Goal: Task Accomplishment & Management: Use online tool/utility

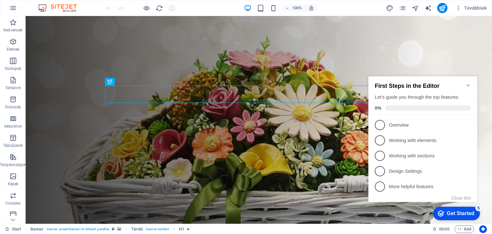
click at [450, 212] on div "Get Started" at bounding box center [460, 213] width 28 height 6
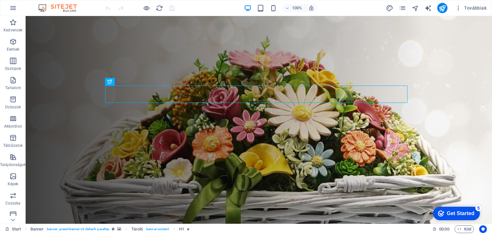
click at [451, 212] on div "Get Started" at bounding box center [460, 213] width 28 height 6
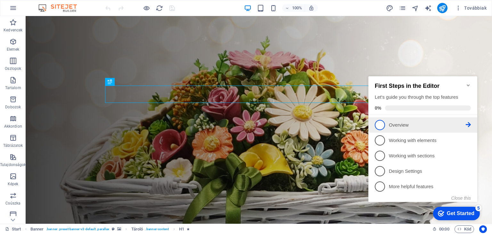
click at [378, 125] on span "1" at bounding box center [379, 125] width 10 height 10
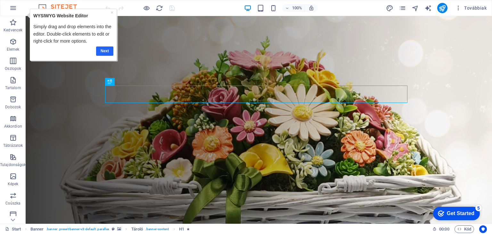
click at [102, 49] on link "Next" at bounding box center [104, 50] width 17 height 9
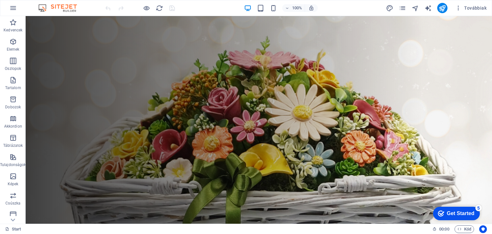
click at [462, 214] on div "Get Started" at bounding box center [460, 213] width 28 height 6
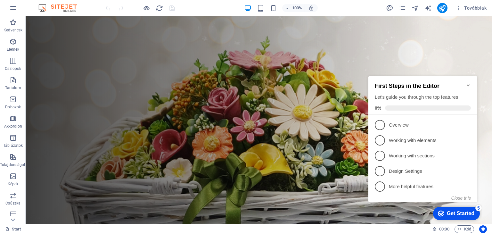
click at [468, 84] on icon "Minimize checklist" at bounding box center [467, 85] width 3 height 2
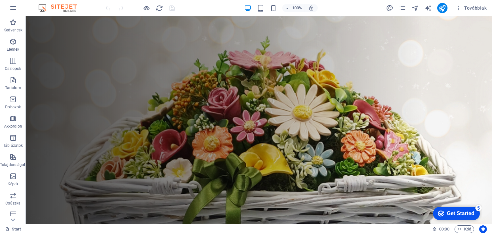
drag, startPoint x: 522, startPoint y: 348, endPoint x: 522, endPoint y: 308, distance: 40.6
click at [460, 212] on div "Get Started" at bounding box center [460, 213] width 28 height 6
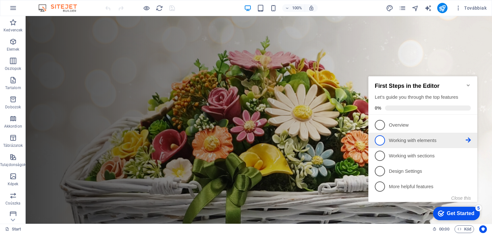
click at [408, 141] on p "Working with elements - incomplete" at bounding box center [427, 140] width 77 height 7
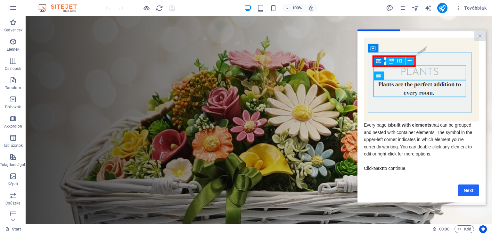
click at [470, 191] on link "Next" at bounding box center [468, 190] width 21 height 12
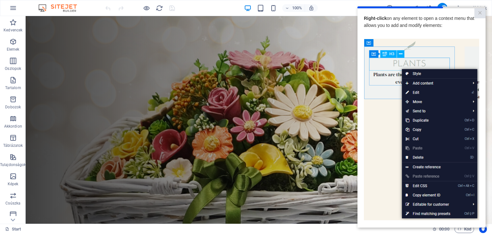
scroll to position [57, 0]
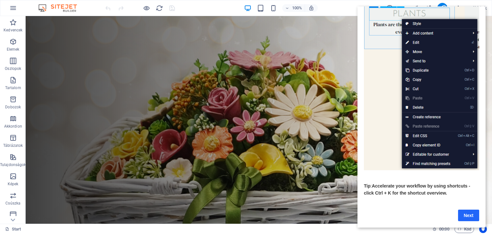
click at [464, 209] on link "Next" at bounding box center [468, 215] width 21 height 12
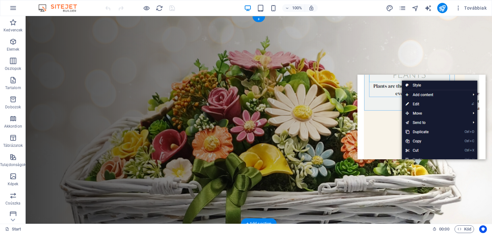
scroll to position [0, 0]
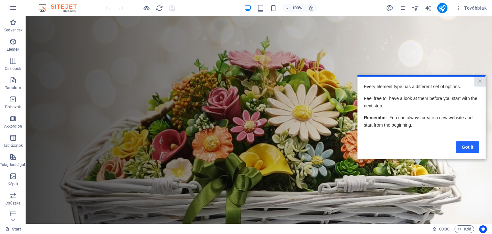
click at [463, 147] on link "Got it" at bounding box center [466, 147] width 23 height 12
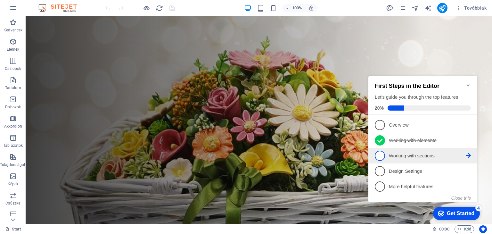
click at [421, 156] on p "Working with sections - incomplete" at bounding box center [427, 155] width 77 height 7
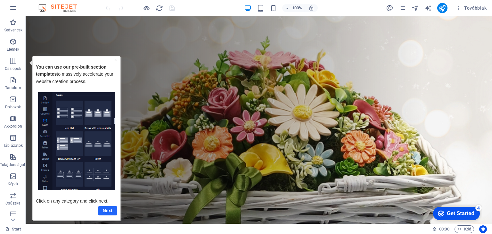
click at [108, 208] on link "Next" at bounding box center [107, 209] width 19 height 9
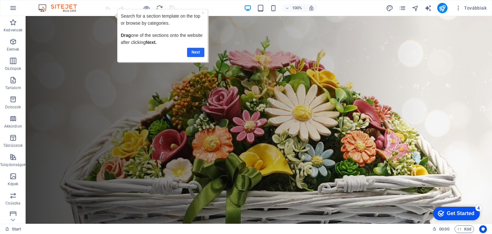
click at [197, 52] on link "Next" at bounding box center [195, 51] width 17 height 9
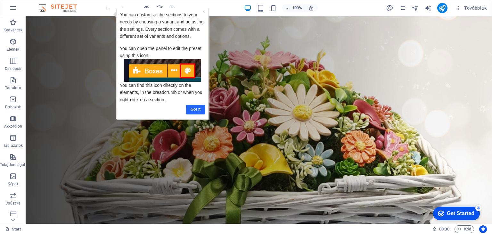
click at [188, 108] on link "Got it" at bounding box center [195, 108] width 19 height 9
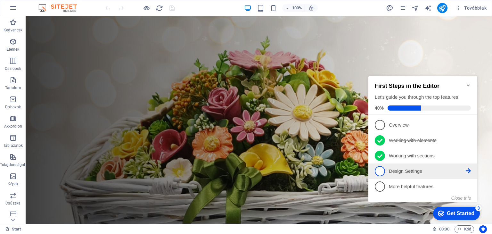
click at [417, 172] on p "Design Settings - incomplete" at bounding box center [427, 171] width 77 height 7
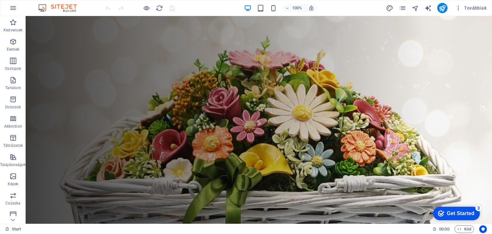
click at [447, 211] on div "Get Started" at bounding box center [460, 213] width 28 height 6
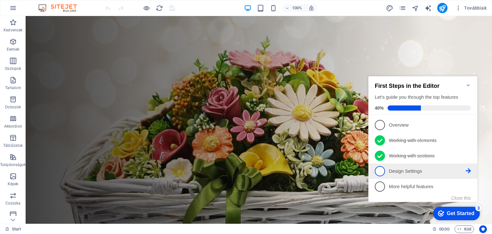
click at [408, 168] on p "Design Settings - incomplete" at bounding box center [427, 171] width 77 height 7
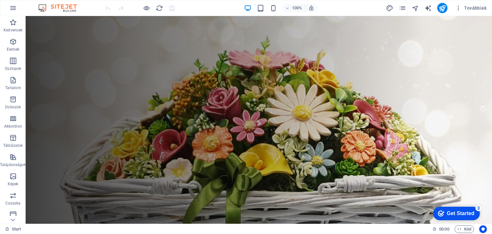
click at [463, 209] on div "checkmark Get Started 3" at bounding box center [456, 212] width 47 height 13
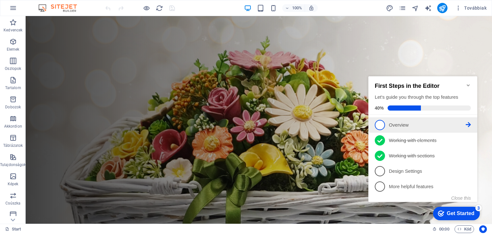
click at [441, 123] on p "Overview - incomplete" at bounding box center [427, 125] width 77 height 7
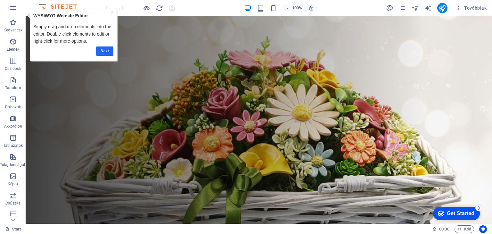
click at [107, 52] on link "Next" at bounding box center [104, 50] width 17 height 9
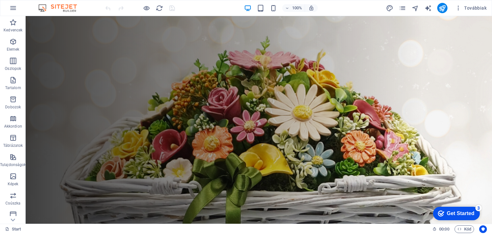
click at [466, 212] on div "Get Started" at bounding box center [460, 213] width 28 height 6
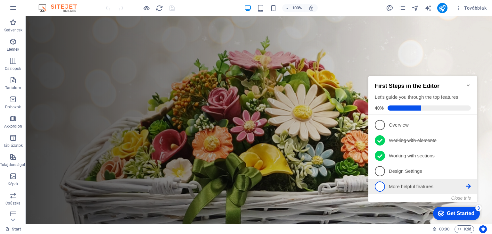
click at [399, 186] on p "More helpful features - incomplete" at bounding box center [427, 186] width 77 height 7
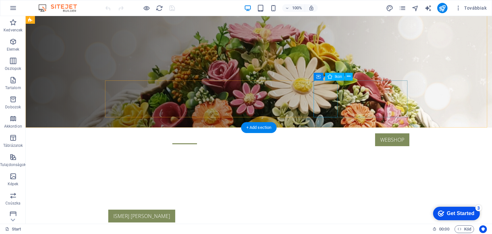
scroll to position [128, 0]
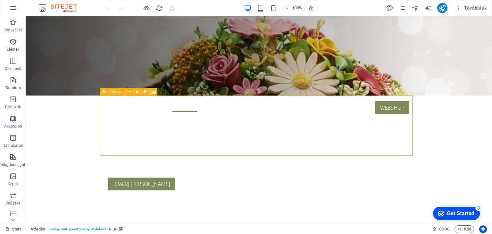
click at [112, 92] on span "Átfedés" at bounding box center [115, 92] width 13 height 4
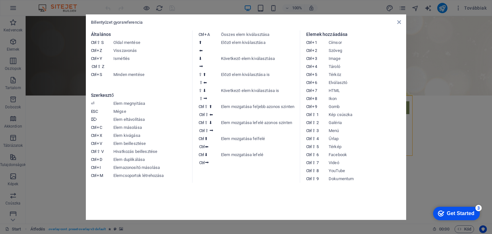
click at [465, 120] on aside "Billentyűzet gyorsreferencia Általános Ctrl ⇧ S Oldal mentése Ctrl Z Visszavoná…" at bounding box center [246, 117] width 492 height 234
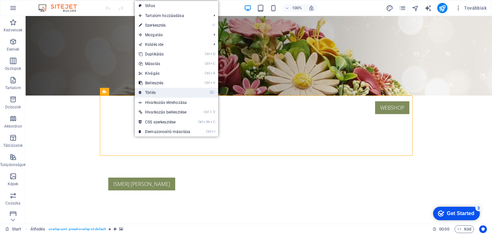
click at [175, 90] on link "⌦ Törlés" at bounding box center [164, 93] width 59 height 10
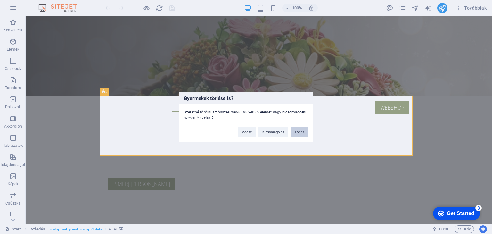
click at [296, 130] on button "Törlés" at bounding box center [299, 132] width 18 height 10
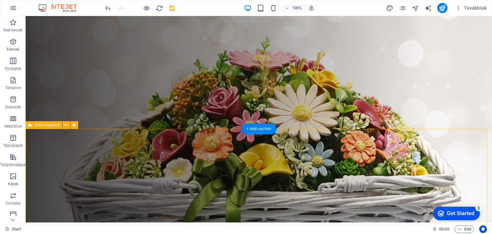
scroll to position [0, 0]
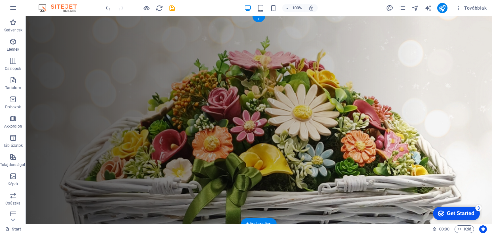
click at [55, 47] on figure at bounding box center [259, 119] width 466 height 207
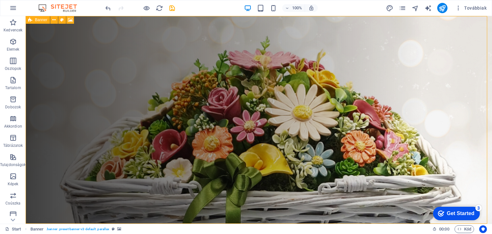
select select "vh"
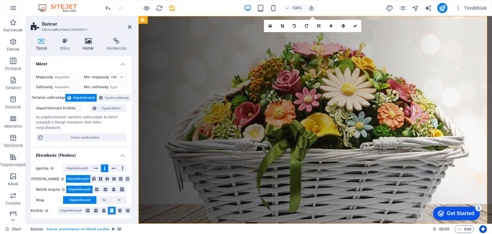
click at [87, 45] on h4 "Háttér" at bounding box center [89, 44] width 24 height 13
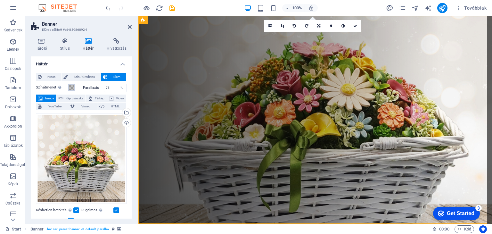
click at [70, 85] on span at bounding box center [71, 87] width 5 height 5
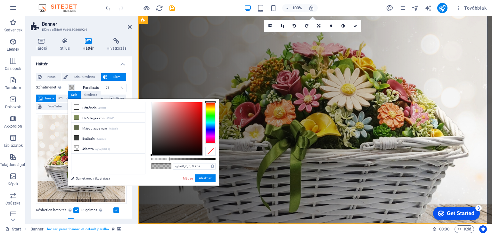
click at [208, 149] on div at bounding box center [210, 151] width 10 height 9
click at [201, 177] on button "Alkalmaz" at bounding box center [205, 178] width 20 height 8
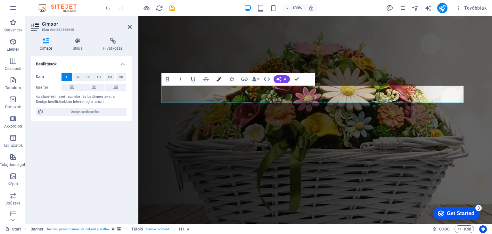
click at [215, 79] on button "Colors" at bounding box center [219, 79] width 12 height 13
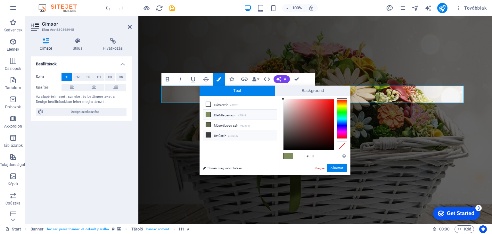
click at [214, 133] on li "Betűszín #3a3c3b" at bounding box center [240, 135] width 74 height 10
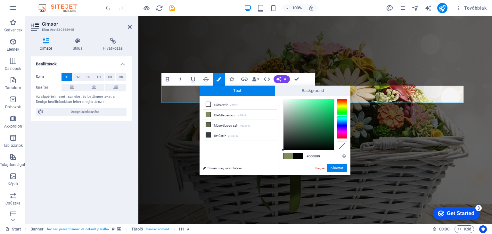
drag, startPoint x: 284, startPoint y: 137, endPoint x: 280, endPoint y: 153, distance: 15.8
click at [280, 153] on div "#000000 Támogatott formátumok #0852ed rgb(8, 82, 237) rgba(8, 82, 237, 90%) hsv…" at bounding box center [314, 182] width 71 height 172
click at [222, 136] on li "Betűszín #3a3c3b" at bounding box center [240, 135] width 74 height 10
type input "#000000"
click at [340, 167] on button "Alkalmaz" at bounding box center [336, 168] width 20 height 8
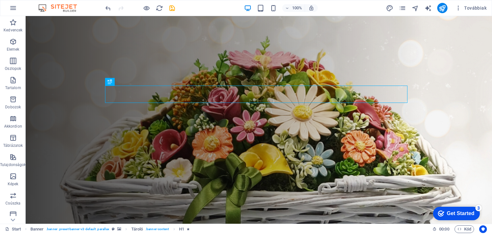
click at [402, 75] on div "H1 Banner Tároló Menüsáv Tároló Térköz H3 Előre beállított Gomb Előre beállítot…" at bounding box center [259, 119] width 466 height 207
click at [454, 76] on figure at bounding box center [259, 119] width 466 height 207
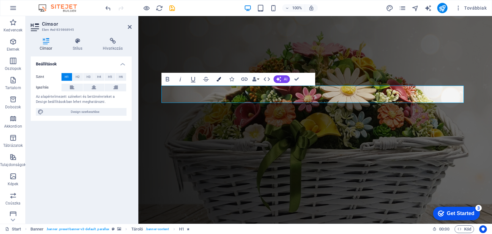
click at [221, 80] on icon "button" at bounding box center [218, 79] width 4 height 4
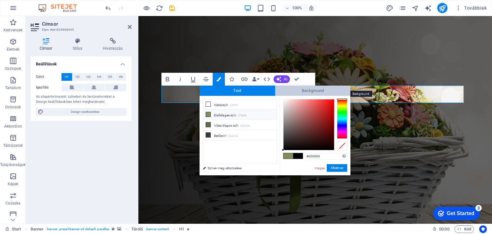
click at [301, 91] on span "Background" at bounding box center [313, 90] width 76 height 10
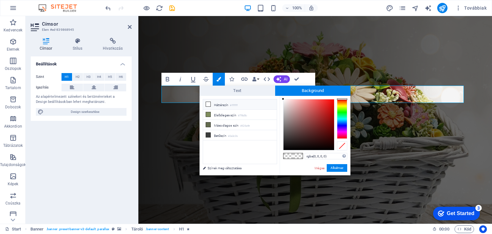
click at [237, 104] on small "#ffffff" at bounding box center [234, 105] width 8 height 4
type input "rgba(255, 255, 255, 0)"
click at [338, 168] on button "Alkalmaz" at bounding box center [336, 168] width 20 height 8
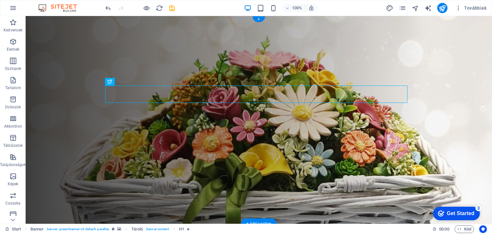
click at [419, 109] on figure at bounding box center [259, 119] width 466 height 207
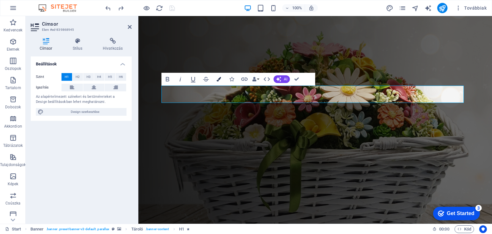
click at [216, 80] on icon "button" at bounding box center [218, 79] width 4 height 4
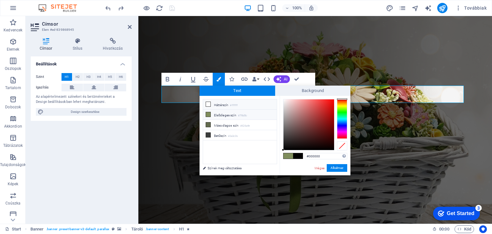
click at [227, 105] on li "Háttérszín #ffffff" at bounding box center [240, 104] width 74 height 10
type input "#ffffff"
click at [333, 168] on button "Alkalmaz" at bounding box center [336, 168] width 20 height 8
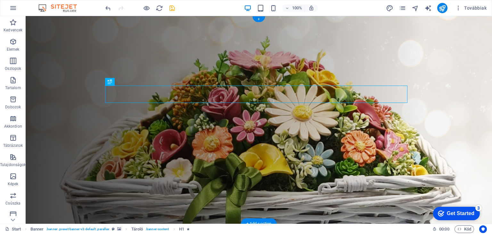
click at [434, 89] on figure at bounding box center [259, 119] width 466 height 207
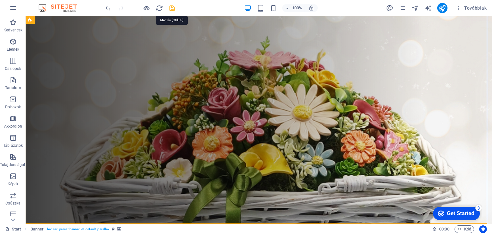
click at [173, 9] on icon "save" at bounding box center [171, 7] width 7 height 7
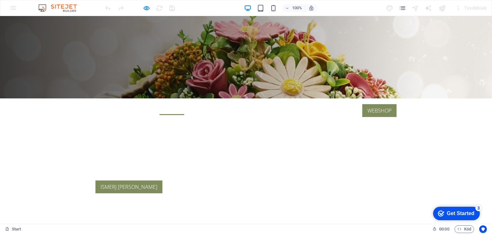
scroll to position [96, 0]
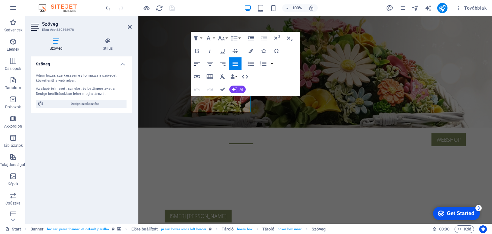
click at [197, 62] on icon "button" at bounding box center [197, 64] width 6 height 4
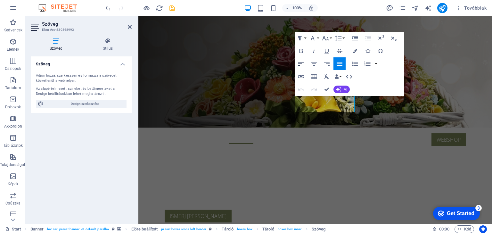
click at [300, 63] on icon "button" at bounding box center [301, 64] width 6 height 4
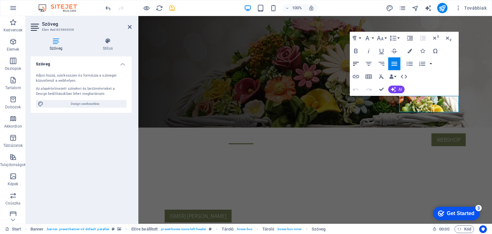
click at [356, 62] on icon "button" at bounding box center [356, 64] width 6 height 4
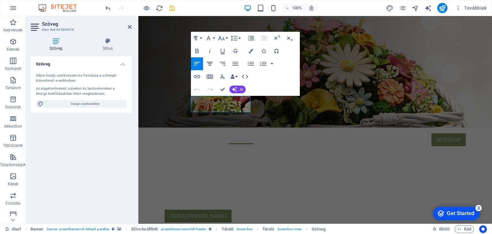
click at [210, 64] on icon "button" at bounding box center [210, 64] width 6 height 4
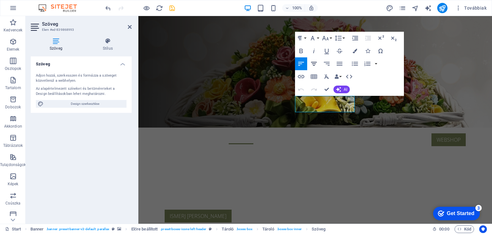
click at [312, 63] on icon "button" at bounding box center [314, 64] width 8 height 8
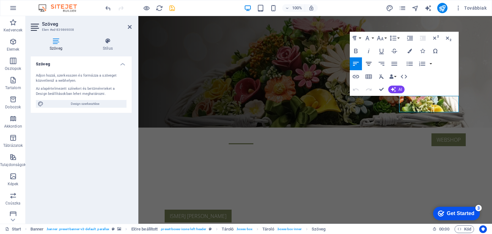
click at [368, 65] on icon "button" at bounding box center [368, 64] width 6 height 4
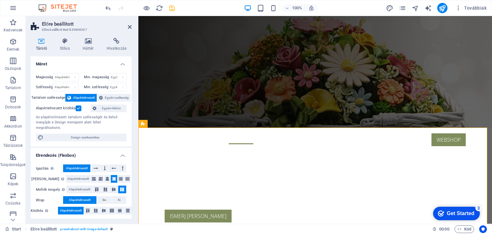
click at [478, 51] on figure at bounding box center [314, 23] width 353 height 207
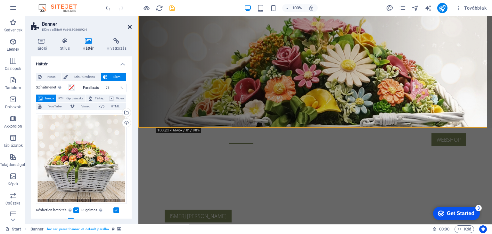
click at [128, 27] on icon at bounding box center [130, 26] width 4 height 5
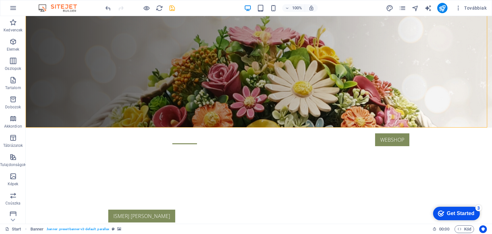
click at [173, 9] on icon "save" at bounding box center [171, 7] width 7 height 7
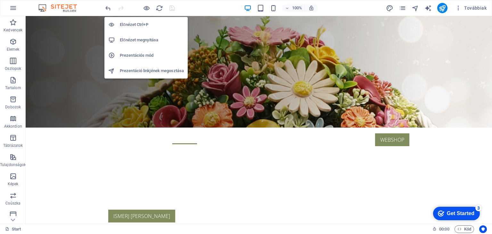
click at [146, 25] on h6 "Előnézet Ctrl+P" at bounding box center [152, 25] width 64 height 8
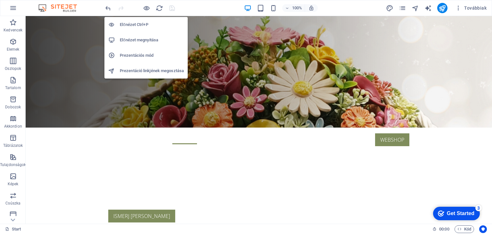
click at [145, 36] on h6 "Előnézet megnyitása" at bounding box center [152, 40] width 64 height 8
click at [150, 56] on h6 "Prezentációs mód" at bounding box center [152, 56] width 64 height 8
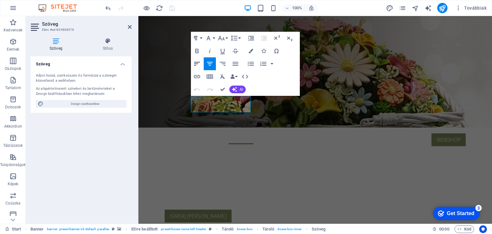
click at [196, 63] on icon "button" at bounding box center [197, 64] width 8 height 8
drag, startPoint x: 221, startPoint y: 90, endPoint x: 199, endPoint y: 74, distance: 27.0
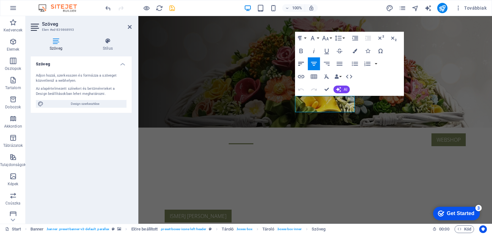
click at [301, 61] on icon "button" at bounding box center [301, 64] width 8 height 8
drag, startPoint x: 324, startPoint y: 90, endPoint x: 301, endPoint y: 74, distance: 28.0
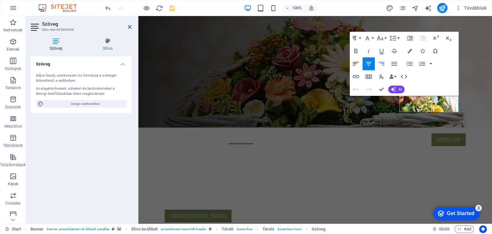
click at [356, 62] on icon "button" at bounding box center [356, 64] width 6 height 4
drag, startPoint x: 382, startPoint y: 89, endPoint x: 312, endPoint y: 75, distance: 71.6
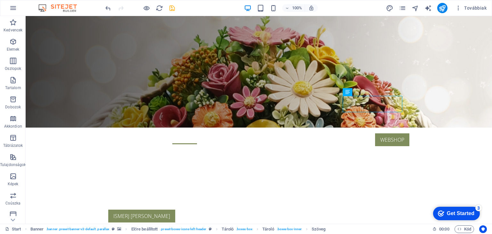
click at [174, 8] on icon "save" at bounding box center [171, 7] width 7 height 7
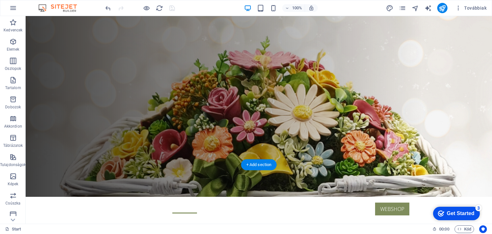
scroll to position [0, 0]
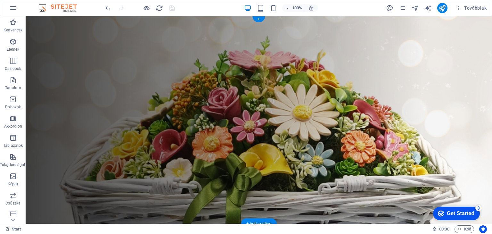
click at [57, 25] on figure at bounding box center [259, 119] width 466 height 207
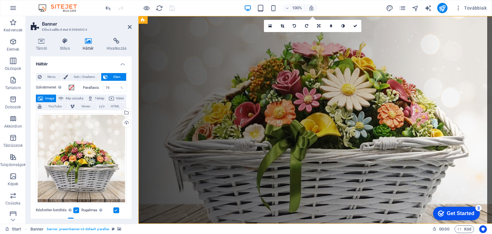
click at [28, 19] on aside "Banner Előre beállított #ed-839868924 Tároló Stílus Háttér Hivatkozás Méret Mag…" at bounding box center [82, 119] width 113 height 207
click at [129, 28] on icon at bounding box center [130, 26] width 4 height 5
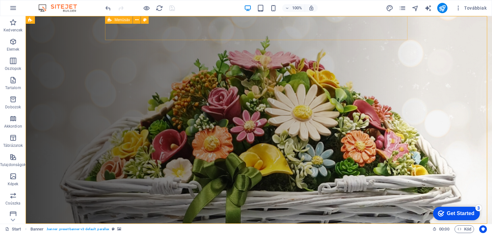
click at [0, 0] on span "Menüsáv" at bounding box center [0, 0] width 0 height 0
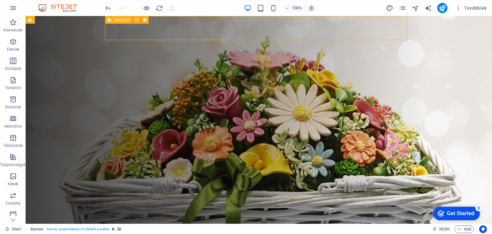
click at [0, 0] on span "Menüsáv" at bounding box center [0, 0] width 0 height 0
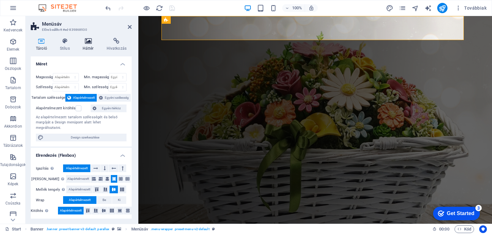
click at [88, 40] on icon at bounding box center [87, 41] width 21 height 6
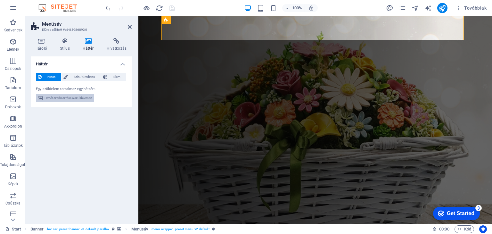
click at [78, 98] on span "Háttér szerkesztése a szülőelemen" at bounding box center [68, 98] width 48 height 8
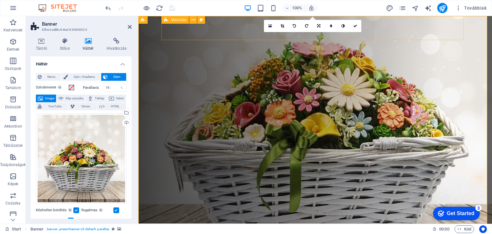
click at [0, 0] on span "Menüsáv" at bounding box center [0, 0] width 0 height 0
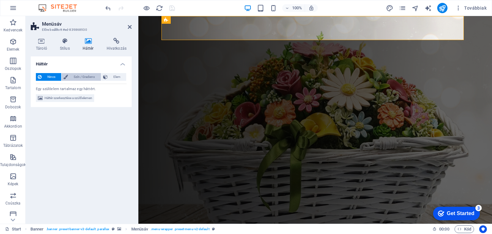
click at [91, 77] on span "Szín / Gradiens" at bounding box center [84, 77] width 29 height 8
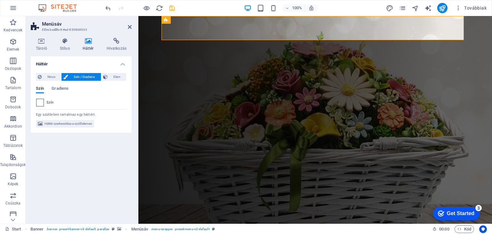
click at [38, 103] on span at bounding box center [39, 102] width 7 height 7
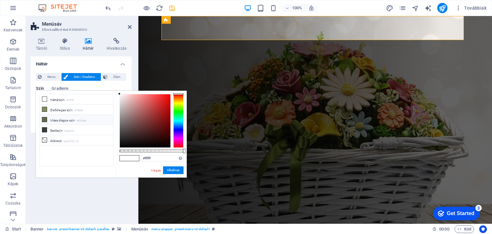
click at [57, 119] on li "Másodlagos szín #626a4e" at bounding box center [76, 120] width 74 height 10
type input "#626a4e"
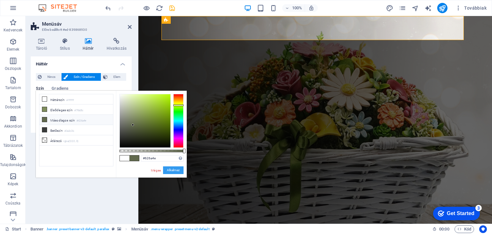
click at [171, 169] on button "Alkalmaz" at bounding box center [173, 170] width 20 height 8
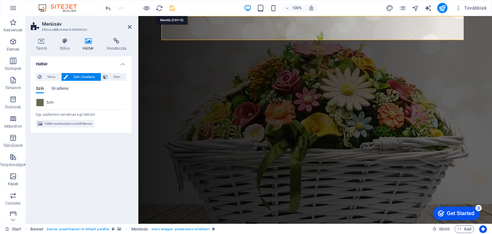
click at [173, 7] on icon "save" at bounding box center [171, 7] width 7 height 7
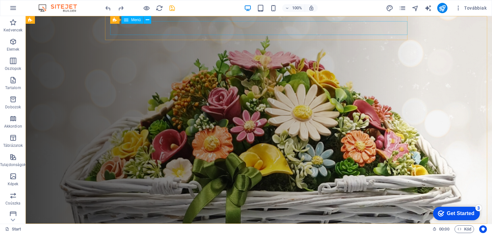
click at [128, 20] on icon at bounding box center [126, 20] width 4 height 8
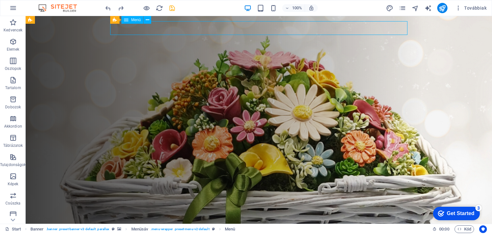
click at [128, 20] on icon at bounding box center [126, 20] width 4 height 8
select select "primary"
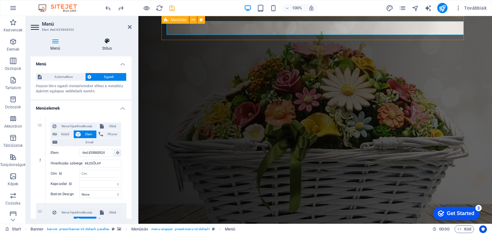
click at [105, 44] on icon at bounding box center [106, 41] width 49 height 6
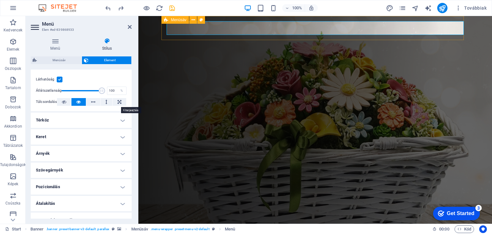
scroll to position [127, 0]
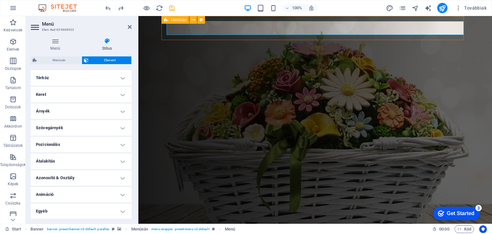
click at [122, 93] on h4 "Keret" at bounding box center [81, 94] width 101 height 15
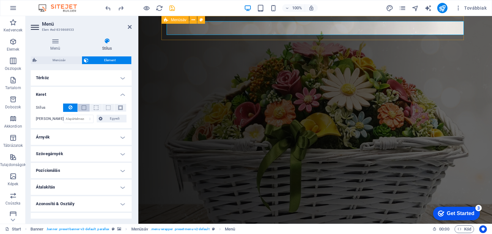
click at [84, 105] on span at bounding box center [84, 107] width 4 height 4
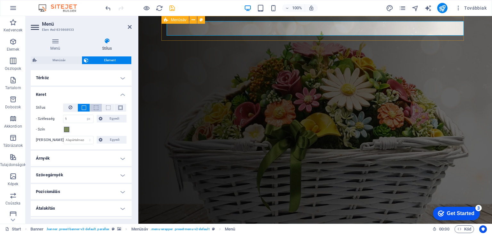
click at [91, 104] on button at bounding box center [96, 108] width 12 height 8
click at [120, 107] on span at bounding box center [120, 107] width 4 height 4
click at [84, 104] on button at bounding box center [84, 108] width 12 height 8
click at [72, 105] on button at bounding box center [70, 107] width 14 height 8
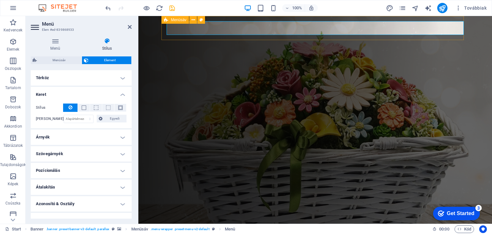
click at [120, 132] on h4 "Árnyék" at bounding box center [81, 136] width 101 height 15
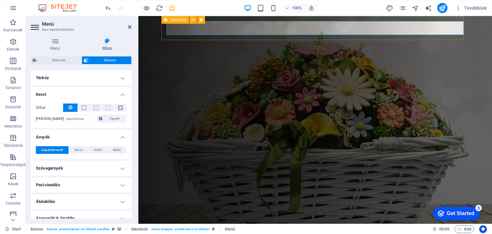
click at [120, 132] on h4 "Árnyék" at bounding box center [81, 135] width 101 height 12
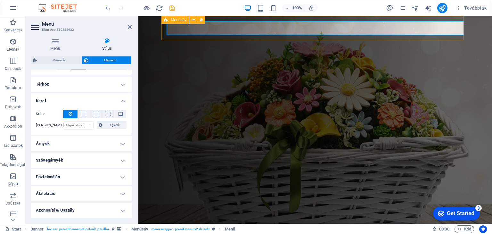
scroll to position [56, 0]
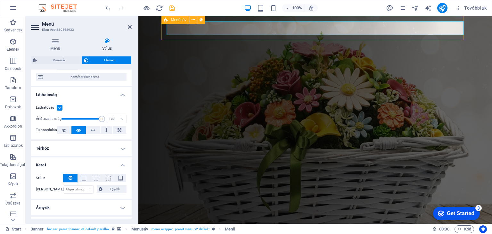
click at [120, 147] on h4 "Térköz" at bounding box center [81, 148] width 101 height 15
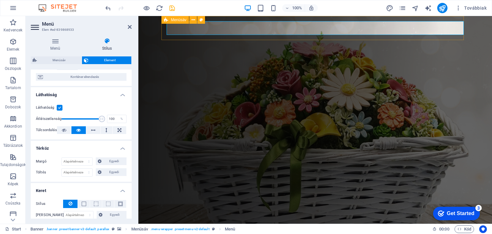
click at [120, 147] on h4 "Térköz" at bounding box center [81, 147] width 101 height 12
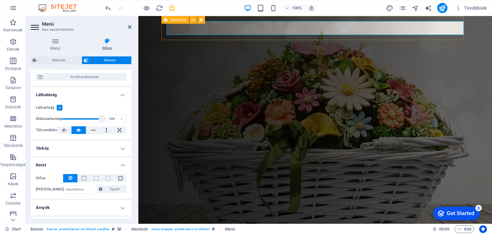
click at [106, 27] on h3 "Elem #ed-839868933" at bounding box center [80, 30] width 77 height 6
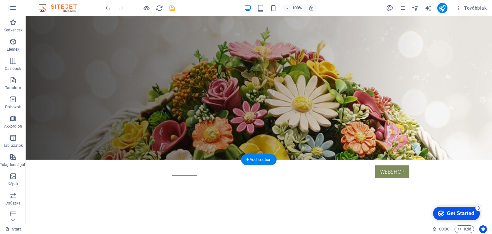
scroll to position [0, 0]
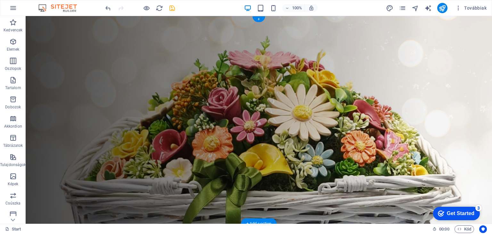
click at [87, 37] on figure at bounding box center [259, 119] width 466 height 207
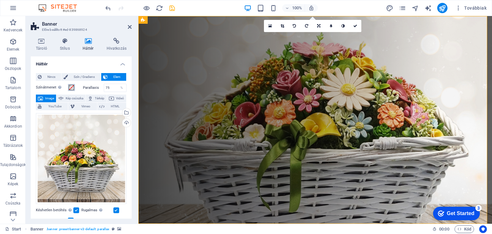
click at [70, 85] on span at bounding box center [71, 87] width 5 height 5
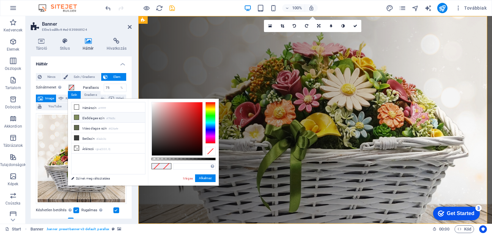
click at [91, 117] on li "Elsődleges szín #7f8d5c" at bounding box center [108, 117] width 74 height 10
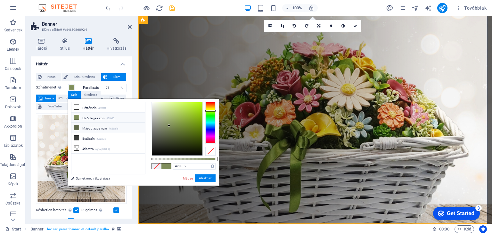
click at [100, 125] on li "Másodlagos szín #626a4e" at bounding box center [108, 128] width 74 height 10
type input "rgba(98, 106, 78, 0.266)"
drag, startPoint x: 216, startPoint y: 159, endPoint x: 168, endPoint y: 155, distance: 48.2
click at [168, 155] on div at bounding box center [183, 129] width 64 height 54
click at [187, 176] on link "Mégse" at bounding box center [187, 178] width 11 height 5
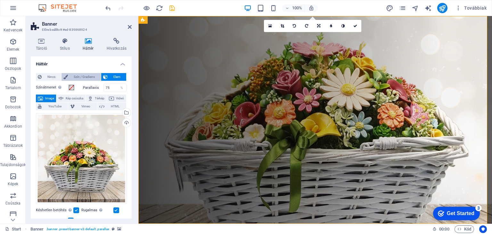
click at [85, 78] on span "Szín / Gradiens" at bounding box center [84, 77] width 29 height 8
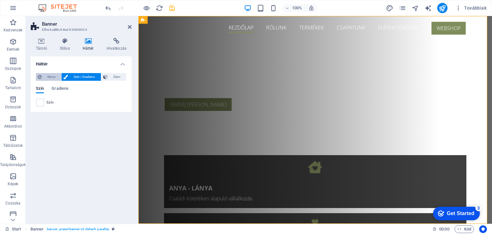
click at [44, 77] on span "Nincs" at bounding box center [52, 77] width 16 height 8
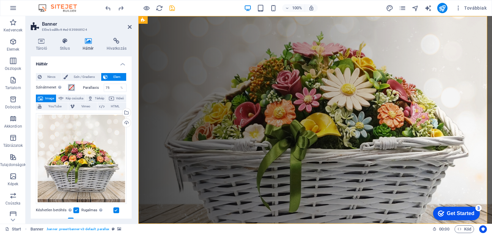
click at [70, 88] on span at bounding box center [71, 87] width 5 height 5
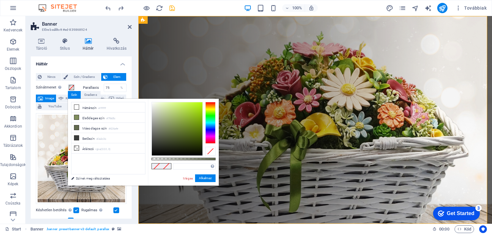
click at [168, 166] on span at bounding box center [166, 165] width 10 height 5
click at [183, 176] on link "Mégse" at bounding box center [187, 178] width 11 height 5
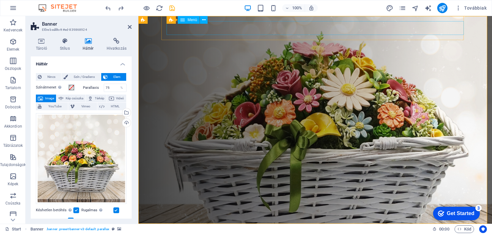
click at [303, 229] on nav "KEZDŐLAP RÓLUNK TERMÉKEK CSAPATUNK ELÉRHETŐSÉGEK WEBSHOP" at bounding box center [317, 236] width 297 height 14
click at [242, 229] on nav "KEZDŐLAP RÓLUNK TERMÉKEK CSAPATUNK ELÉRHETŐSÉGEK WEBSHOP" at bounding box center [317, 236] width 297 height 14
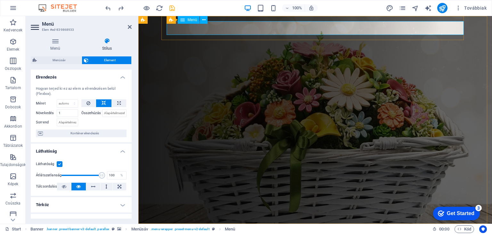
click at [237, 229] on nav "KEZDŐLAP RÓLUNK TERMÉKEK CSAPATUNK ELÉRHETŐSÉGEK WEBSHOP" at bounding box center [317, 236] width 297 height 14
click at [56, 47] on h4 "Menü" at bounding box center [57, 44] width 52 height 13
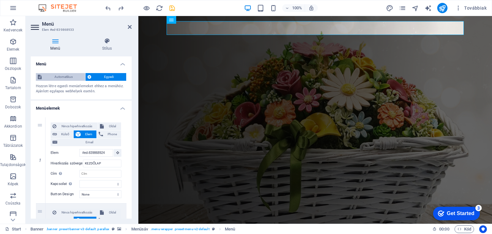
click at [60, 78] on span "Automatikus" at bounding box center [64, 77] width 40 height 8
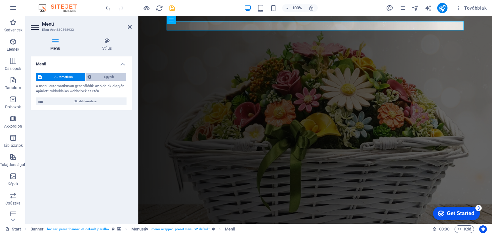
click at [108, 78] on span "Egyedi" at bounding box center [108, 77] width 31 height 8
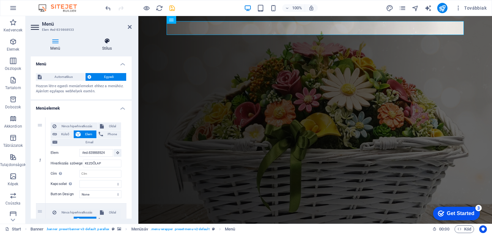
click at [104, 44] on h4 "Stílus" at bounding box center [106, 44] width 49 height 13
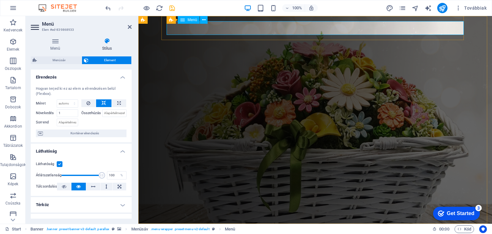
click at [277, 229] on nav "KEZDŐLAP RÓLUNK TERMÉKEK CSAPATUNK ELÉRHETŐSÉGEK WEBSHOP" at bounding box center [317, 236] width 297 height 14
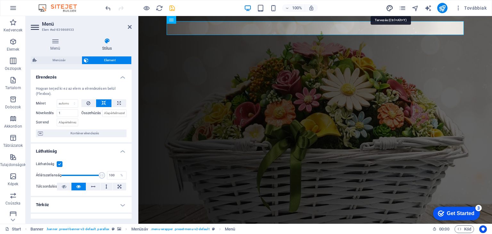
select select "px"
select select "300"
select select "px"
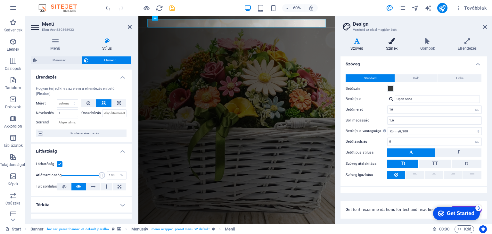
click at [391, 40] on icon at bounding box center [392, 41] width 32 height 6
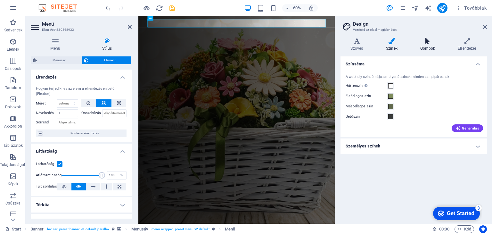
click at [430, 46] on h4 "Gombok" at bounding box center [429, 44] width 38 height 13
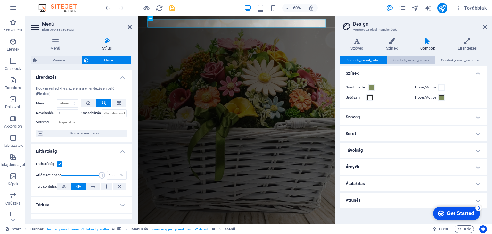
click at [401, 61] on span "Gombok_variant_primary" at bounding box center [411, 60] width 36 height 8
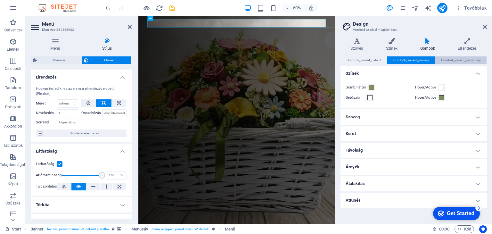
click at [453, 60] on span "Gombok_variant_secondary" at bounding box center [461, 60] width 40 height 8
click at [469, 46] on h4 "Elrendezés" at bounding box center [466, 44] width 39 height 13
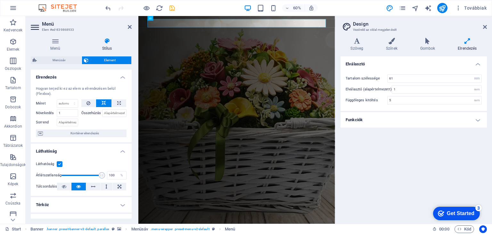
click at [431, 52] on div "Szöveg Színek Gombok Elrendezés Szöveg Standard Bold Links Betűszín Betűtípus O…" at bounding box center [413, 128] width 146 height 181
click at [422, 46] on h4 "Gombok" at bounding box center [429, 44] width 38 height 13
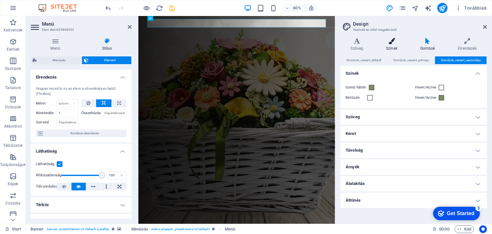
click at [389, 47] on h4 "Színek" at bounding box center [393, 44] width 34 height 13
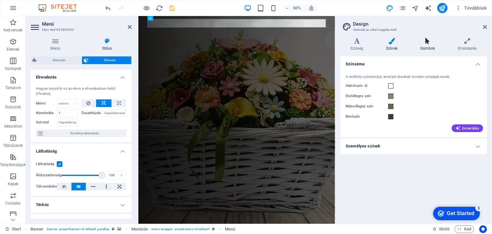
click at [425, 42] on icon at bounding box center [427, 41] width 35 height 6
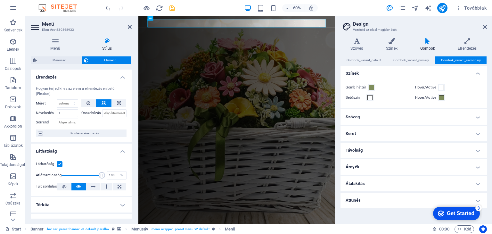
click at [487, 27] on aside "Design Vezéreld az oldal megjelenését Variánsok Szöveg Színek Gombok Elrendezés…" at bounding box center [413, 119] width 157 height 207
click at [485, 27] on icon at bounding box center [485, 26] width 4 height 5
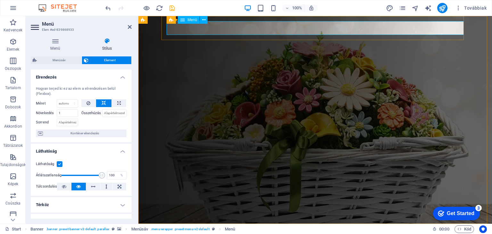
click at [375, 229] on nav "KEZDŐLAP RÓLUNK TERMÉKEK CSAPATUNK ELÉRHETŐSÉGEK WEBSHOP" at bounding box center [317, 236] width 297 height 14
click at [129, 27] on icon at bounding box center [130, 26] width 4 height 5
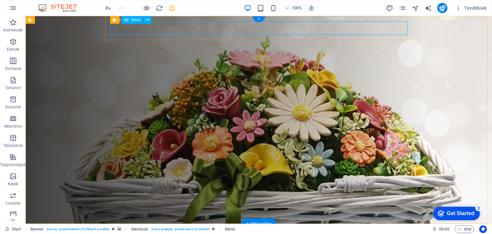
click at [185, 229] on nav "KEZDŐLAP RÓLUNK TERMÉKEK CSAPATUNK ELÉRHETŐSÉGEK WEBSHOP" at bounding box center [261, 236] width 297 height 14
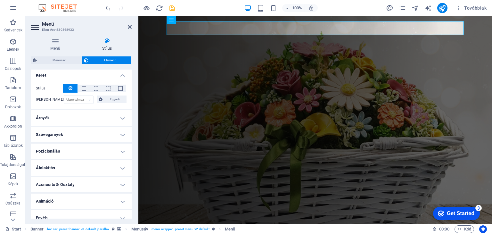
scroll to position [152, 0]
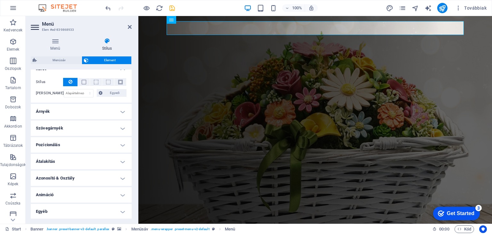
click at [123, 127] on h4 "Szövegárnyék" at bounding box center [81, 127] width 101 height 15
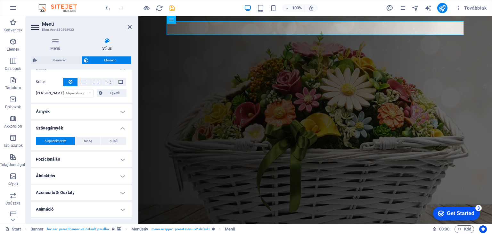
click at [123, 127] on h4 "Szövegárnyék" at bounding box center [81, 126] width 101 height 12
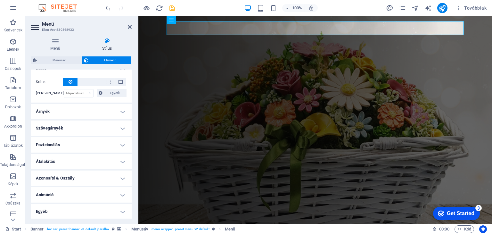
click at [122, 141] on h4 "Pozícionálás" at bounding box center [81, 144] width 101 height 15
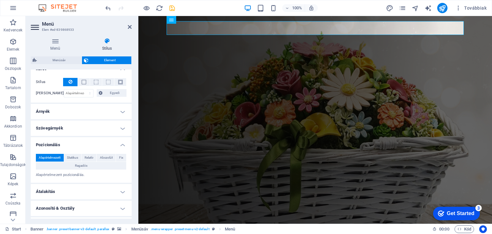
click at [122, 141] on h4 "Pozícionálás" at bounding box center [81, 143] width 101 height 12
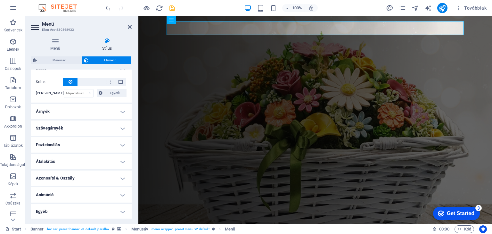
click at [121, 158] on h4 "Átalakítás" at bounding box center [81, 161] width 101 height 15
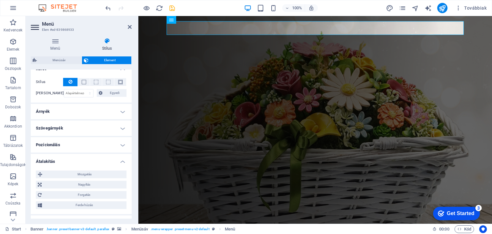
click at [121, 158] on h4 "Átalakítás" at bounding box center [81, 160] width 101 height 12
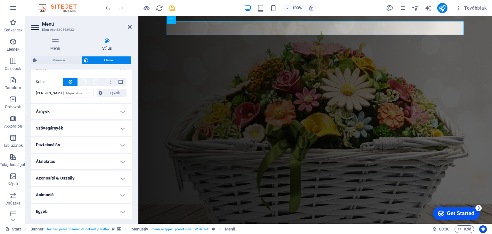
click at [121, 208] on h4 "Egyéb" at bounding box center [81, 211] width 101 height 15
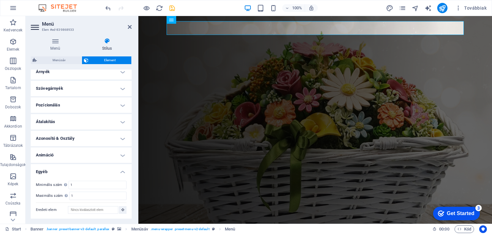
click at [120, 170] on h4 "Egyéb" at bounding box center [81, 170] width 101 height 12
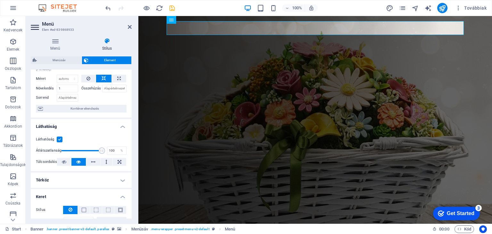
scroll to position [0, 0]
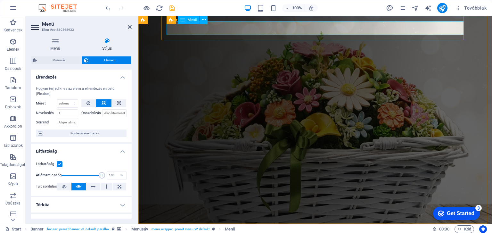
click at [237, 229] on nav "KEZDŐLAP RÓLUNK TERMÉKEK CSAPATUNK ELÉRHETŐSÉGEK WEBSHOP" at bounding box center [317, 236] width 297 height 14
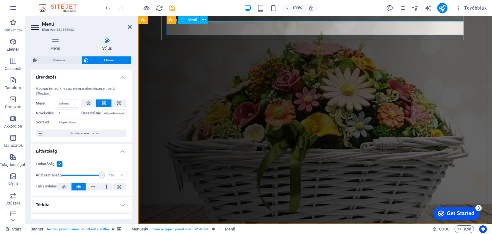
click at [237, 229] on nav "KEZDŐLAP RÓLUNK TERMÉKEK CSAPATUNK ELÉRHETŐSÉGEK WEBSHOP" at bounding box center [317, 236] width 297 height 14
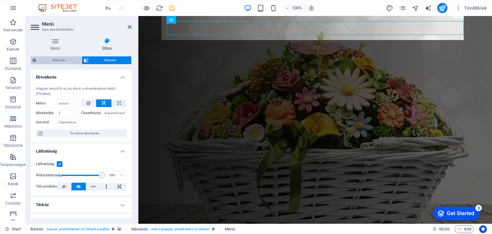
click at [65, 59] on span "Menüsáv" at bounding box center [59, 60] width 41 height 8
select select "rem"
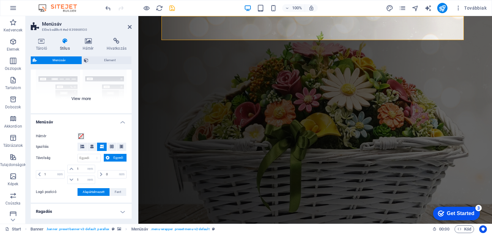
scroll to position [96, 0]
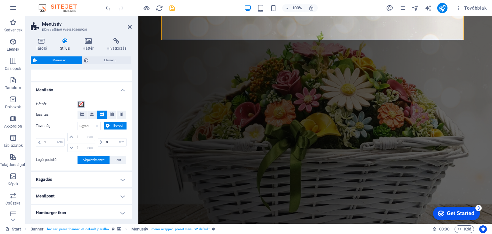
click at [79, 103] on span at bounding box center [80, 103] width 5 height 5
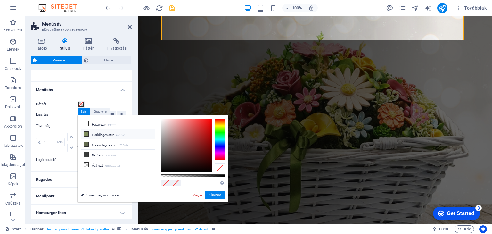
click at [114, 135] on li "Elsődleges szín #7f8d5c" at bounding box center [118, 134] width 74 height 10
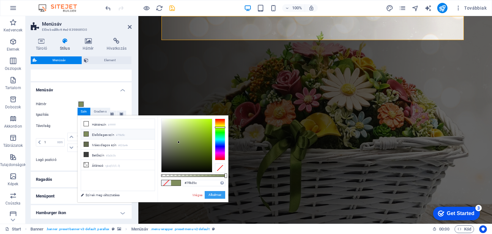
click at [216, 193] on button "Alkalmaz" at bounding box center [215, 195] width 20 height 8
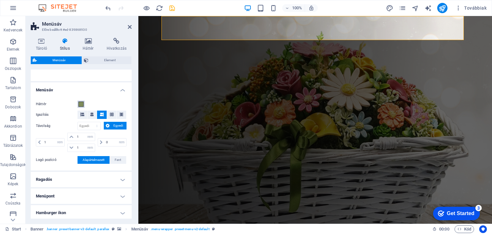
click at [80, 105] on span at bounding box center [80, 103] width 5 height 5
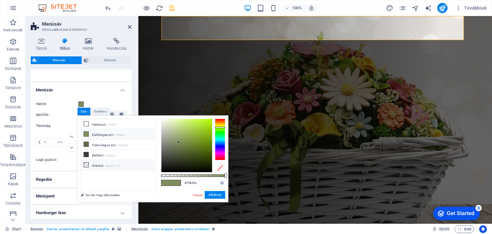
click at [115, 164] on small "rgba(0,0,0,.0)" at bounding box center [112, 166] width 15 height 4
type input "rgba(0, 0, 0, 0)"
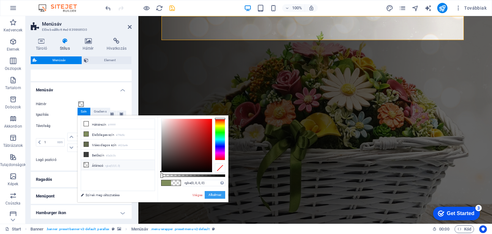
click at [215, 195] on button "Alkalmaz" at bounding box center [215, 195] width 20 height 8
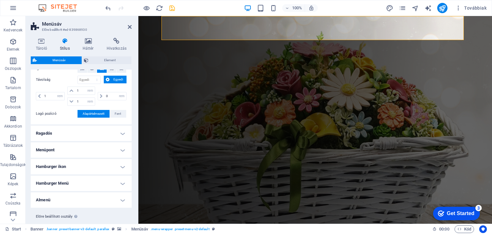
scroll to position [156, 0]
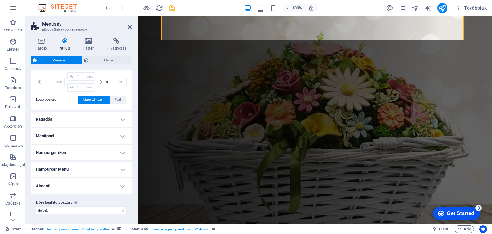
click at [124, 120] on h4 "Ragadós" at bounding box center [81, 118] width 101 height 15
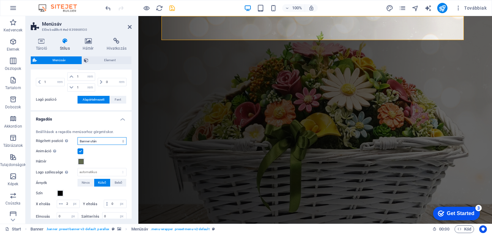
click at [123, 140] on select "Ki Azonnali Menü után Banner után Görgetéskor felfelé" at bounding box center [101, 141] width 49 height 8
click at [124, 141] on select "Ki Azonnali Menü után Banner után Görgetéskor felfelé" at bounding box center [101, 141] width 49 height 8
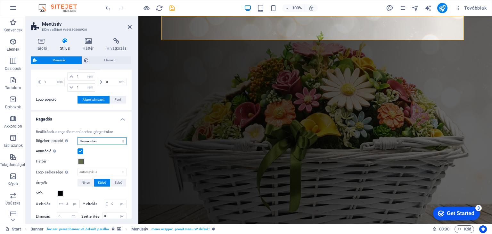
click at [124, 141] on select "Ki Azonnali Menü után Banner után Görgetéskor felfelé" at bounding box center [101, 141] width 49 height 8
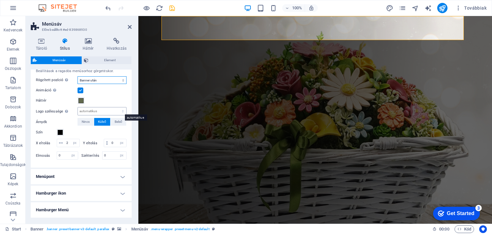
scroll to position [266, 0]
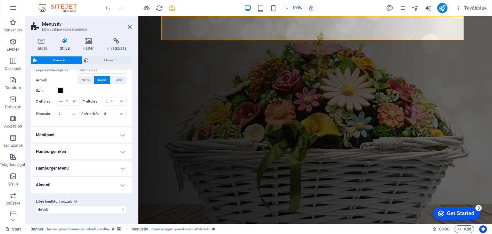
click at [120, 134] on h4 "Menüpont" at bounding box center [81, 134] width 101 height 15
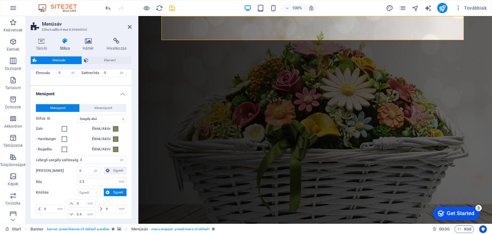
scroll to position [330, 0]
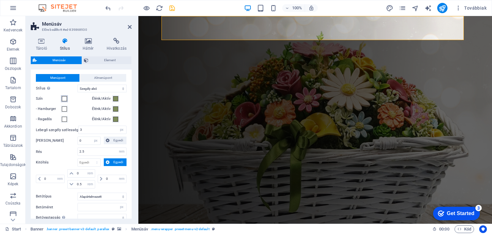
click at [64, 101] on span at bounding box center [64, 98] width 5 height 5
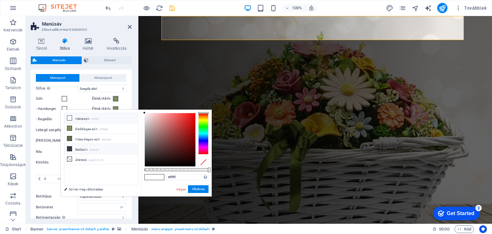
click at [84, 149] on li "Betűszín #3a3c3b" at bounding box center [101, 149] width 74 height 10
type input "#3a3c3b"
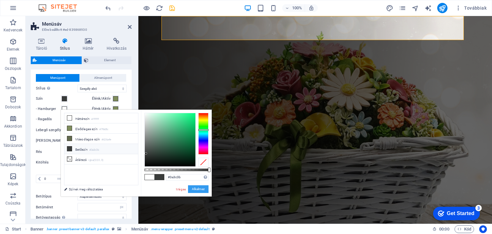
select select
click at [198, 189] on button "Alkalmaz" at bounding box center [198, 189] width 20 height 8
select select
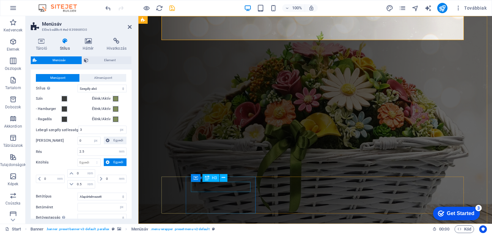
select select
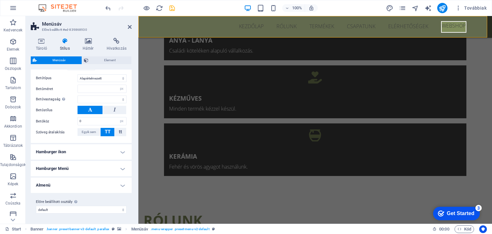
scroll to position [454, 0]
click at [122, 150] on h4 "Hamburger ikon" at bounding box center [81, 151] width 101 height 15
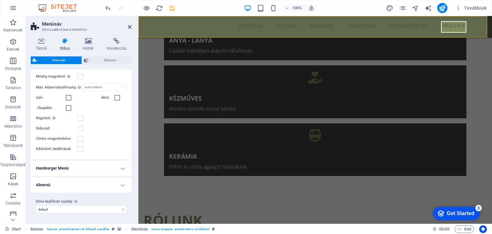
scroll to position [492, 0]
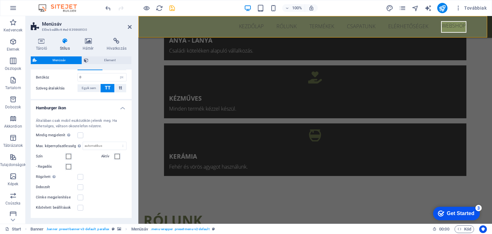
click at [122, 112] on h4 "Hamburger ikon" at bounding box center [81, 106] width 101 height 12
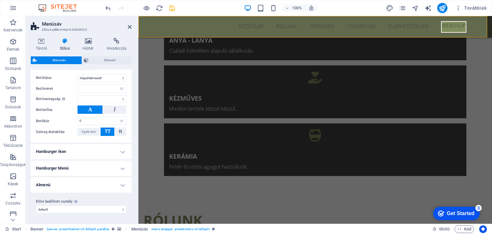
click at [122, 186] on h4 "Almenü" at bounding box center [81, 184] width 101 height 15
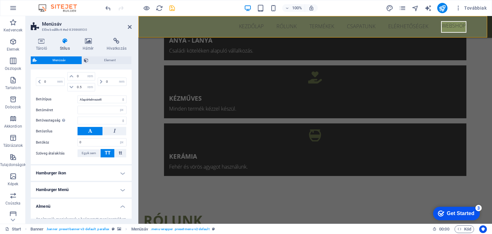
scroll to position [460, 0]
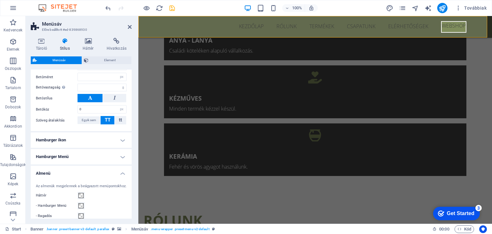
click at [122, 177] on h4 "Almenü" at bounding box center [81, 171] width 101 height 12
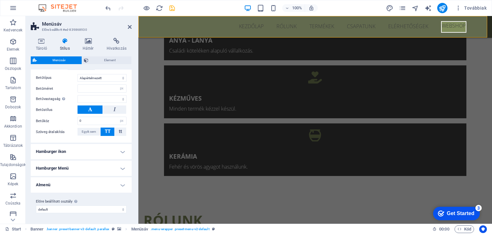
click at [120, 171] on h4 "Hamburger Menü" at bounding box center [81, 167] width 101 height 15
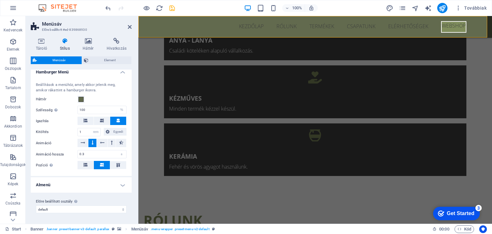
scroll to position [421, 0]
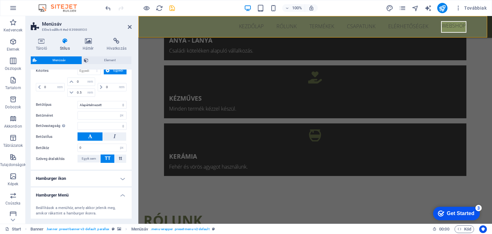
click at [122, 198] on h4 "Hamburger Menü" at bounding box center [81, 193] width 101 height 12
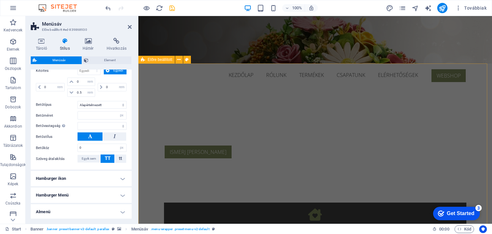
scroll to position [0, 0]
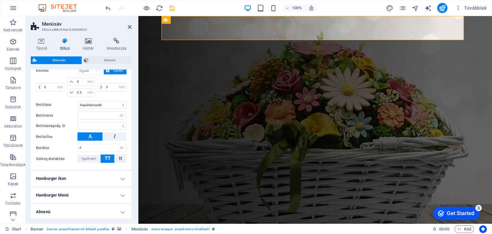
click at [98, 182] on h4 "Hamburger ikon" at bounding box center [81, 178] width 101 height 15
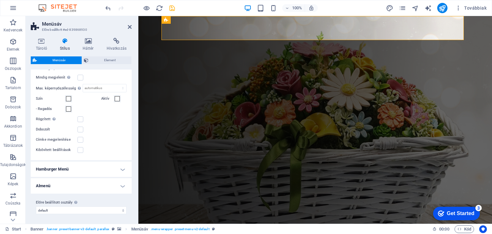
scroll to position [421, 0]
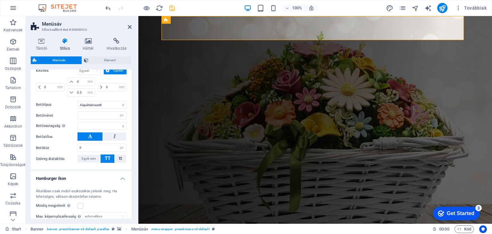
click at [120, 182] on h4 "Hamburger ikon" at bounding box center [81, 177] width 101 height 12
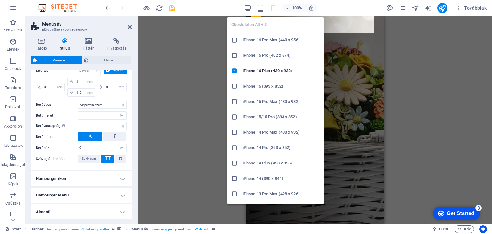
type input "4"
type input "1.5"
select select
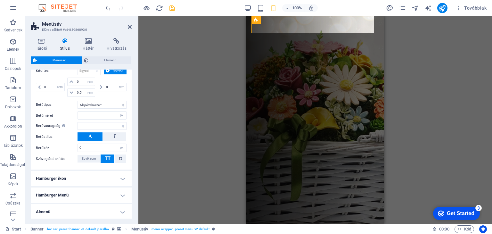
click at [119, 186] on h4 "Hamburger ikon" at bounding box center [81, 178] width 101 height 15
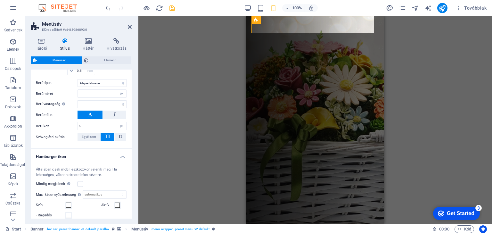
scroll to position [453, 0]
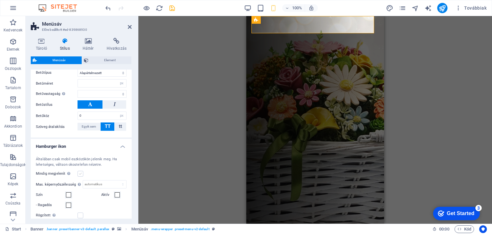
click at [80, 176] on label at bounding box center [80, 174] width 6 height 6
click at [0, 0] on input "Mindig megjelenít Az összes nézetportálra megjeleníti a kioldót." at bounding box center [0, 0] width 0 height 0
select select
click at [69, 186] on span at bounding box center [68, 183] width 5 height 5
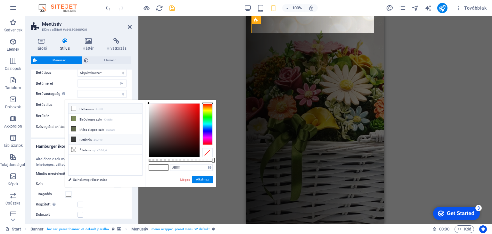
click at [96, 136] on li "Betűszín #3a3c3b" at bounding box center [105, 139] width 74 height 10
type input "#3a3c3b"
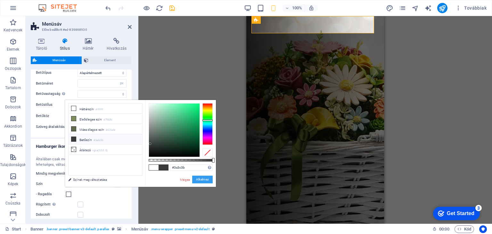
click at [202, 176] on button "Alkalmaz" at bounding box center [202, 179] width 20 height 8
select select
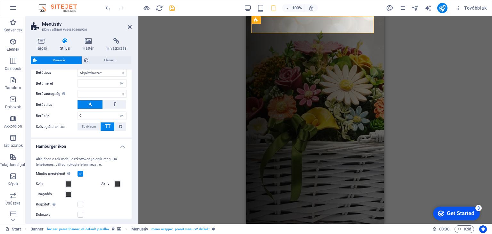
select select
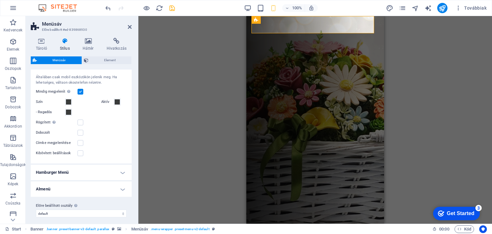
scroll to position [545, 0]
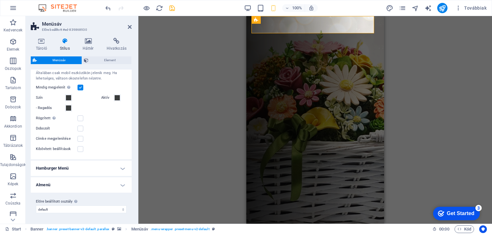
click at [126, 165] on h4 "Hamburger Menü" at bounding box center [81, 167] width 101 height 15
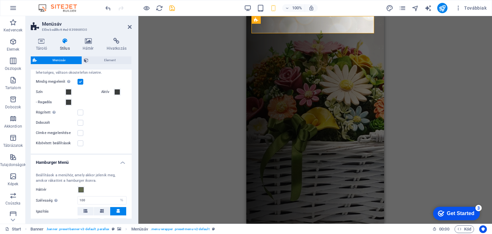
click at [125, 165] on h4 "Hamburger Menü" at bounding box center [81, 161] width 101 height 12
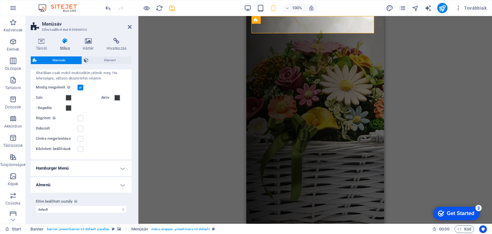
click at [122, 180] on h4 "Almenü" at bounding box center [81, 184] width 101 height 15
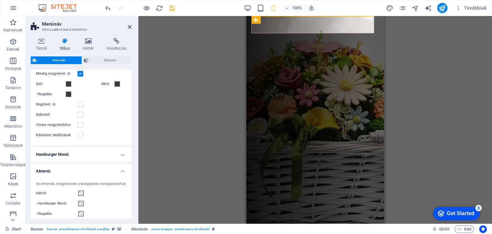
scroll to position [577, 0]
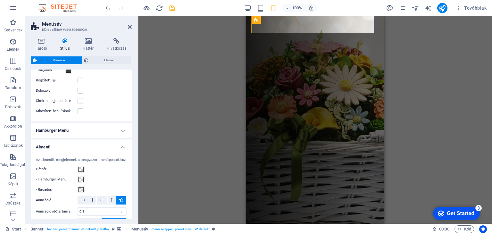
click at [120, 151] on h4 "Almenü" at bounding box center [81, 145] width 101 height 12
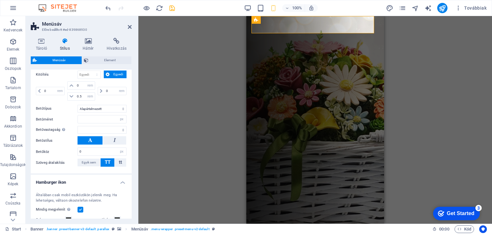
scroll to position [417, 0]
click at [120, 186] on h4 "Hamburger ikon" at bounding box center [81, 181] width 101 height 12
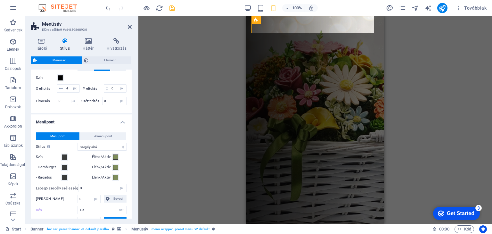
scroll to position [225, 0]
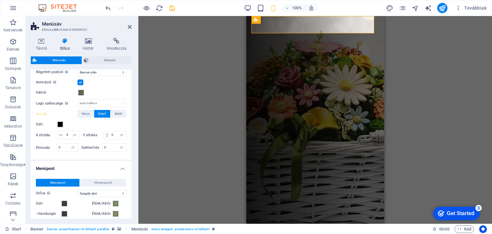
click at [119, 172] on h4 "Menüpont" at bounding box center [81, 167] width 101 height 12
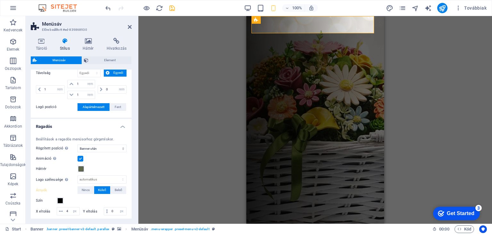
scroll to position [97, 0]
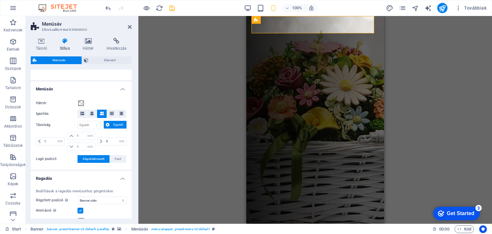
click at [119, 176] on h4 "Ragadós" at bounding box center [81, 177] width 101 height 12
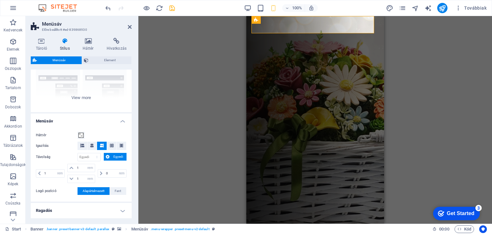
scroll to position [0, 0]
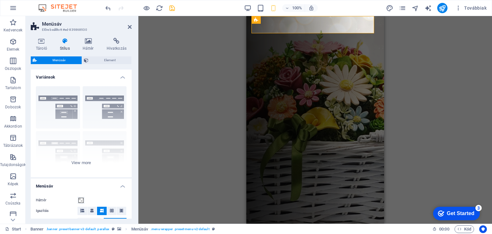
click at [122, 186] on h4 "Menüsáv" at bounding box center [81, 184] width 101 height 12
click at [64, 114] on div "Keret Középre igazított Alapértelmezett Rögzített Loki Trigger Széles XXL" at bounding box center [81, 129] width 101 height 96
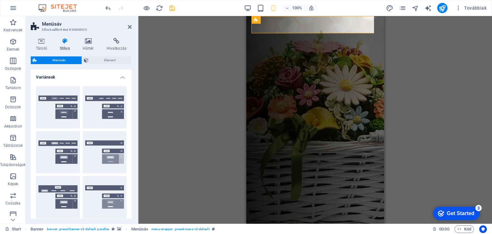
click at [122, 75] on h4 "Variánsok" at bounding box center [81, 75] width 101 height 12
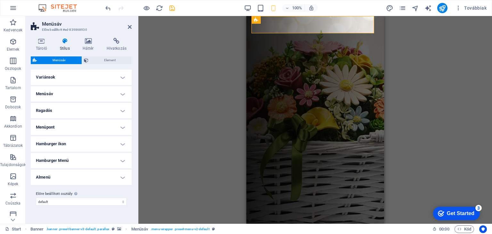
click at [123, 93] on h4 "Menüsáv" at bounding box center [81, 93] width 101 height 15
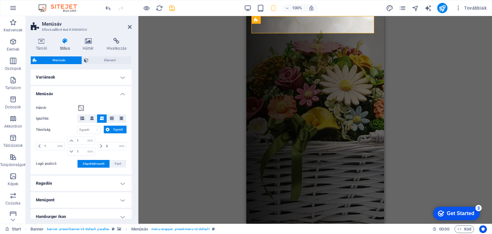
click at [119, 179] on h4 "Ragadós" at bounding box center [81, 182] width 101 height 15
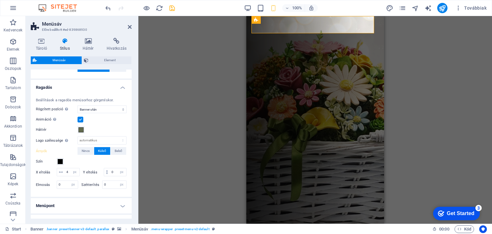
scroll to position [96, 0]
click at [61, 161] on span at bounding box center [60, 160] width 5 height 5
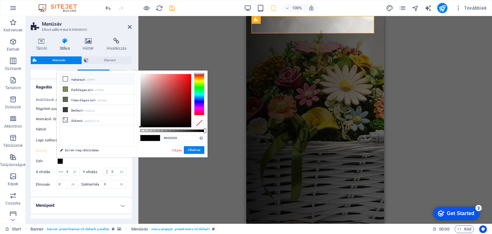
click at [87, 77] on li "Háttérszín #ffffff" at bounding box center [97, 79] width 74 height 10
type input "#ffffff"
click at [189, 149] on button "Alkalmaz" at bounding box center [194, 150] width 20 height 8
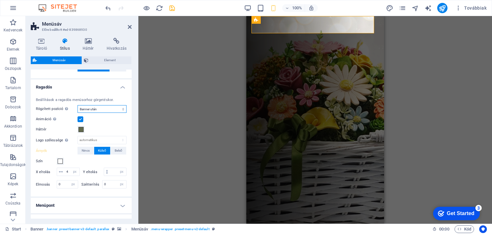
click at [120, 109] on select "Ki Azonnali Menü után Banner után Görgetéskor felfelé" at bounding box center [101, 109] width 49 height 8
click at [129, 162] on div "Beállítások a ragadós menüsorhoz görgetéskor. Rögzített pozíció Befolyásolja a …" at bounding box center [80, 144] width 103 height 106
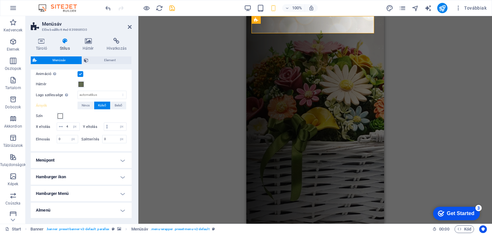
scroll to position [109, 0]
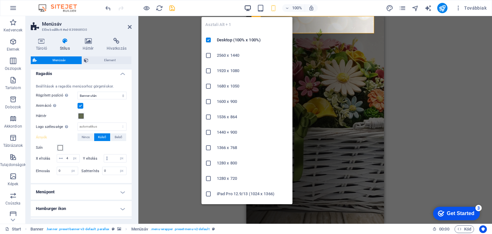
type input "2"
type input "0"
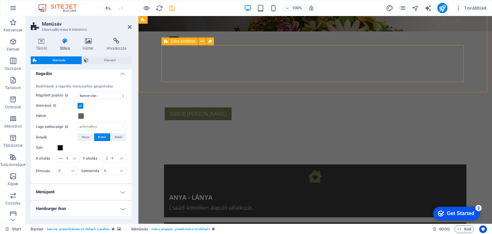
scroll to position [0, 0]
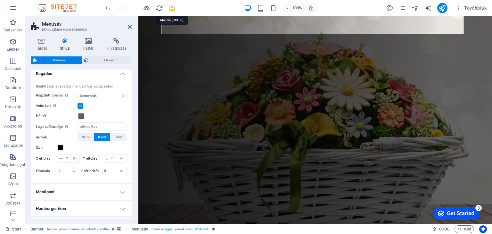
click at [170, 8] on icon "save" at bounding box center [171, 7] width 7 height 7
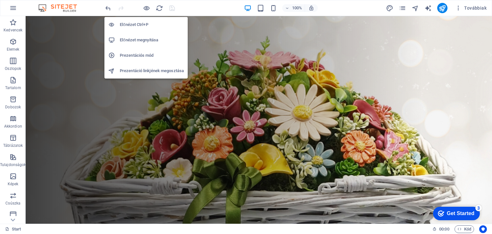
click at [146, 56] on h6 "Prezentációs mód" at bounding box center [152, 56] width 64 height 8
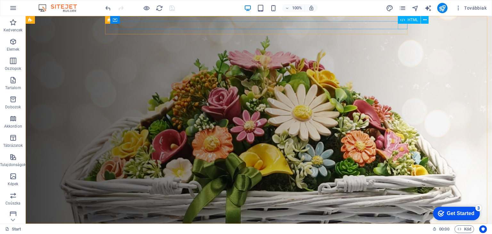
click at [401, 22] on icon at bounding box center [402, 20] width 4 height 8
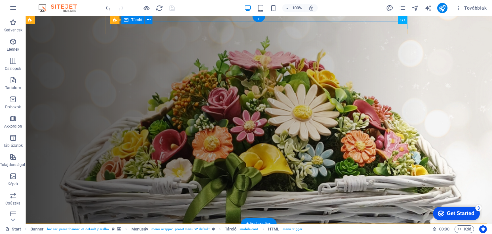
click at [194, 229] on div at bounding box center [261, 233] width 297 height 8
click at [160, 229] on div at bounding box center [261, 233] width 297 height 8
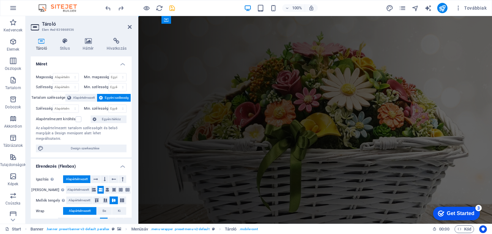
click at [170, 9] on icon "save" at bounding box center [171, 7] width 7 height 7
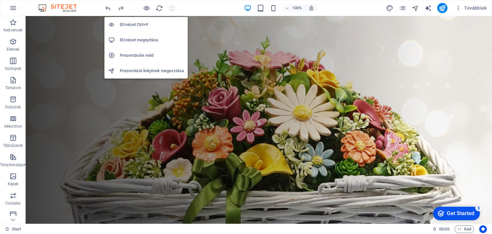
click at [137, 53] on h6 "Prezentációs mód" at bounding box center [152, 56] width 64 height 8
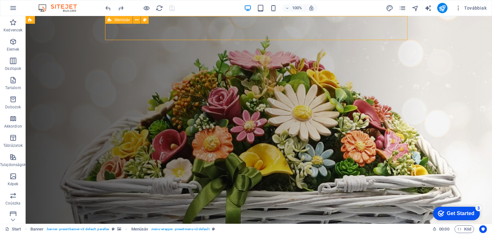
select select "rem"
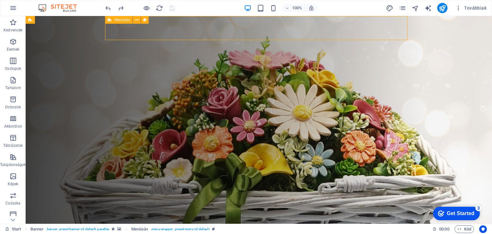
select select "sticky_banner"
select select "px"
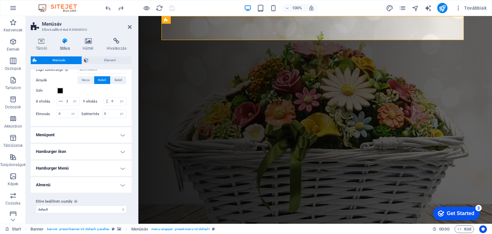
scroll to position [173, 0]
click at [120, 152] on h4 "Hamburger ikon" at bounding box center [81, 151] width 101 height 15
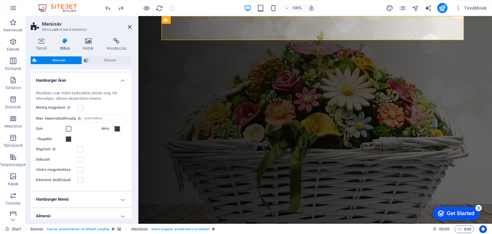
scroll to position [269, 0]
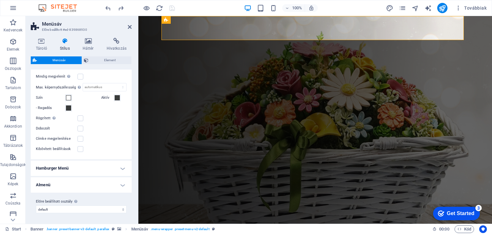
click at [122, 172] on h4 "Hamburger Menü" at bounding box center [81, 167] width 101 height 15
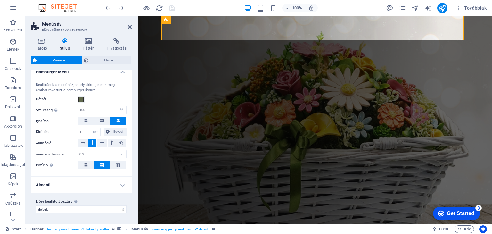
scroll to position [371, 0]
click at [81, 99] on span at bounding box center [80, 99] width 5 height 5
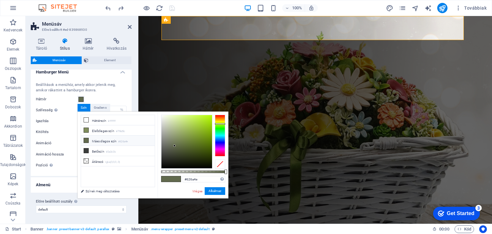
click at [99, 96] on div "Beállítások a menühöz, amely akkor jelenik meg, amikor rákattint a hamburger ik…" at bounding box center [80, 126] width 103 height 100
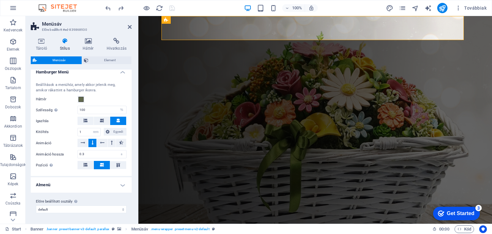
click at [121, 188] on h4 "Almenü" at bounding box center [81, 184] width 101 height 15
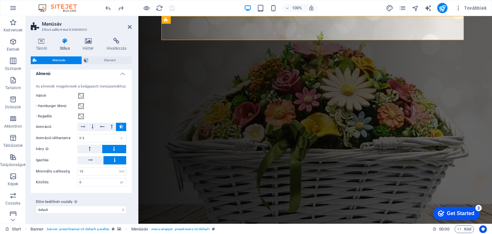
scroll to position [358, 0]
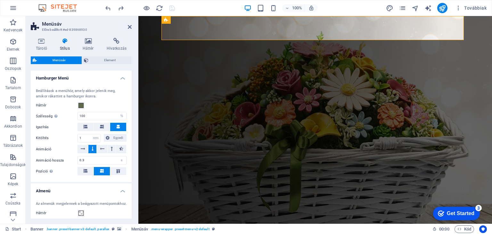
click at [123, 195] on h4 "Almenü" at bounding box center [81, 189] width 101 height 12
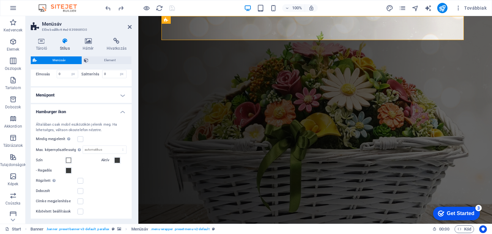
scroll to position [198, 0]
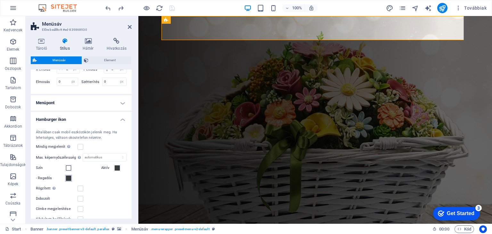
click at [69, 181] on span at bounding box center [68, 177] width 5 height 5
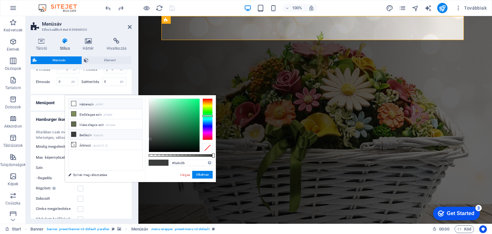
click at [110, 101] on li "Háttérszín #ffffff" at bounding box center [105, 104] width 74 height 10
type input "#ffffff"
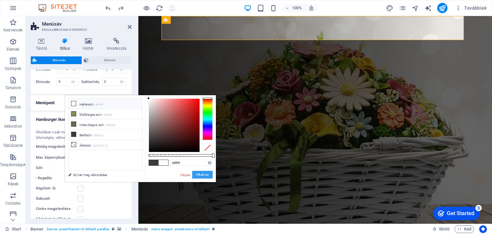
click at [205, 173] on button "Alkalmaz" at bounding box center [202, 175] width 20 height 8
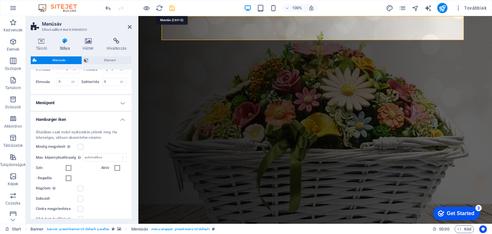
click at [172, 7] on icon "save" at bounding box center [171, 7] width 7 height 7
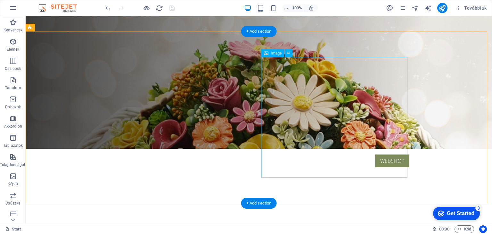
scroll to position [0, 0]
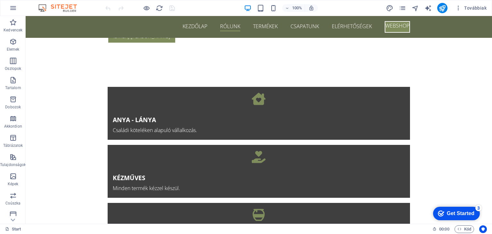
scroll to position [256, 0]
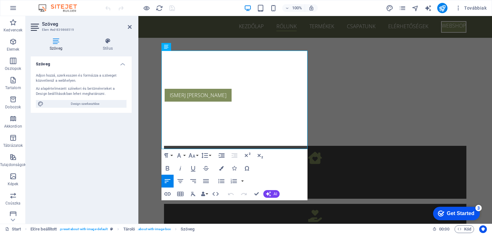
scroll to position [220, 0]
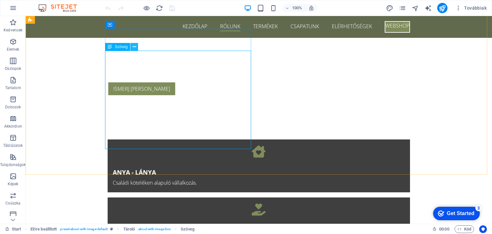
click at [135, 46] on icon at bounding box center [134, 47] width 4 height 7
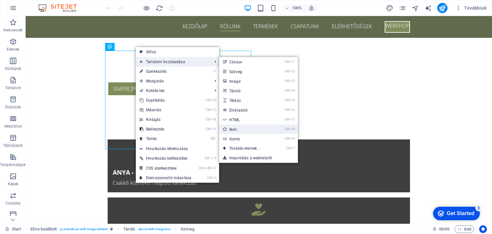
click at [259, 127] on link "Ctrl 8 Ikon" at bounding box center [246, 129] width 55 height 10
select select "xMidYMid"
select select "px"
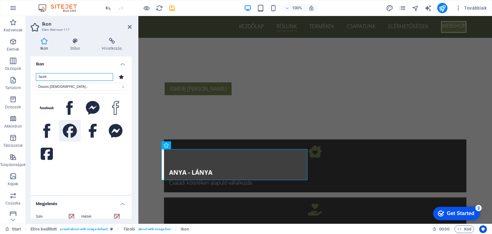
type input "faceb"
click at [70, 134] on icon at bounding box center [70, 131] width 14 height 14
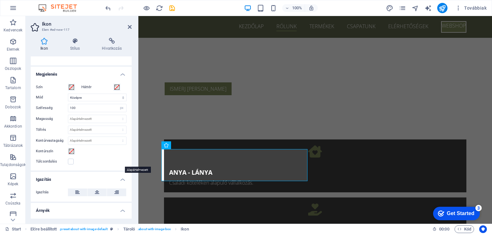
scroll to position [141, 0]
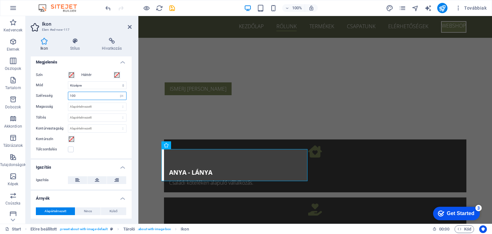
click at [86, 94] on input "100" at bounding box center [97, 96] width 58 height 8
type input "1"
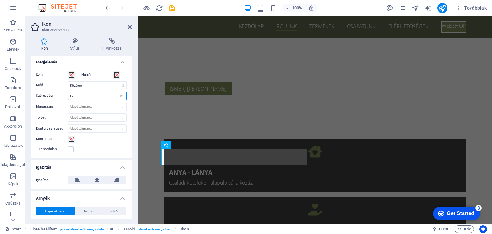
drag, startPoint x: 83, startPoint y: 94, endPoint x: 65, endPoint y: 95, distance: 17.9
click at [65, 95] on div "Szélesség 50 Alapértelmezett automatikus px rem % em vh vw" at bounding box center [81, 96] width 91 height 8
type input "25"
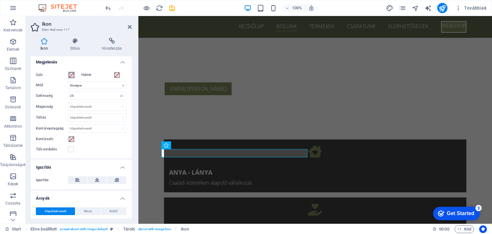
click at [70, 75] on span at bounding box center [71, 74] width 5 height 5
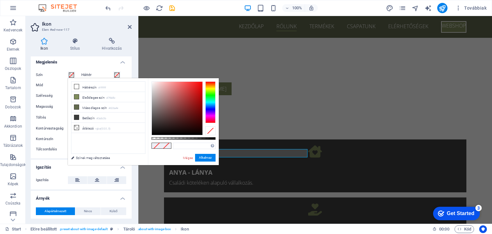
type input "#000000"
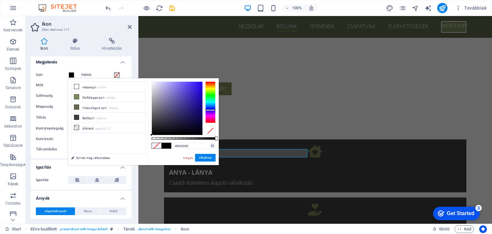
click at [210, 110] on div at bounding box center [210, 102] width 10 height 42
click at [206, 157] on button "Alkalmaz" at bounding box center [205, 158] width 20 height 8
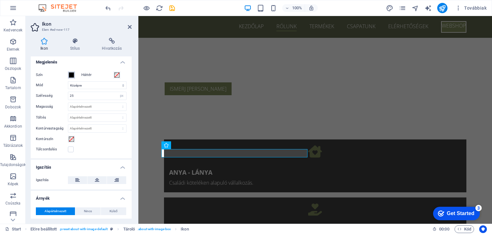
click at [72, 75] on span at bounding box center [71, 74] width 5 height 5
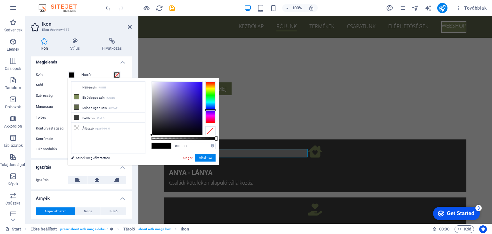
click at [211, 132] on div at bounding box center [210, 130] width 10 height 9
click at [207, 157] on button "Alkalmaz" at bounding box center [205, 158] width 20 height 8
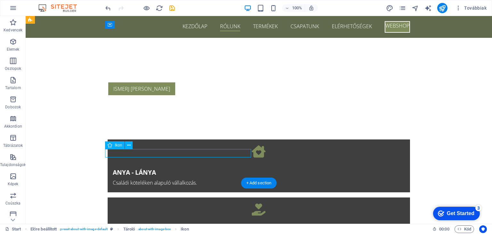
click at [128, 147] on icon at bounding box center [129, 145] width 4 height 7
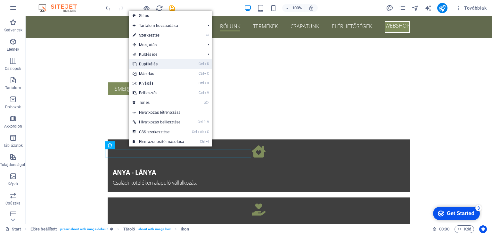
click at [164, 62] on link "Ctrl D Duplikálás" at bounding box center [158, 64] width 59 height 10
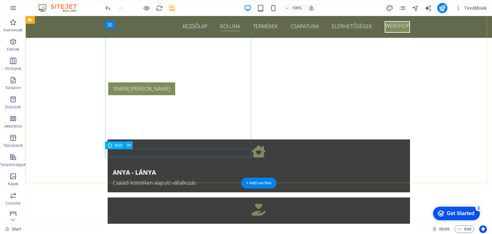
select select "xMidYMid"
select select "px"
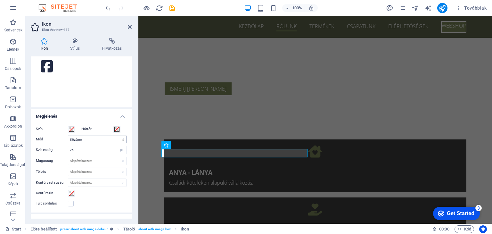
scroll to position [96, 0]
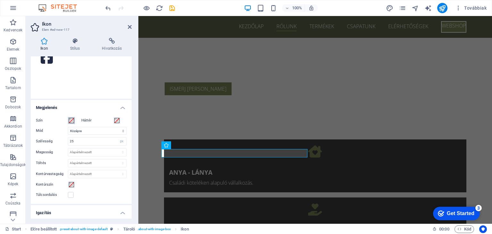
click at [71, 121] on span at bounding box center [71, 120] width 5 height 5
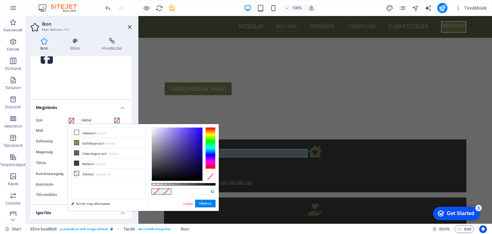
type input "#664df8"
click at [186, 128] on div at bounding box center [177, 153] width 51 height 53
click at [207, 204] on button "Alkalmaz" at bounding box center [205, 203] width 20 height 8
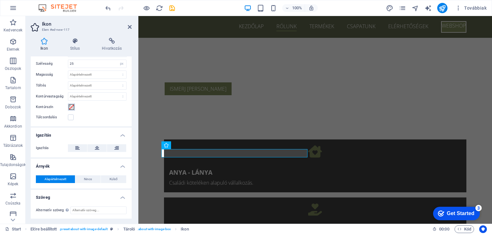
scroll to position [0, 0]
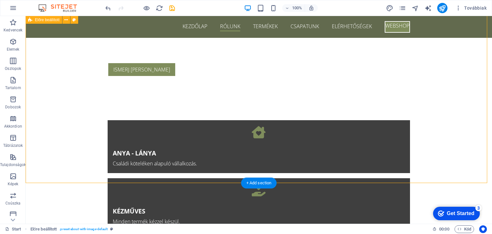
scroll to position [220, 0]
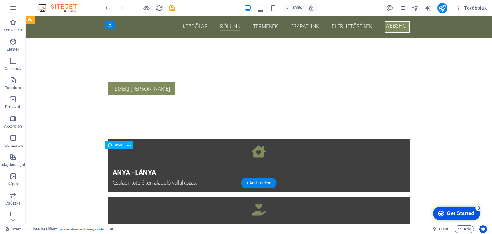
click at [128, 146] on icon at bounding box center [129, 145] width 4 height 7
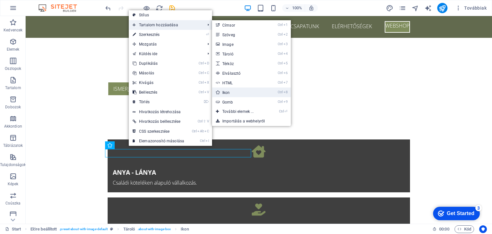
click at [251, 92] on link "Ctrl 8 Ikon" at bounding box center [239, 92] width 55 height 10
select select "xMidYMid"
select select "px"
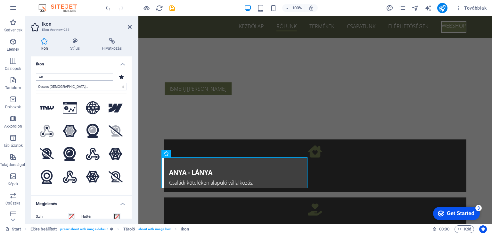
type input "w"
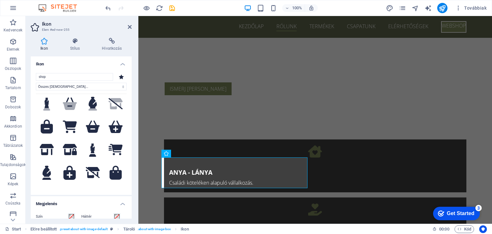
scroll to position [0, 0]
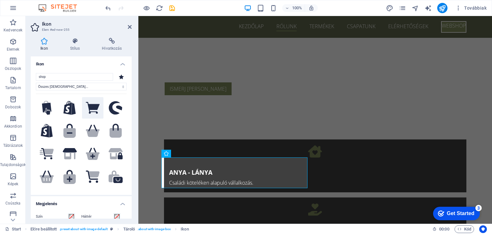
type input "shop"
click at [91, 104] on icon at bounding box center [93, 108] width 14 height 12
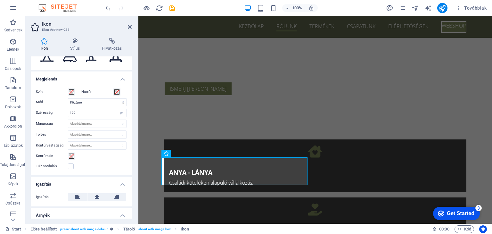
scroll to position [128, 0]
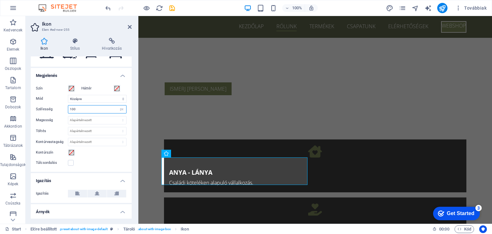
drag, startPoint x: 79, startPoint y: 108, endPoint x: 53, endPoint y: 108, distance: 25.9
click at [53, 108] on div "Szélesség 100 Alapértelmezett automatikus px rem % em vh vw" at bounding box center [81, 109] width 91 height 8
type input "25"
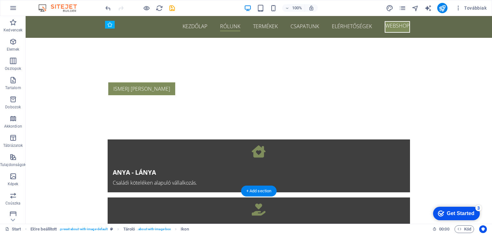
drag, startPoint x: 111, startPoint y: 161, endPoint x: 124, endPoint y: 154, distance: 15.2
drag, startPoint x: 109, startPoint y: 151, endPoint x: 109, endPoint y: 158, distance: 6.4
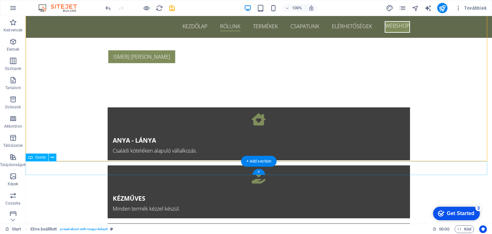
scroll to position [220, 0]
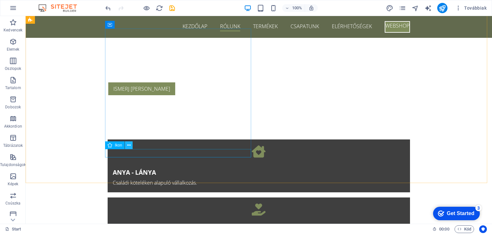
click at [128, 144] on icon at bounding box center [129, 145] width 4 height 7
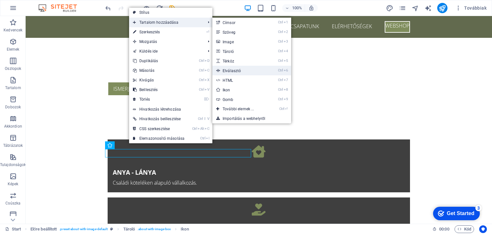
click at [240, 69] on link "Ctrl 6 Elválasztó" at bounding box center [239, 71] width 55 height 10
select select "%"
select select "px"
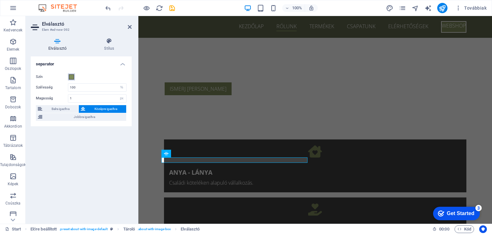
click at [71, 78] on span at bounding box center [71, 76] width 5 height 5
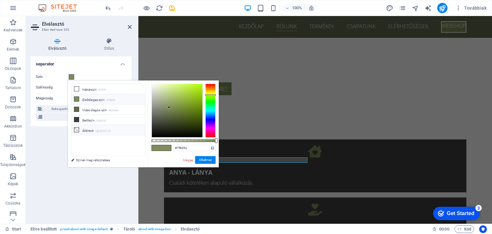
click at [89, 129] on li "Átlátszó rgba(0,0,0,.0)" at bounding box center [108, 130] width 74 height 10
type input "rgba(0, 0, 0, 0)"
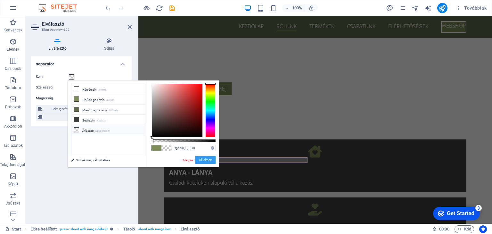
click at [200, 157] on button "Alkalmaz" at bounding box center [205, 160] width 20 height 8
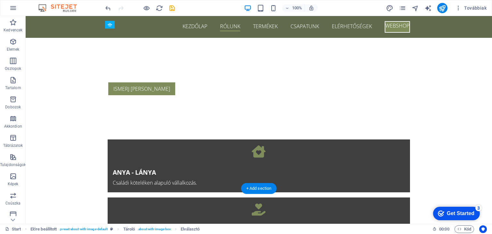
drag, startPoint x: 153, startPoint y: 159, endPoint x: 150, endPoint y: 152, distance: 7.9
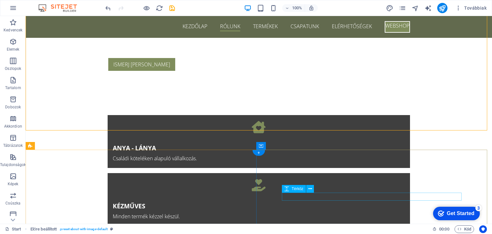
scroll to position [284, 0]
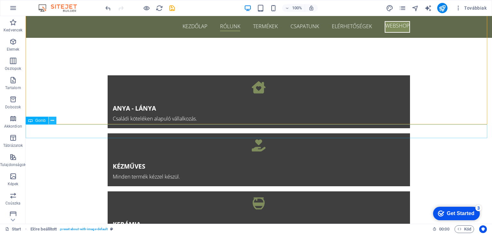
click at [51, 119] on icon at bounding box center [53, 120] width 4 height 7
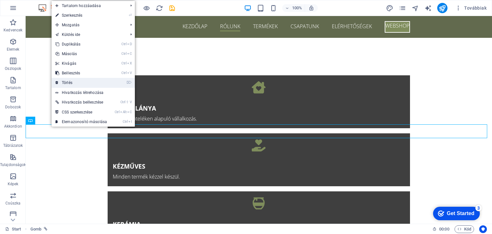
click at [86, 86] on link "⌦ Törlés" at bounding box center [81, 83] width 59 height 10
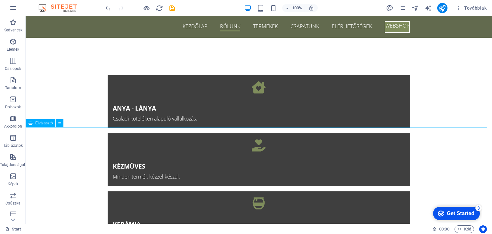
click at [59, 123] on icon at bounding box center [60, 123] width 4 height 7
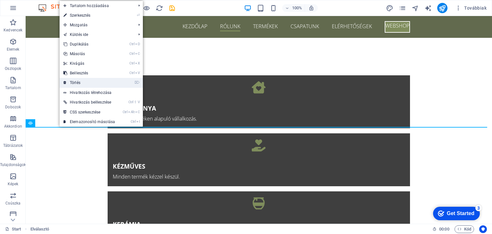
click at [93, 81] on link "⌦ Törlés" at bounding box center [89, 83] width 59 height 10
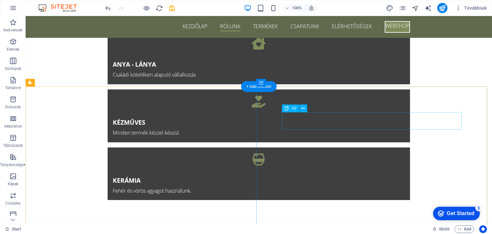
scroll to position [352, 0]
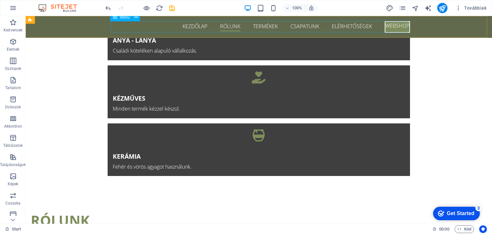
click at [388, 25] on nav "KEZDŐLAP RÓLUNK TERMÉKEK CSAPATUNK ELÉRHETŐSÉGEK WEBSHOP" at bounding box center [261, 27] width 297 height 12
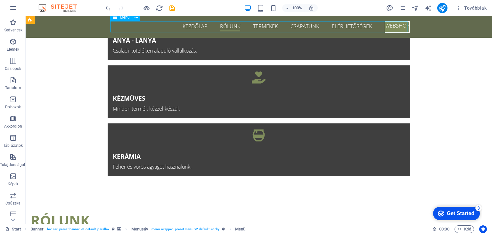
click at [388, 25] on nav "KEZDŐLAP RÓLUNK TERMÉKEK CSAPATUNK ELÉRHETŐSÉGEK WEBSHOP" at bounding box center [261, 27] width 297 height 12
select select "primary"
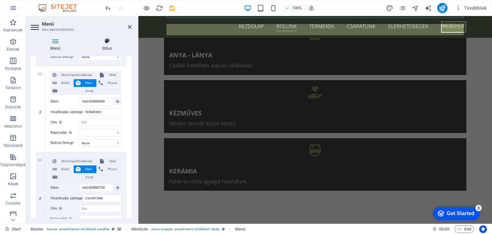
scroll to position [330, 0]
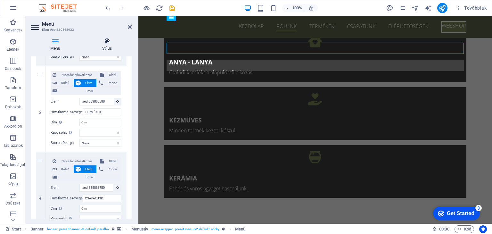
click at [110, 46] on h4 "Stílus" at bounding box center [106, 44] width 49 height 13
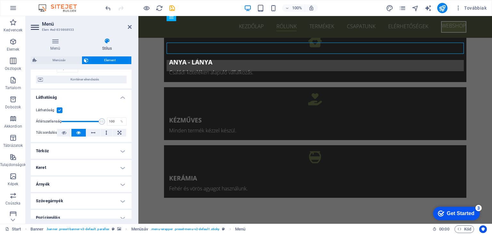
scroll to position [64, 0]
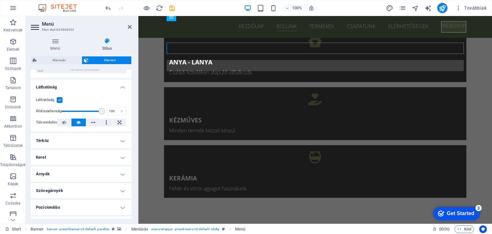
click at [120, 157] on h4 "Keret" at bounding box center [81, 156] width 101 height 15
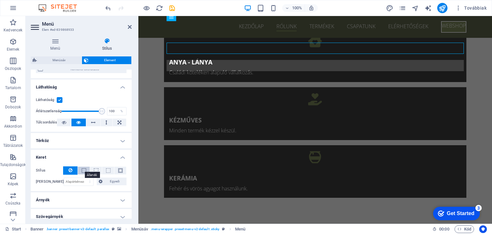
click at [84, 172] on span at bounding box center [84, 170] width 4 height 4
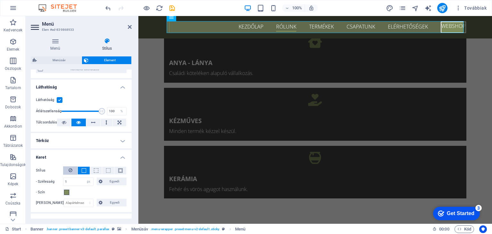
click at [68, 171] on icon at bounding box center [70, 170] width 4 height 8
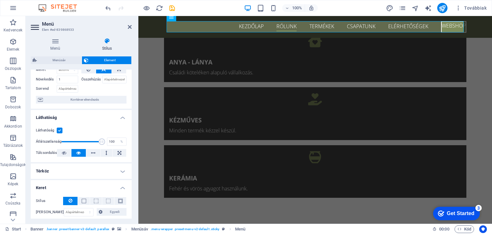
scroll to position [0, 0]
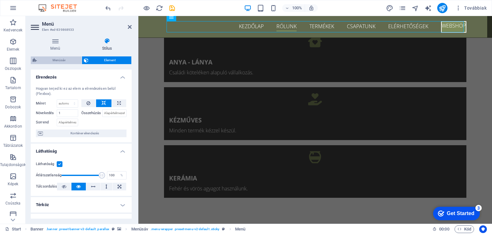
click at [71, 61] on span "Menüsáv" at bounding box center [59, 60] width 41 height 8
select select "rem"
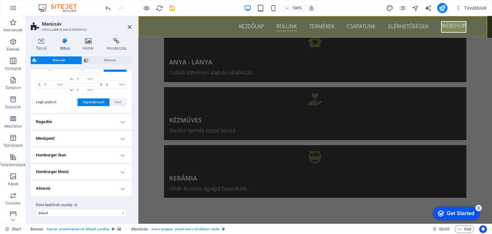
scroll to position [156, 0]
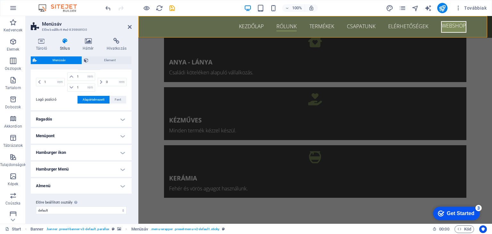
click at [122, 152] on h4 "Hamburger ikon" at bounding box center [81, 152] width 101 height 15
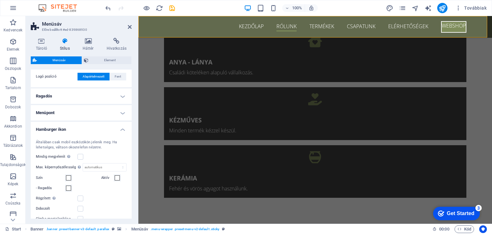
scroll to position [188, 0]
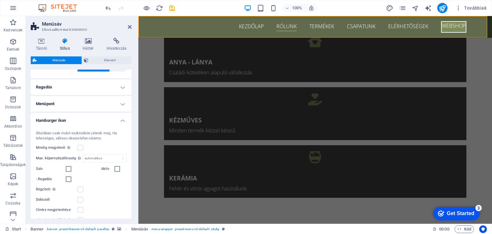
click at [118, 122] on h4 "Hamburger ikon" at bounding box center [81, 119] width 101 height 12
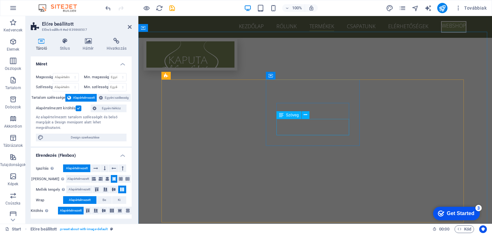
scroll to position [746, 0]
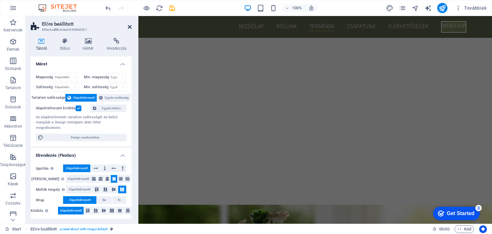
click at [129, 28] on icon at bounding box center [130, 26] width 4 height 5
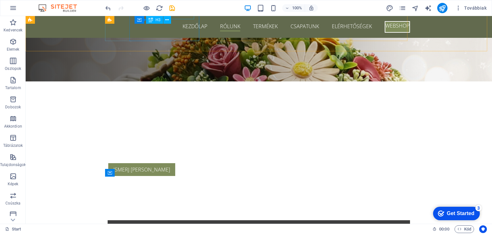
scroll to position [220, 0]
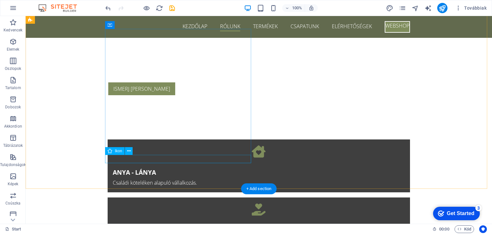
select select "xMidYMid"
select select "px"
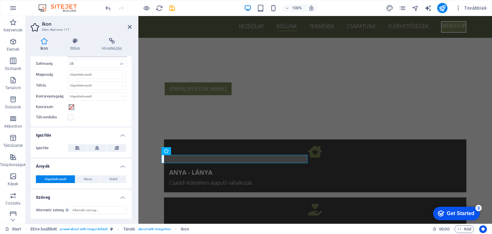
scroll to position [13, 0]
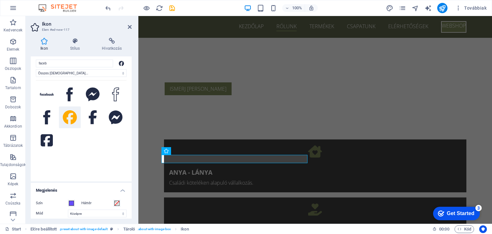
click at [112, 37] on div "Ikon Stílus Hivatkozás Ikon faceb Összes ikonkészlet... IcoFont Ionicons FontAw…" at bounding box center [81, 128] width 111 height 191
click at [109, 42] on icon at bounding box center [111, 41] width 39 height 6
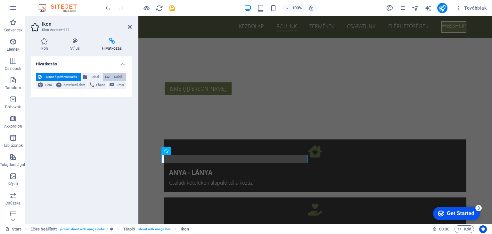
click at [120, 74] on span "Külső" at bounding box center [117, 77] width 13 height 8
select select "blank"
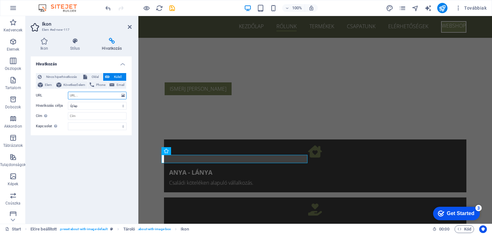
paste input "https://www.facebook.com/kaputa.manufaktura"
type input "https://www.facebook.com/kaputa.manufaktura"
click at [105, 162] on div "Hivatkozás Nincs hiperhivatkozás Oldal Külső Elem Következő elem Phone Email Ol…" at bounding box center [81, 137] width 101 height 162
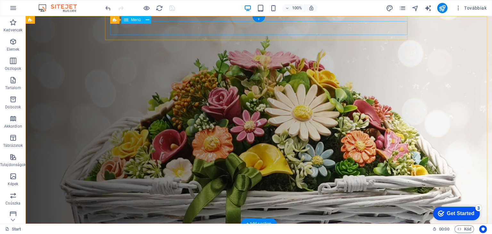
click at [141, 229] on nav "KEZDŐLAP RÓLUNK TERMÉKEK CSAPATUNK ELÉRHETŐSÉGEK WEBSHOP" at bounding box center [261, 236] width 297 height 14
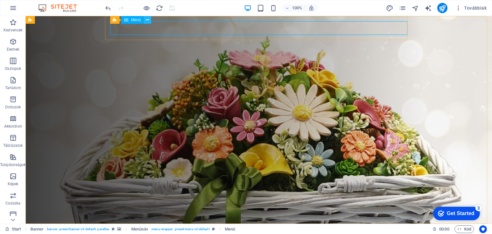
click at [147, 21] on icon at bounding box center [148, 20] width 4 height 7
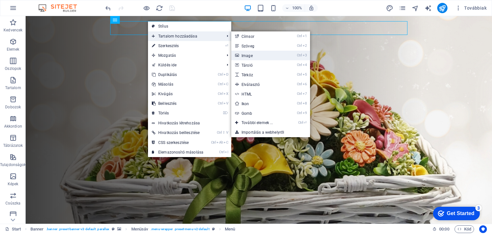
click at [252, 53] on link "Ctrl 3 Image" at bounding box center [258, 56] width 55 height 10
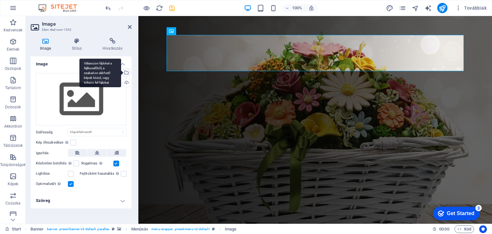
click at [121, 71] on div "Válasszon fájlokat a fájlkezelőből, a szabadon elérhető képek közül, vagy tölts…" at bounding box center [100, 73] width 42 height 29
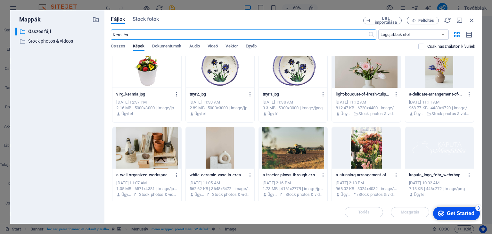
scroll to position [160, 0]
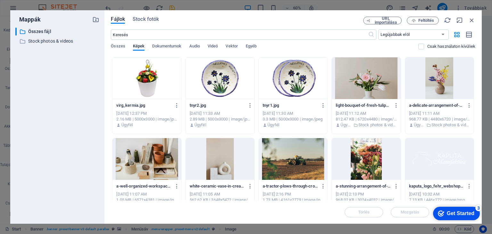
click at [437, 161] on div at bounding box center [439, 159] width 68 height 42
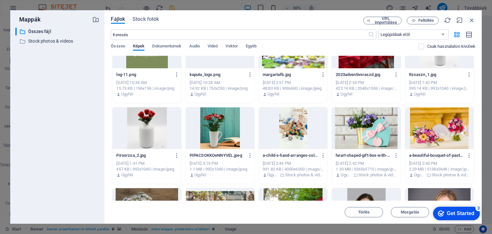
scroll to position [224, 0]
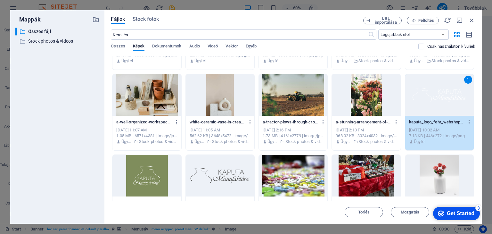
click at [428, 98] on div "1" at bounding box center [439, 95] width 68 height 42
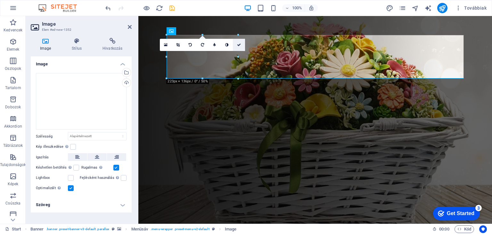
click at [242, 45] on link at bounding box center [239, 45] width 12 height 12
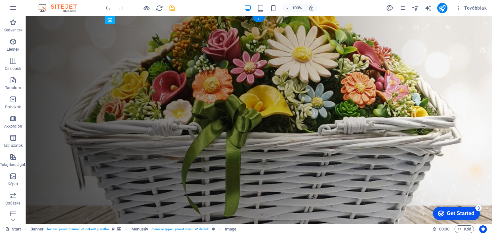
drag, startPoint x: 160, startPoint y: 58, endPoint x: 131, endPoint y: 23, distance: 45.2
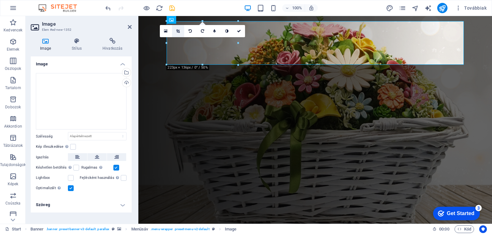
click at [179, 31] on icon at bounding box center [178, 31] width 4 height 4
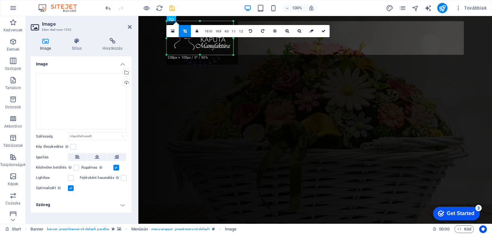
drag, startPoint x: 237, startPoint y: 66, endPoint x: 232, endPoint y: 56, distance: 11.0
click at [232, 56] on div at bounding box center [233, 55] width 4 height 4
click at [173, 33] on icon at bounding box center [173, 31] width 4 height 4
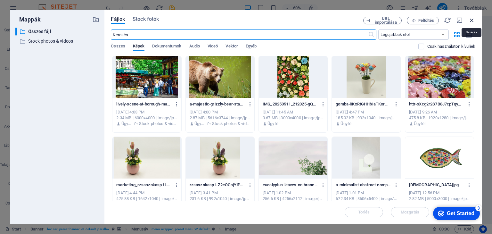
click at [470, 18] on icon "button" at bounding box center [471, 20] width 7 height 7
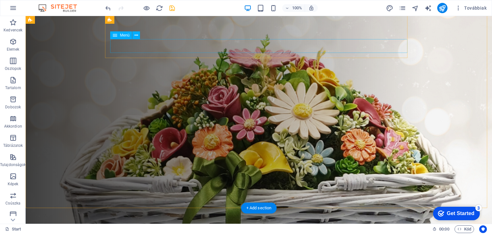
scroll to position [0, 0]
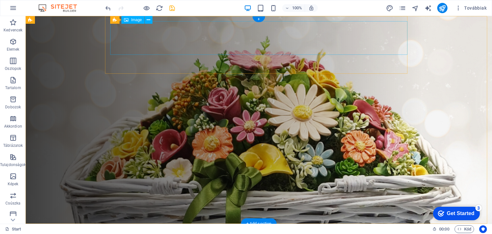
click at [165, 229] on nav "KEZDŐLAP RÓLUNK TERMÉKEK CSAPATUNK ELÉRHETŐSÉGEK WEBSHOP" at bounding box center [261, 236] width 297 height 14
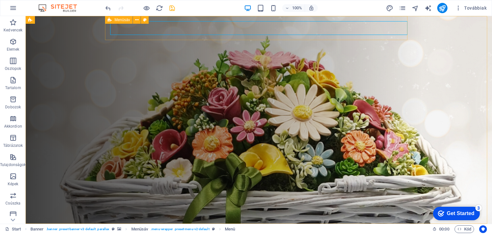
click at [108, 16] on div "Menüsáv" at bounding box center [119, 20] width 28 height 8
select select "rem"
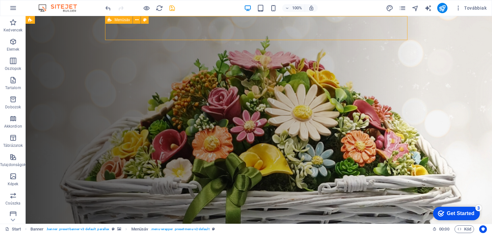
select select "rem"
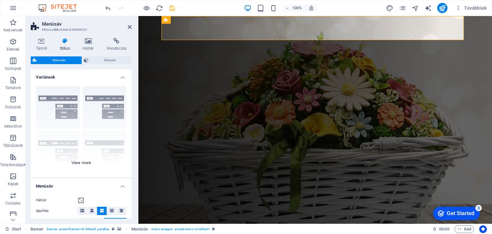
click at [58, 103] on div "Keret Középre igazított Alapértelmezett Rögzített Loki Trigger Széles XXL" at bounding box center [81, 129] width 101 height 96
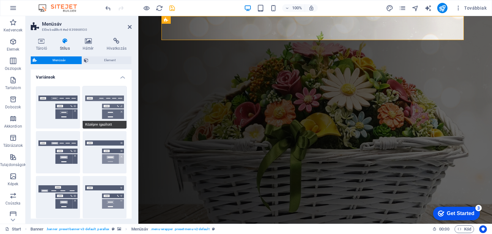
click at [91, 104] on button "Középre igazított" at bounding box center [105, 107] width 44 height 42
type input "1"
select select "rem"
type input "1"
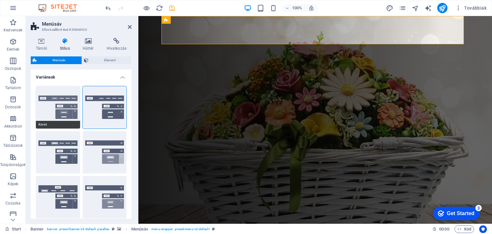
click at [60, 108] on button "Keret" at bounding box center [58, 107] width 44 height 42
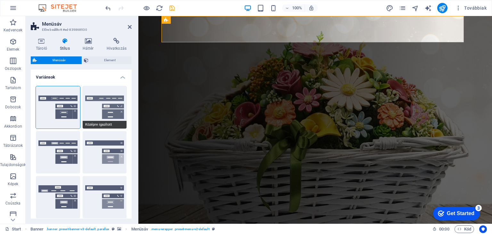
click at [106, 115] on button "Középre igazított" at bounding box center [105, 107] width 44 height 42
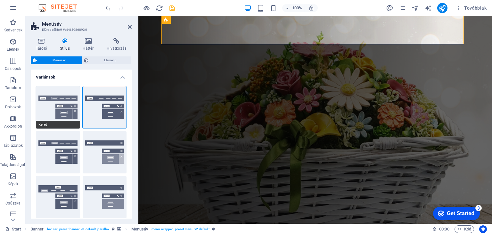
click at [50, 107] on button "Keret" at bounding box center [58, 107] width 44 height 42
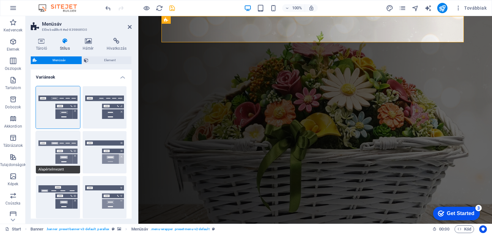
click at [53, 157] on button "Alapértelmezett" at bounding box center [58, 152] width 44 height 42
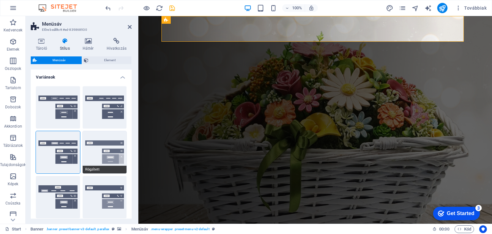
click at [101, 159] on button "Rögzített" at bounding box center [105, 152] width 44 height 42
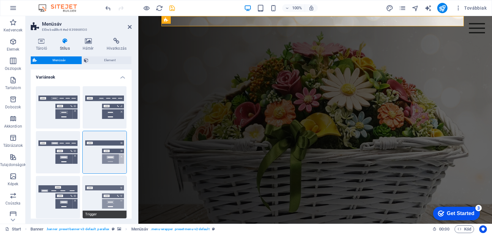
click at [96, 192] on button "Trigger" at bounding box center [105, 197] width 44 height 42
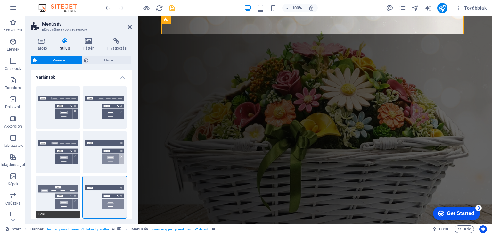
click at [54, 192] on button "Loki" at bounding box center [58, 197] width 44 height 42
type input "0"
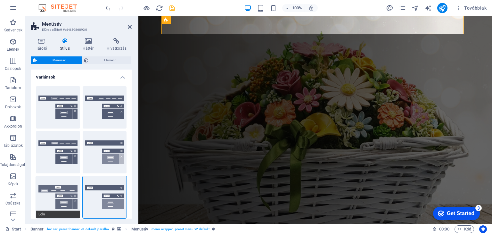
type input "0"
select select "DISABLED_OPTION_VALUE"
type input "2"
type input "1"
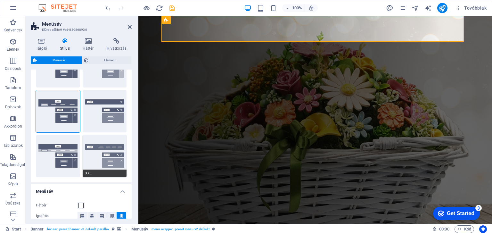
scroll to position [96, 0]
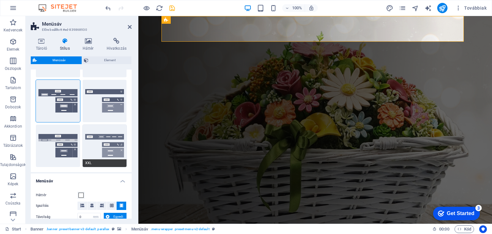
click at [106, 148] on button "XXL" at bounding box center [105, 145] width 44 height 42
type input "1"
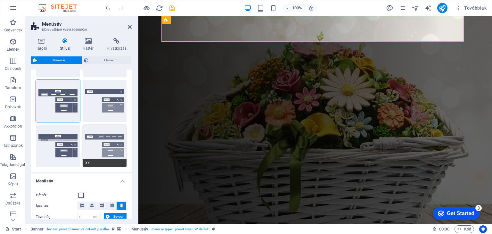
type input "1"
select select "rem"
type input "1"
type input "0"
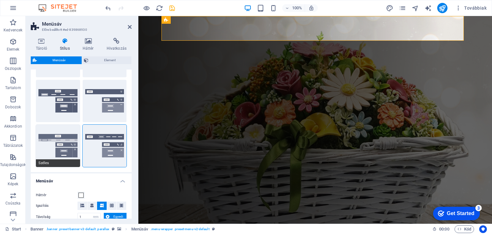
click at [61, 143] on button "Széles" at bounding box center [58, 145] width 44 height 42
type input "0"
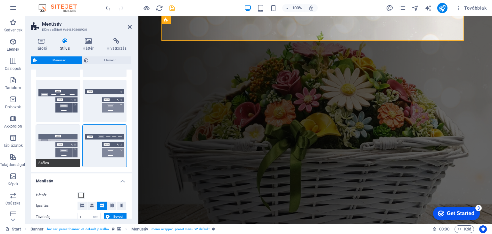
type input "0"
type input "2"
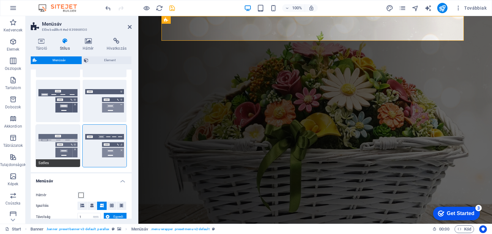
type input "2"
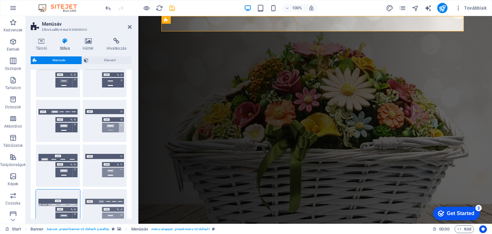
scroll to position [0, 0]
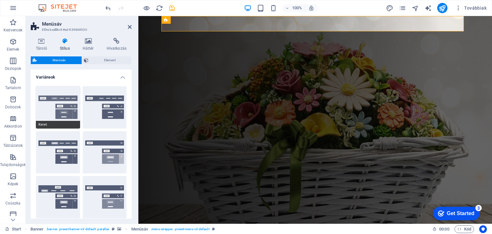
click at [58, 118] on button "Keret" at bounding box center [58, 107] width 44 height 42
type input "1"
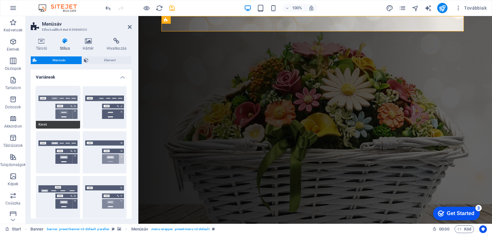
type input "1"
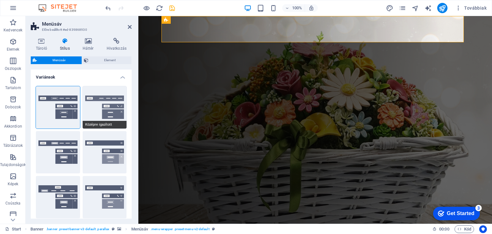
click at [90, 119] on button "Középre igazított" at bounding box center [105, 107] width 44 height 42
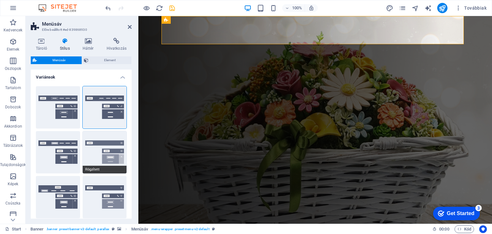
click at [92, 152] on button "Rögzített" at bounding box center [105, 152] width 44 height 42
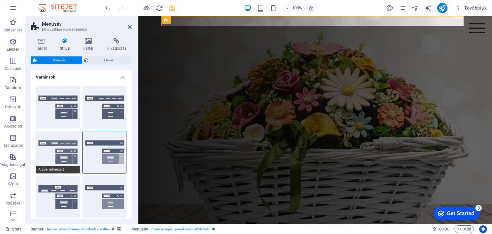
click at [47, 157] on button "Alapértelmezett" at bounding box center [58, 152] width 44 height 42
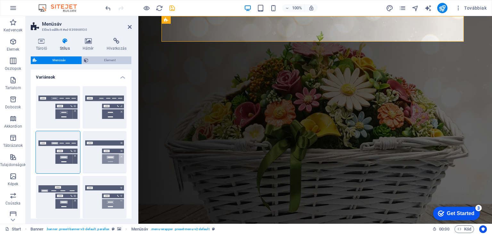
click at [102, 58] on span "Element" at bounding box center [109, 60] width 39 height 8
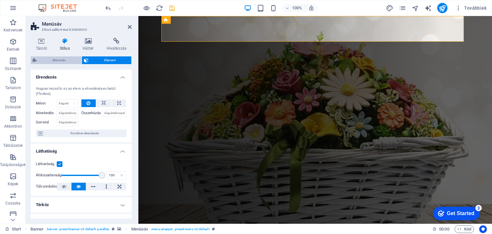
click at [67, 57] on span "Menüsáv" at bounding box center [59, 60] width 41 height 8
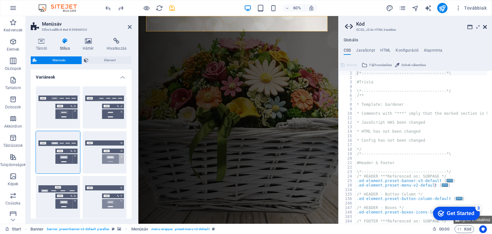
click at [484, 26] on icon at bounding box center [485, 26] width 4 height 5
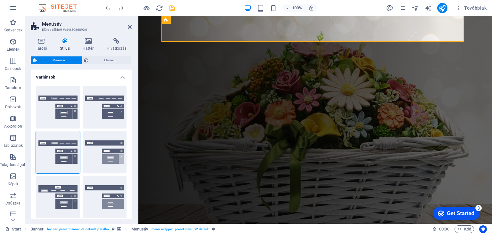
click at [157, 63] on figure at bounding box center [314, 119] width 353 height 207
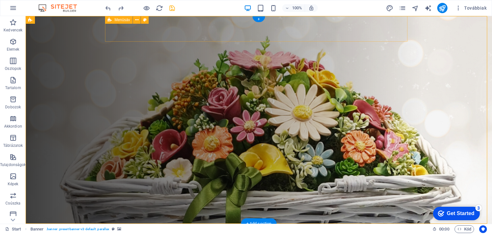
click at [108, 223] on div "KEZDŐLAP RÓLUNK TERMÉKEK CSAPATUNK ELÉRHETŐSÉGEK WEBSHOP" at bounding box center [259, 236] width 302 height 26
select select "rem"
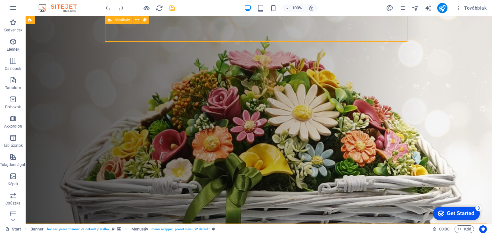
select select "rem"
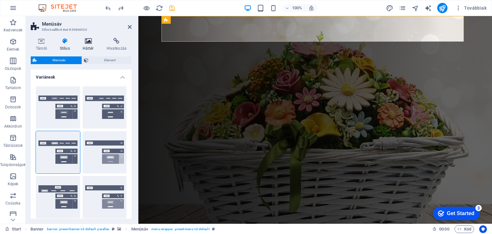
click at [90, 44] on icon at bounding box center [87, 41] width 21 height 6
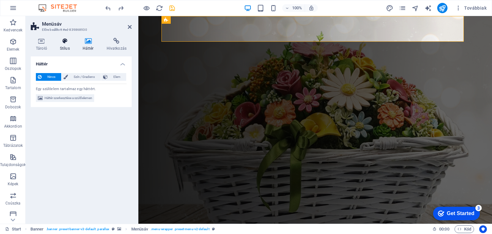
click at [68, 45] on h4 "Stílus" at bounding box center [66, 44] width 23 height 13
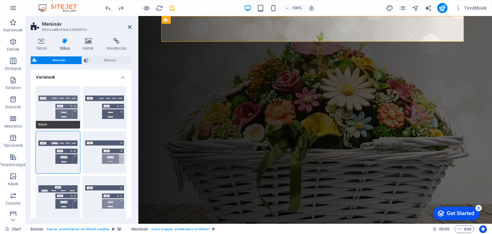
click at [54, 95] on button "Keret" at bounding box center [58, 107] width 44 height 42
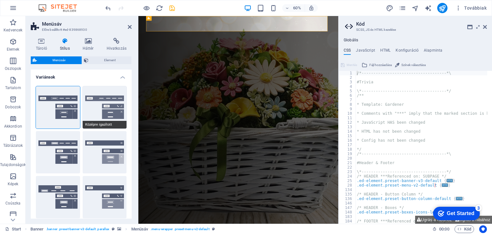
click at [107, 101] on button "Középre igazított" at bounding box center [105, 107] width 44 height 42
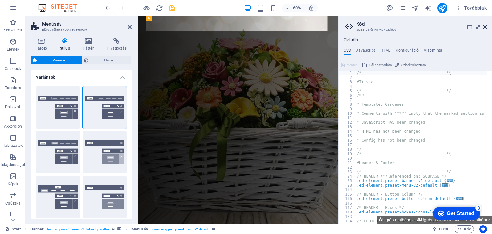
click at [486, 25] on icon at bounding box center [485, 26] width 4 height 5
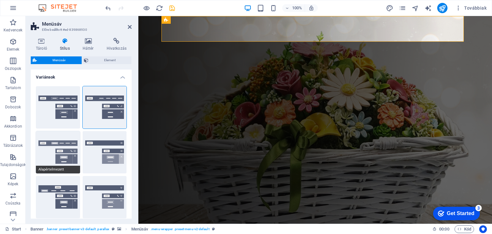
click at [47, 157] on button "Alapértelmezett" at bounding box center [58, 152] width 44 height 42
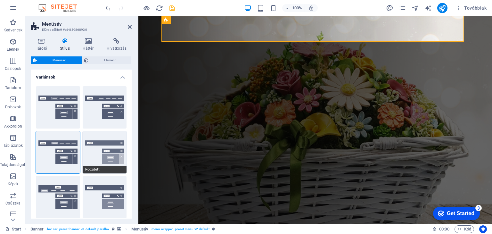
click at [104, 156] on button "Rögzített" at bounding box center [105, 152] width 44 height 42
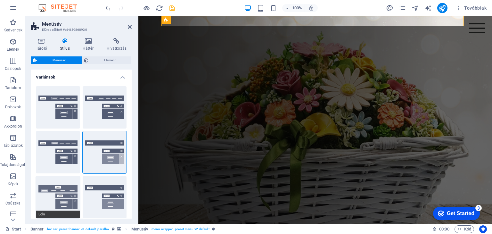
click at [52, 196] on button "Loki" at bounding box center [58, 197] width 44 height 42
type input "0"
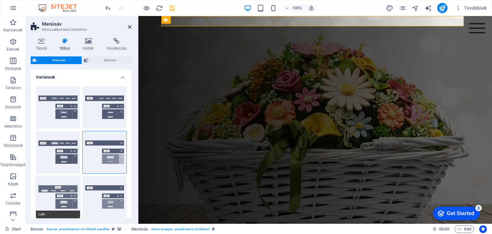
type input "0"
select select "DISABLED_OPTION_VALUE"
type input "2"
type input "1"
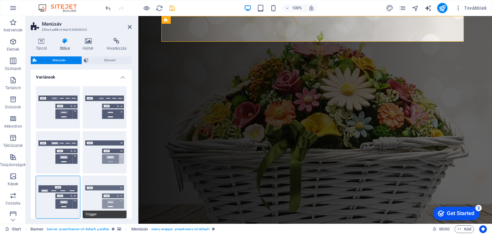
click at [105, 192] on button "Trigger" at bounding box center [105, 197] width 44 height 42
type input "1"
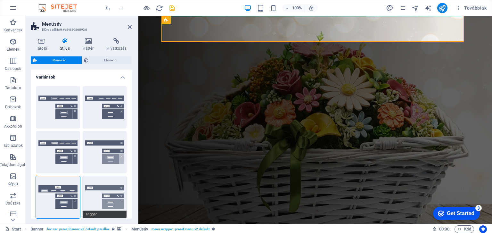
type input "1"
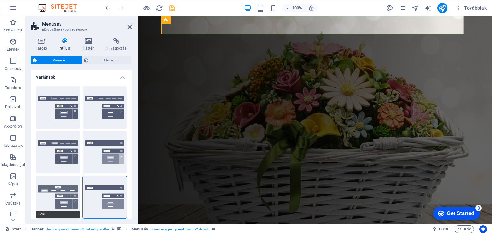
click at [65, 184] on button "Loki" at bounding box center [58, 197] width 44 height 42
type input "0"
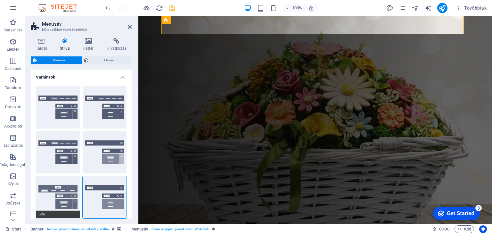
type input "0"
select select "DISABLED_OPTION_VALUE"
type input "2"
type input "1"
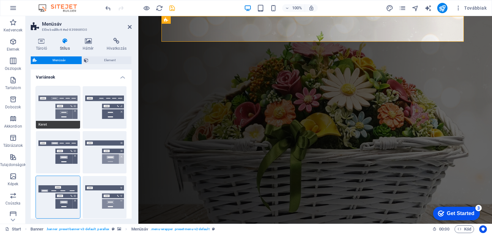
click at [62, 103] on button "Keret" at bounding box center [58, 107] width 44 height 42
type input "1"
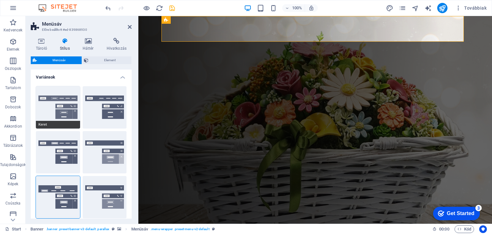
type input "1"
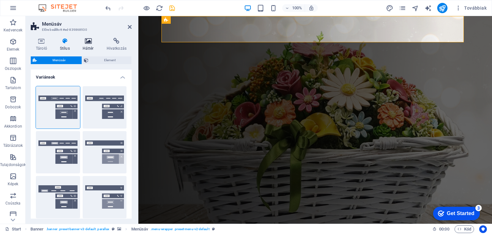
click at [91, 43] on icon at bounding box center [87, 41] width 21 height 6
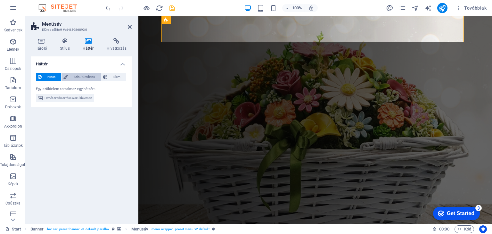
click at [77, 79] on span "Szín / Gradiens" at bounding box center [84, 77] width 29 height 8
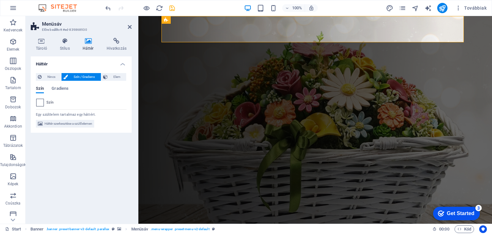
click at [40, 101] on span at bounding box center [39, 102] width 7 height 7
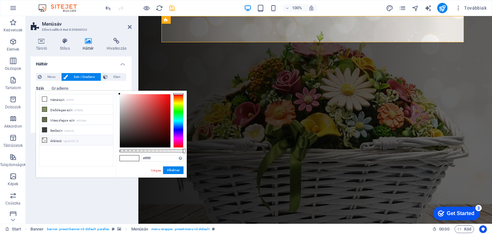
click at [72, 139] on small "rgba(0,0,0,.0)" at bounding box center [70, 141] width 15 height 4
type input "rgba(0, 0, 0, 0)"
click at [174, 167] on button "Alkalmaz" at bounding box center [173, 170] width 20 height 8
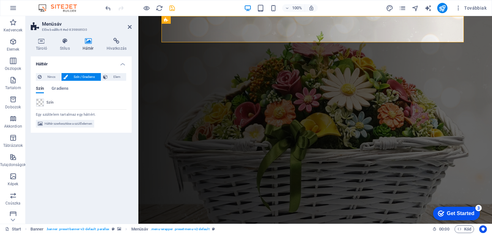
click at [155, 74] on figure at bounding box center [314, 119] width 353 height 207
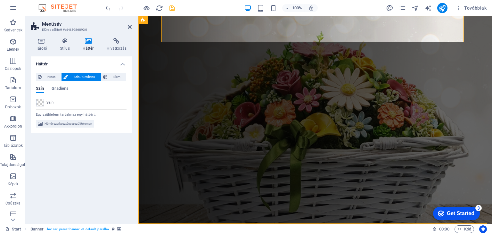
click at [155, 74] on figure at bounding box center [314, 119] width 353 height 207
select select "vh"
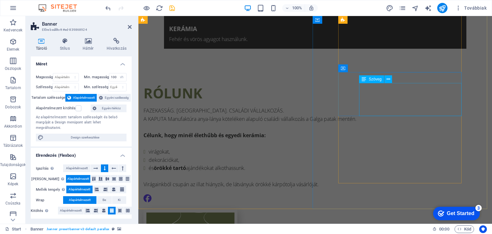
scroll to position [480, 0]
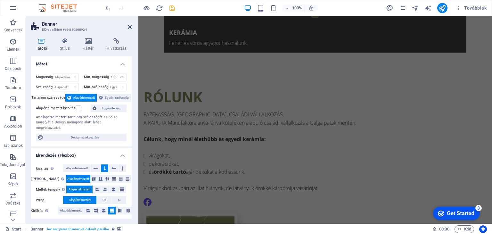
click at [131, 26] on icon at bounding box center [130, 26] width 4 height 5
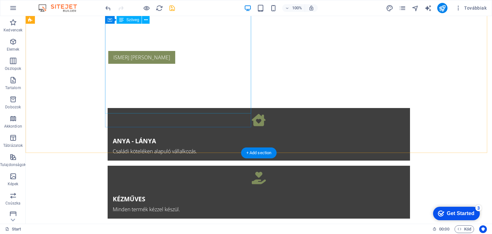
scroll to position [256, 0]
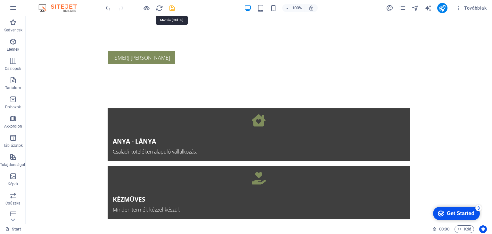
click at [173, 11] on icon "save" at bounding box center [171, 7] width 7 height 7
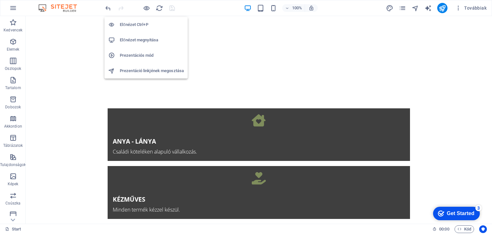
click at [152, 53] on h6 "Prezentációs mód" at bounding box center [152, 56] width 64 height 8
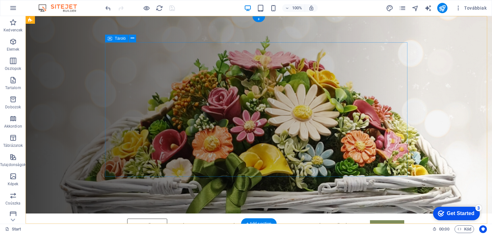
scroll to position [0, 0]
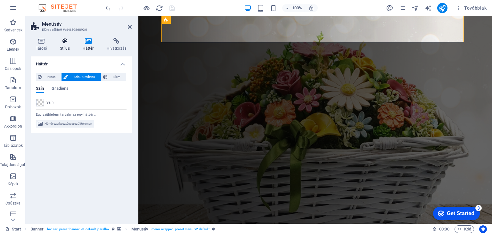
click at [63, 47] on h4 "Stílus" at bounding box center [66, 44] width 23 height 13
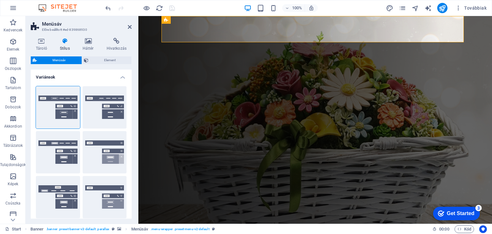
click at [123, 80] on h4 "Variánsok" at bounding box center [81, 75] width 101 height 12
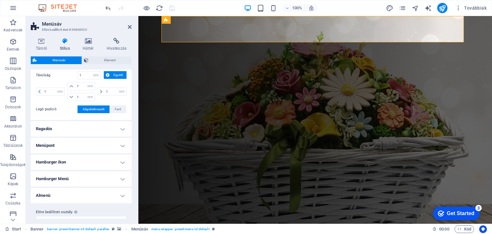
scroll to position [64, 0]
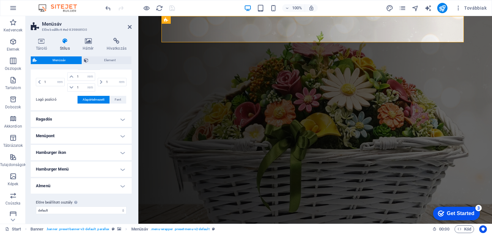
click at [118, 116] on h4 "Ragadós" at bounding box center [81, 118] width 101 height 15
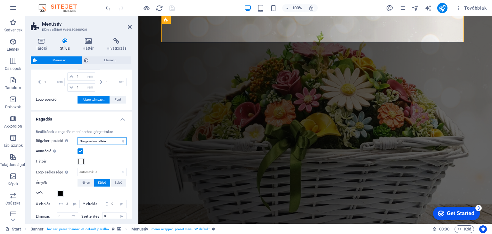
click at [121, 141] on select "Ki Azonnali Menü után Banner után Görgetéskor felfelé" at bounding box center [101, 141] width 49 height 8
select select "sticky_menu"
click at [77, 137] on select "Ki Azonnali Menü után Banner után Görgetéskor felfelé" at bounding box center [101, 141] width 49 height 8
click at [170, 9] on icon "save" at bounding box center [171, 7] width 7 height 7
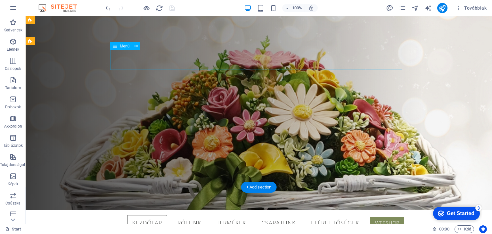
scroll to position [0, 0]
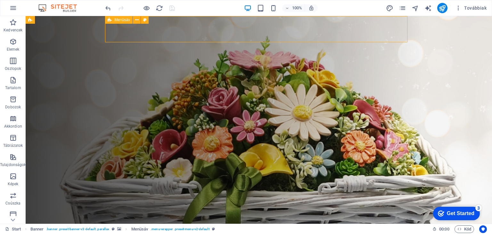
select select "rem"
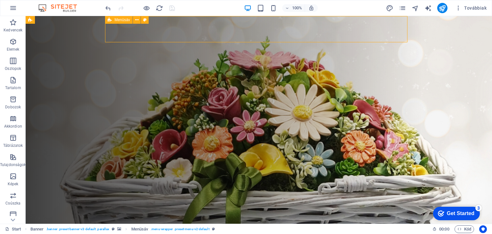
select select "rem"
select select "sticky_menu"
select select "px"
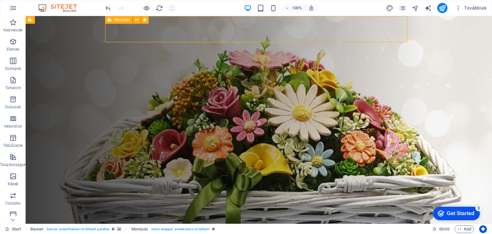
select select "px"
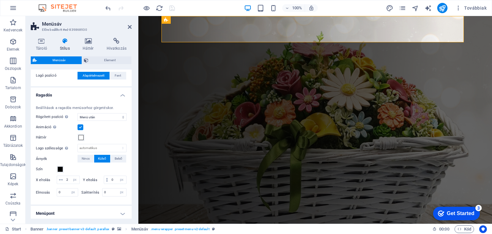
scroll to position [96, 0]
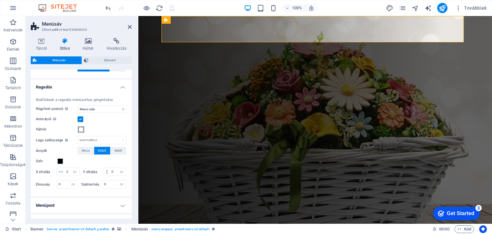
click at [82, 127] on span at bounding box center [80, 129] width 5 height 5
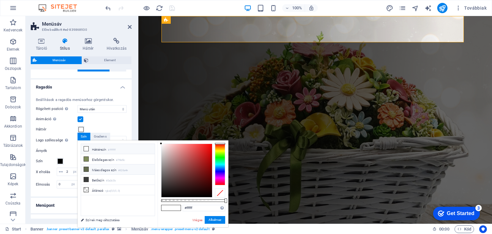
click at [104, 168] on li "Másodlagos szín #626a4e" at bounding box center [118, 169] width 74 height 10
type input "#626a4e"
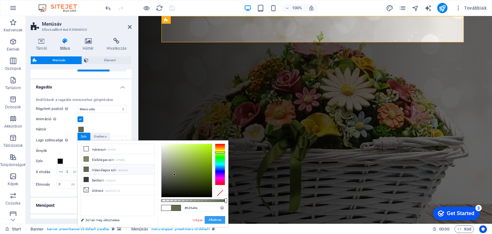
click at [218, 217] on button "Alkalmaz" at bounding box center [215, 220] width 20 height 8
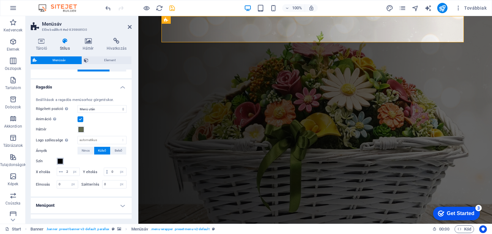
click at [59, 162] on span at bounding box center [60, 160] width 5 height 5
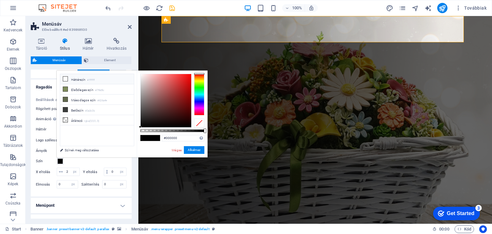
click at [87, 79] on li "Háttérszín #ffffff" at bounding box center [97, 79] width 74 height 10
type input "#ffffff"
click at [201, 148] on button "Alkalmaz" at bounding box center [194, 150] width 20 height 8
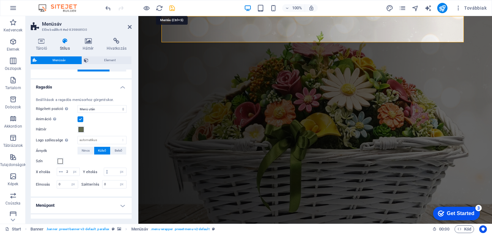
click at [172, 5] on icon "save" at bounding box center [171, 7] width 7 height 7
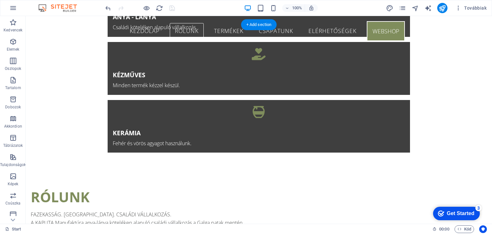
scroll to position [480, 0]
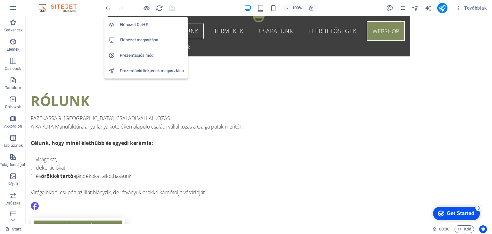
click at [141, 55] on h6 "Prezentációs mód" at bounding box center [152, 56] width 64 height 8
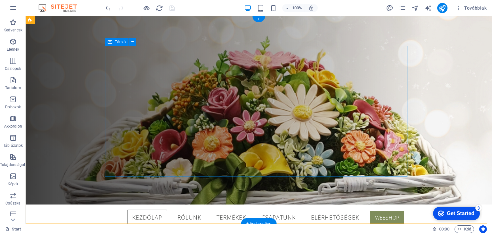
scroll to position [0, 0]
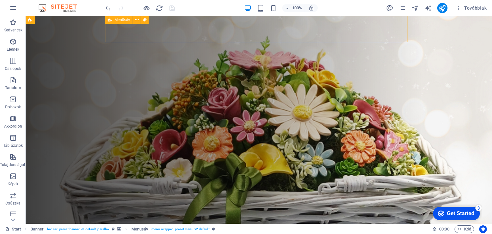
select select "rem"
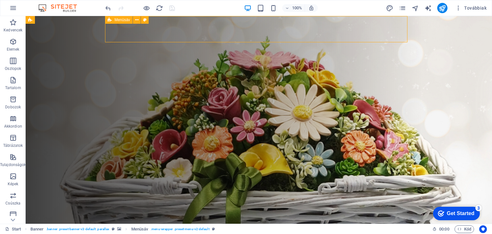
select select "rem"
select select "sticky_menu"
select select "px"
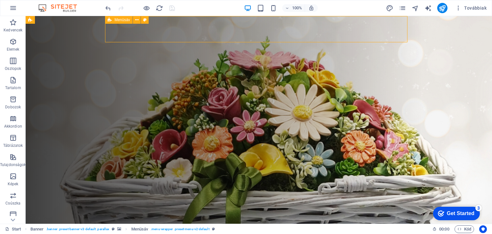
select select "px"
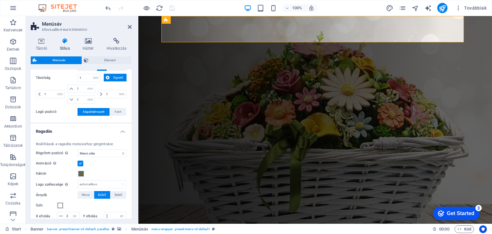
scroll to position [128, 0]
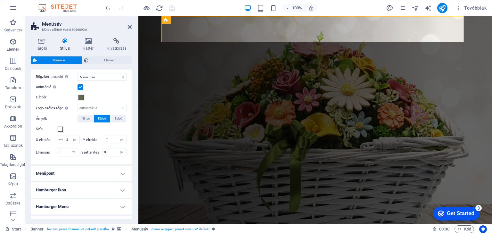
click at [119, 180] on h4 "Menüpont" at bounding box center [81, 172] width 101 height 15
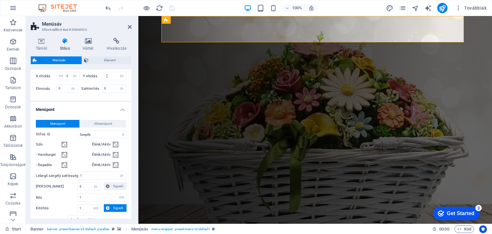
scroll to position [192, 0]
click at [65, 147] on span at bounding box center [64, 143] width 5 height 5
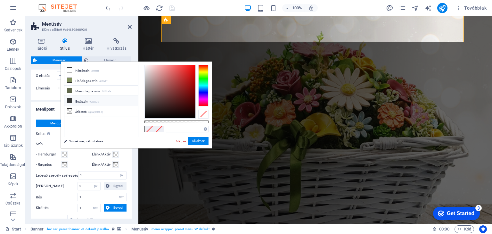
click at [84, 98] on li "Betűszín #3a3c3b" at bounding box center [101, 101] width 74 height 10
type input "#3a3c3b"
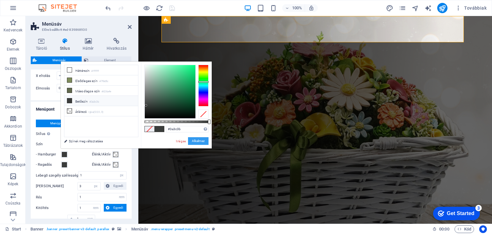
drag, startPoint x: 198, startPoint y: 139, endPoint x: 58, endPoint y: 124, distance: 140.7
click at [198, 139] on button "Alkalmaz" at bounding box center [198, 141] width 20 height 8
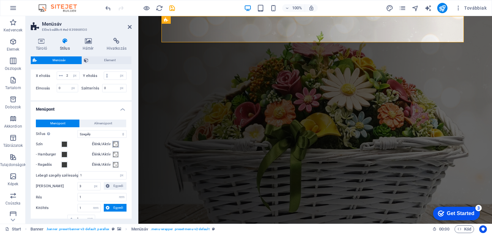
click at [116, 147] on span at bounding box center [115, 143] width 5 height 5
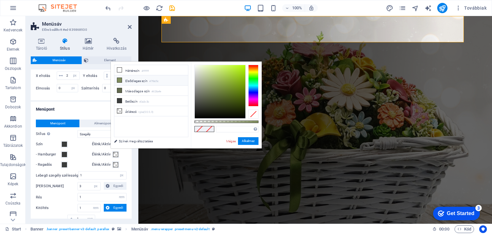
click at [143, 80] on li "Elsődleges szín #7f8d5c" at bounding box center [151, 80] width 74 height 10
type input "#7f8d5c"
click at [248, 140] on button "Alkalmaz" at bounding box center [248, 141] width 20 height 8
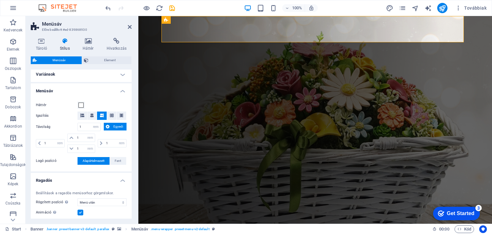
scroll to position [0, 0]
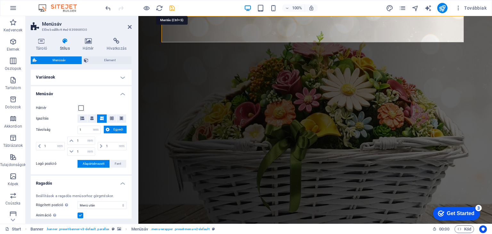
click at [169, 8] on icon "save" at bounding box center [171, 7] width 7 height 7
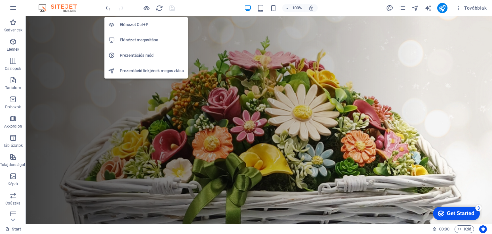
click at [152, 43] on h6 "Előnézet megnyitása" at bounding box center [152, 40] width 64 height 8
click at [144, 8] on icon "button" at bounding box center [146, 7] width 7 height 7
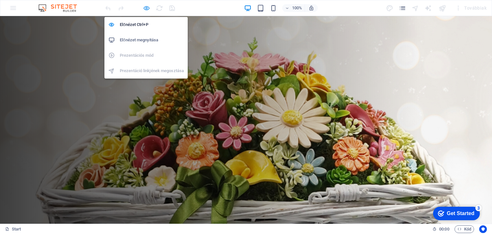
click at [146, 11] on icon "button" at bounding box center [146, 7] width 7 height 7
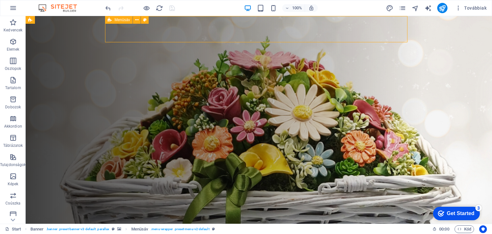
select select "rem"
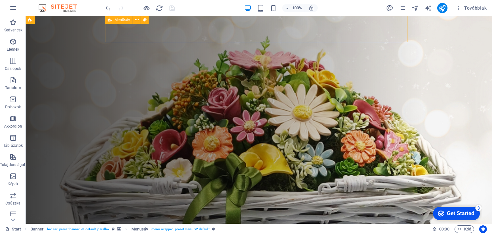
select select "rem"
select select "sticky_menu"
select select "px"
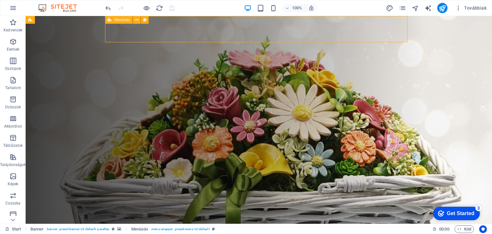
select select "px"
select select "hover_border"
select select "px"
select select "rem"
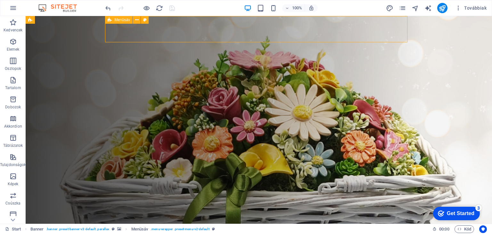
select select "rem"
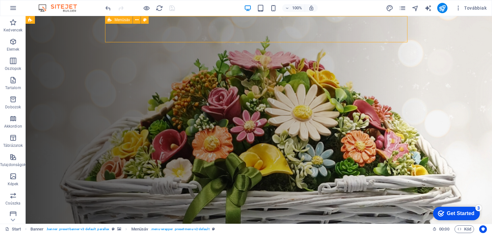
select select "link-special-font"
select select "rem"
select select "300"
select select "px"
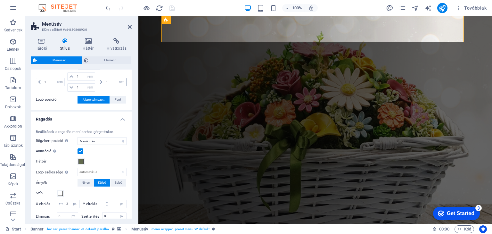
scroll to position [96, 0]
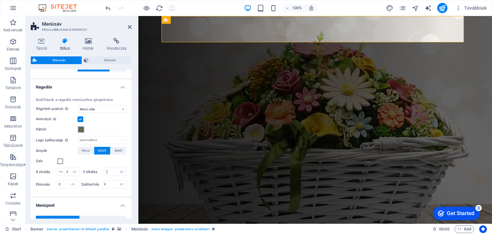
click at [81, 131] on span at bounding box center [80, 129] width 5 height 5
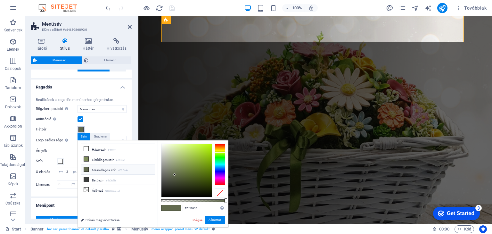
click at [81, 131] on span at bounding box center [80, 129] width 5 height 5
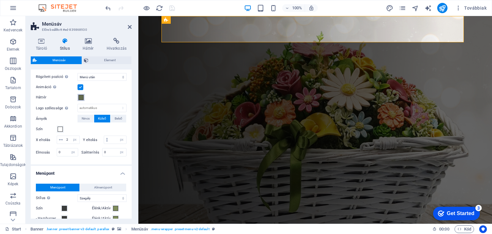
scroll to position [224, 0]
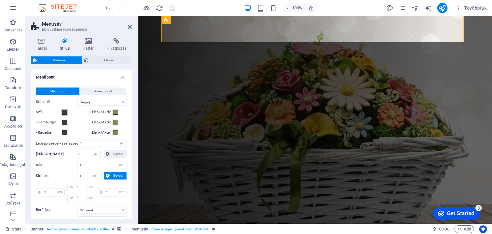
click at [62, 115] on span at bounding box center [64, 111] width 5 height 5
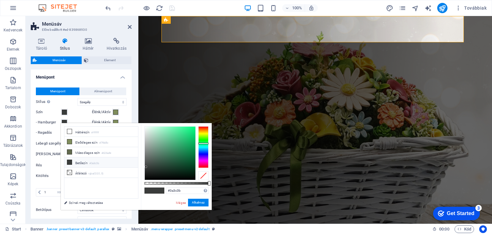
click at [205, 176] on div at bounding box center [203, 175] width 10 height 9
click at [115, 115] on span at bounding box center [115, 111] width 5 height 5
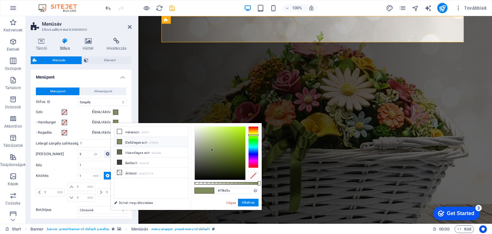
click at [258, 177] on div "#7f8d5c Támogatott formátumok #0852ed rgb(8, 82, 237) rgba(8, 82, 237, 90%) hsv…" at bounding box center [226, 213] width 71 height 180
click at [252, 175] on div at bounding box center [253, 175] width 10 height 9
click at [94, 81] on h4 "Menüpont" at bounding box center [81, 75] width 101 height 12
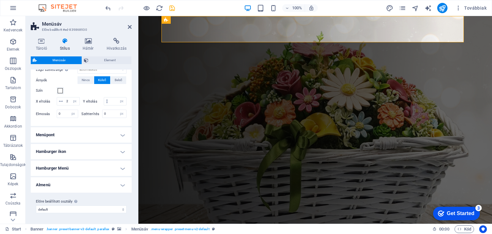
click at [122, 137] on h4 "Menüpont" at bounding box center [81, 134] width 101 height 15
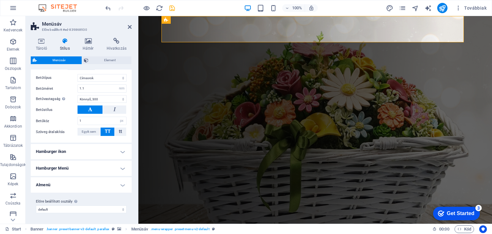
scroll to position [362, 0]
click at [123, 156] on h4 "Hamburger ikon" at bounding box center [81, 151] width 101 height 15
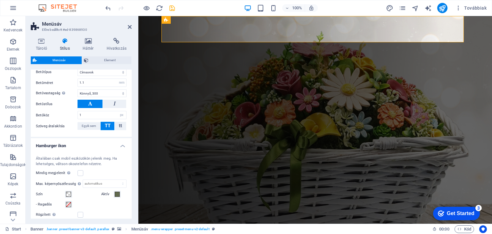
click at [123, 156] on div "Általában csak mobil eszközökön jelenik meg. Ha lehetséges, váltson okostelefon…" at bounding box center [80, 202] width 103 height 106
click at [123, 149] on h4 "Hamburger ikon" at bounding box center [81, 144] width 101 height 12
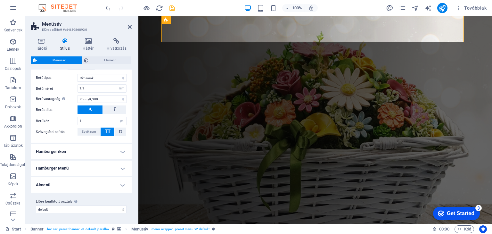
click at [118, 186] on h4 "Almenü" at bounding box center [81, 184] width 101 height 15
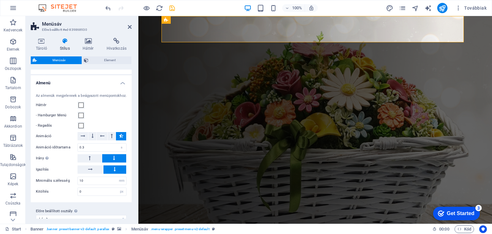
scroll to position [478, 0]
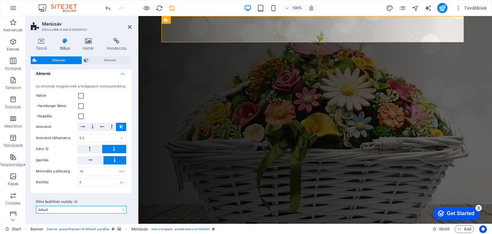
click at [121, 210] on select "default Előre beállított osztály hozzáadása" at bounding box center [81, 209] width 91 height 8
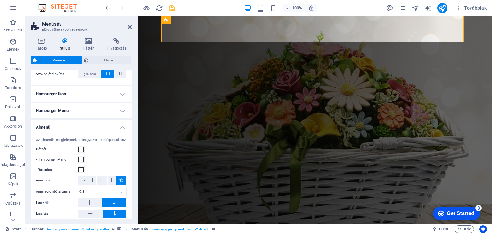
click at [120, 131] on h4 "Almenü" at bounding box center [81, 125] width 101 height 12
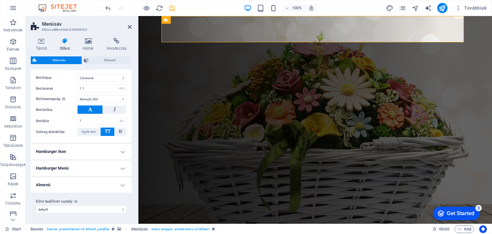
scroll to position [362, 0]
click at [123, 170] on h4 "Hamburger Menü" at bounding box center [81, 167] width 101 height 15
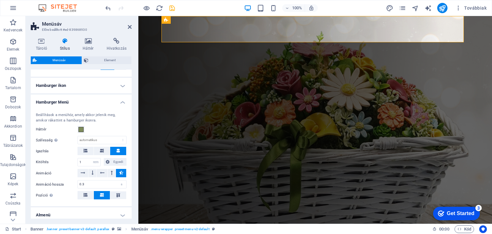
scroll to position [413, 0]
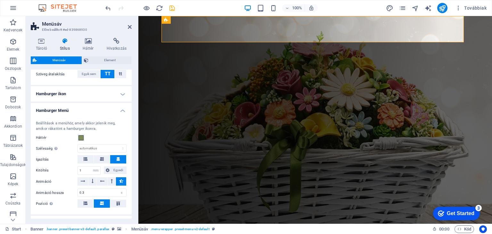
click at [120, 114] on h4 "Hamburger Menü" at bounding box center [81, 109] width 101 height 12
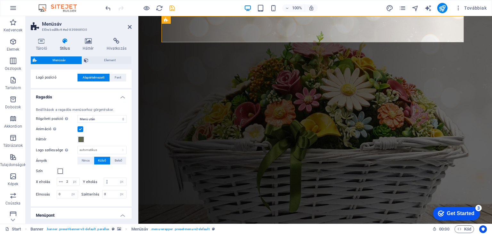
scroll to position [96, 0]
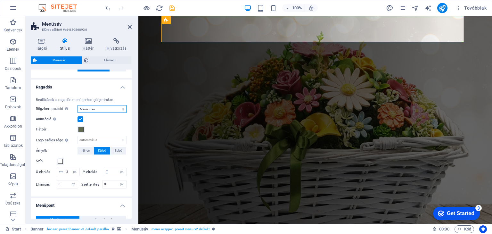
click at [122, 109] on select "Ki Azonnali Menü után [PERSON_NAME] után Görgetéskor felfelé" at bounding box center [101, 109] width 49 height 8
select select "sticky_banner"
click at [77, 105] on select "Ki Azonnali Menü után [PERSON_NAME] után Görgetéskor felfelé" at bounding box center [101, 109] width 49 height 8
click at [170, 11] on icon "save" at bounding box center [171, 7] width 7 height 7
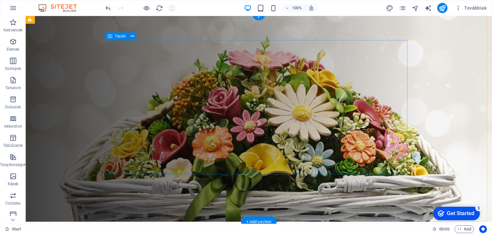
scroll to position [0, 0]
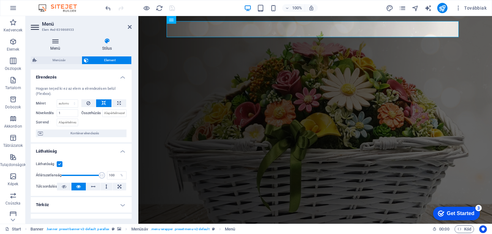
click at [57, 44] on h4 "Menü" at bounding box center [57, 44] width 52 height 13
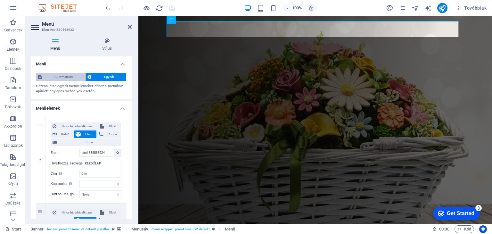
click at [60, 77] on span "Automatikus" at bounding box center [64, 77] width 40 height 8
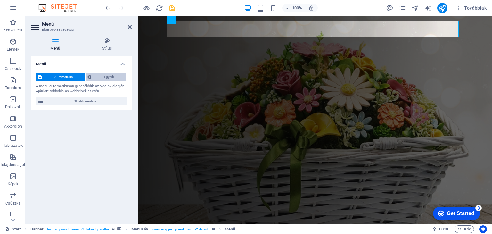
click at [115, 77] on span "Egyedi" at bounding box center [108, 77] width 31 height 8
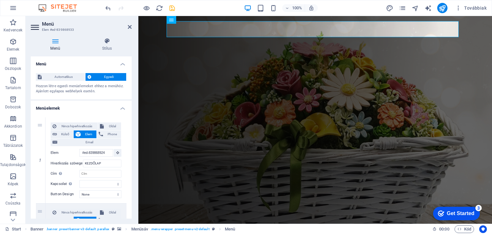
click at [110, 52] on div "Menü Stílus Menü Automatikus Egyedi Hozzon létre egyedi menüelemeket ehhez a me…" at bounding box center [81, 128] width 101 height 181
click at [105, 48] on h4 "Stílus" at bounding box center [106, 44] width 49 height 13
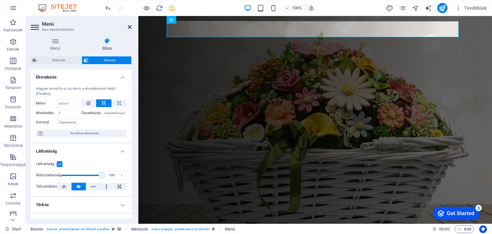
click at [128, 26] on icon at bounding box center [130, 26] width 4 height 5
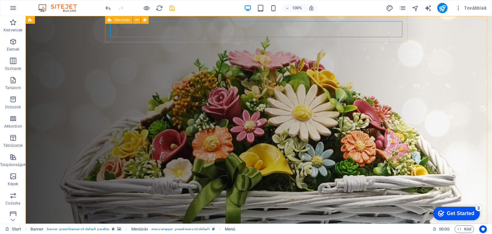
select select "rem"
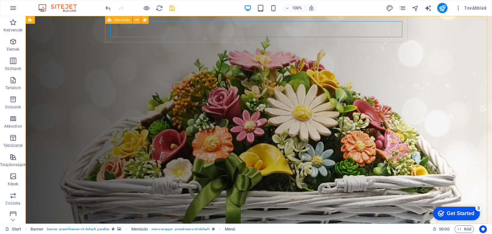
select select "rem"
select select "sticky_banner"
select select "px"
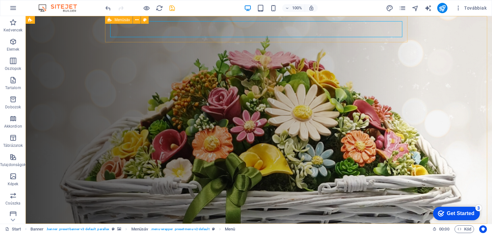
select select "px"
select select "hover_border"
select select "px"
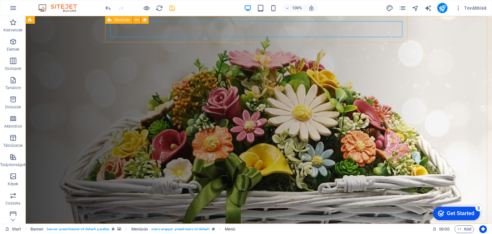
select select "rem"
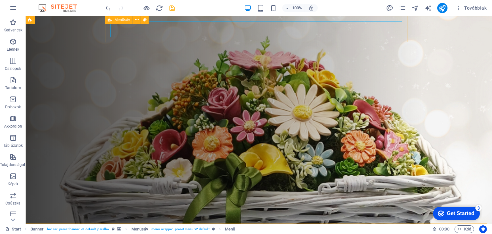
select select "rem"
select select "link-special-font"
select select "rem"
select select "300"
select select "px"
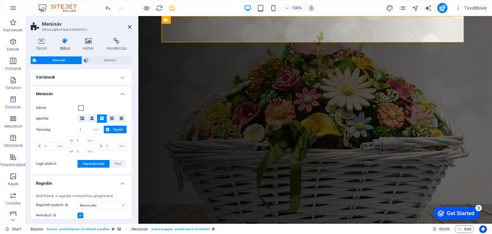
click at [118, 77] on h4 "Variánsok" at bounding box center [81, 76] width 101 height 15
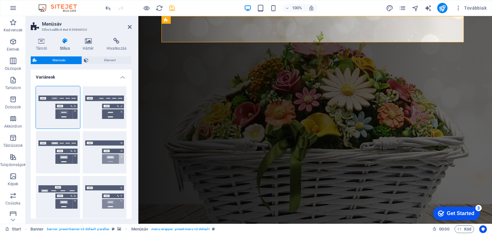
click at [118, 77] on h4 "Variánsok" at bounding box center [81, 75] width 101 height 12
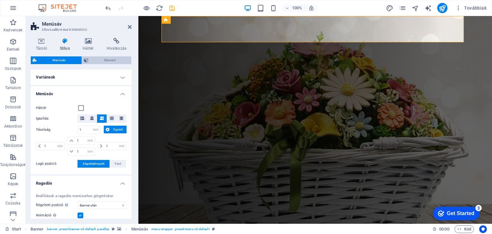
click at [99, 60] on span "Element" at bounding box center [109, 60] width 39 height 8
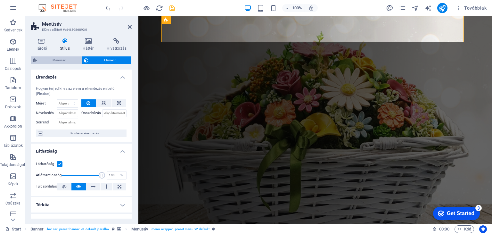
click at [64, 61] on span "Menüsáv" at bounding box center [59, 60] width 41 height 8
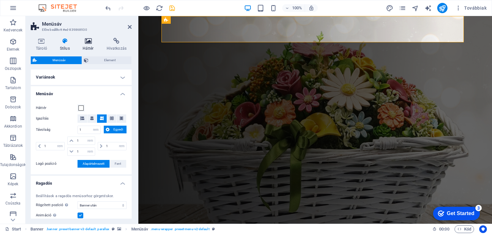
click at [91, 41] on icon at bounding box center [87, 41] width 21 height 6
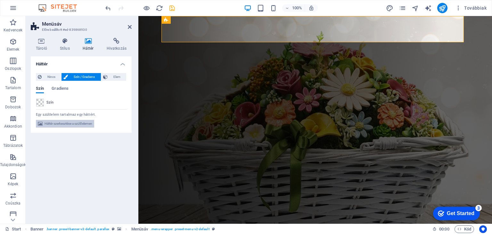
click at [64, 124] on span "Háttér szerkesztése a szülőelemen" at bounding box center [68, 124] width 48 height 8
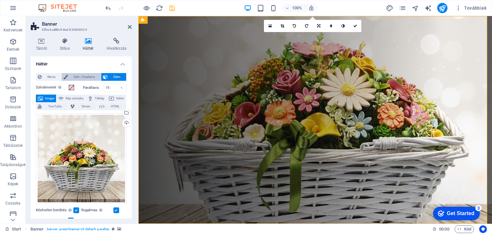
click at [88, 78] on span "Szín / Gradiens" at bounding box center [84, 77] width 29 height 8
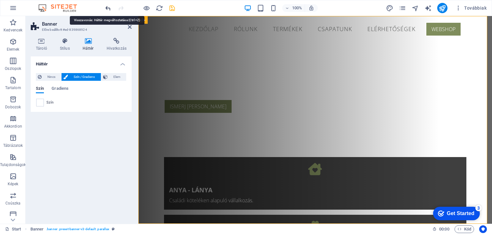
click at [109, 8] on icon "undo" at bounding box center [107, 7] width 7 height 7
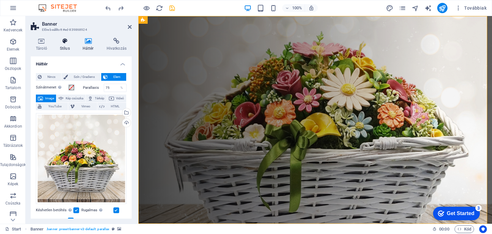
click at [67, 45] on h4 "Stílus" at bounding box center [66, 44] width 23 height 13
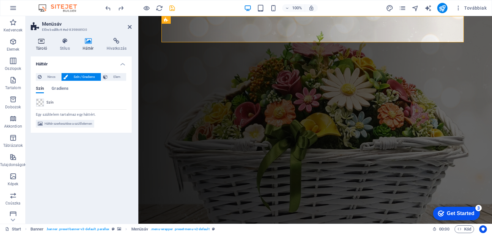
click at [43, 44] on icon at bounding box center [41, 41] width 21 height 6
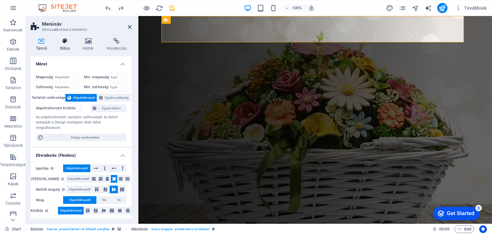
click at [60, 45] on h4 "Stílus" at bounding box center [66, 44] width 23 height 13
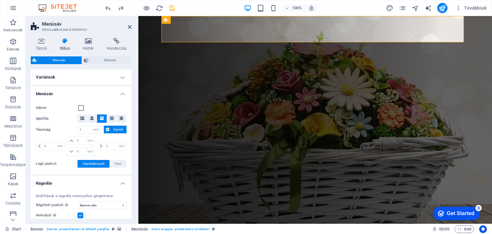
click at [121, 77] on h4 "Variánsok" at bounding box center [81, 76] width 101 height 15
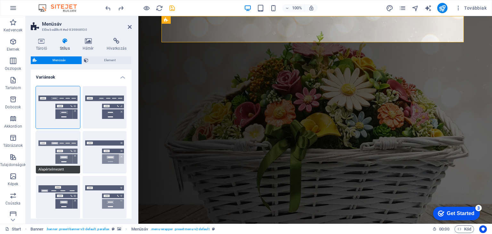
click at [61, 154] on button "Alapértelmezett" at bounding box center [58, 152] width 44 height 42
select select "sticky_menu"
select select "hover_box_bottom"
select select "link-default-font"
select select "px"
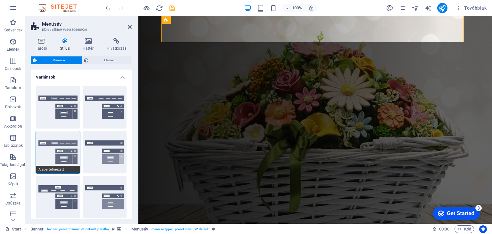
select select
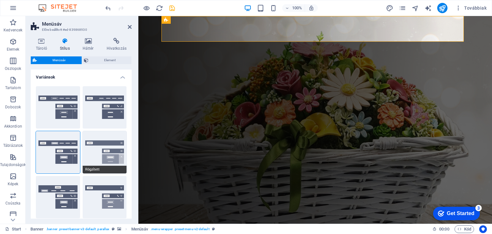
click at [96, 150] on button "Rögzített" at bounding box center [105, 152] width 44 height 42
select select "link-special-font"
select select "rem"
select select "700"
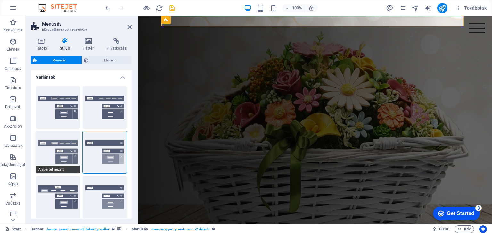
click at [57, 149] on button "Alapértelmezett" at bounding box center [58, 152] width 44 height 42
select select "link-default-font"
select select "px"
select select
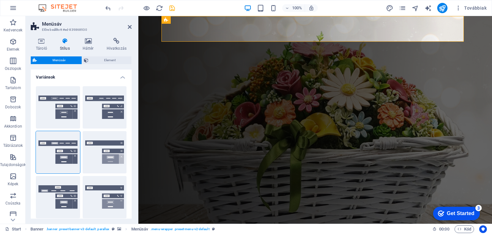
click at [175, 8] on div "100% Továbbiak" at bounding box center [296, 8] width 385 height 10
click at [171, 5] on icon "save" at bounding box center [171, 7] width 7 height 7
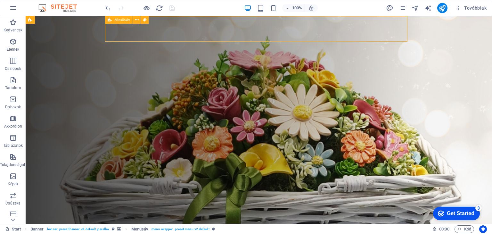
select select "rem"
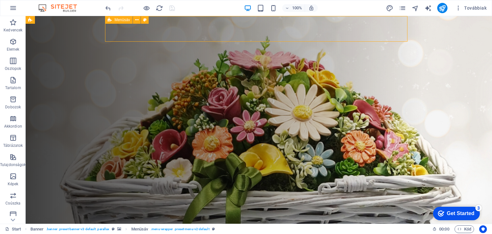
select select "rem"
select select "sticky_menu"
select select "px"
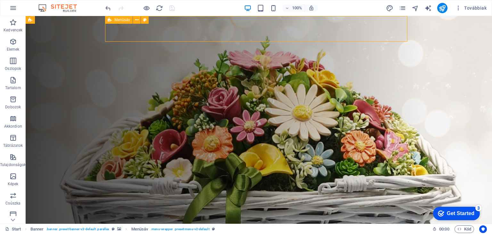
select select "px"
select select "hover_box_bottom"
select select "px"
select select "rem"
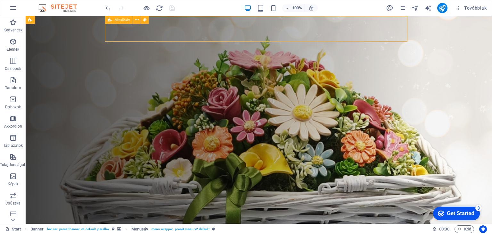
select select "rem"
select select "px"
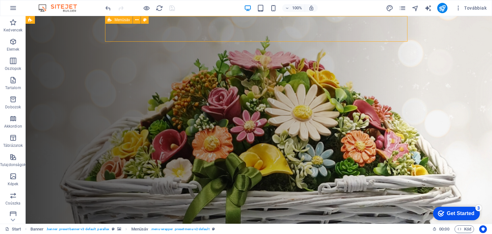
select select
select select "px"
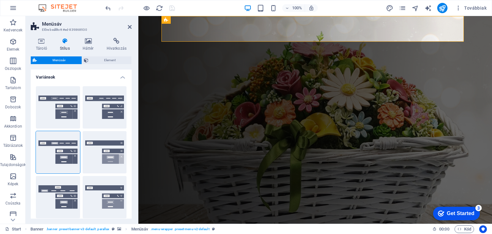
click at [124, 78] on h4 "Variánsok" at bounding box center [81, 75] width 101 height 12
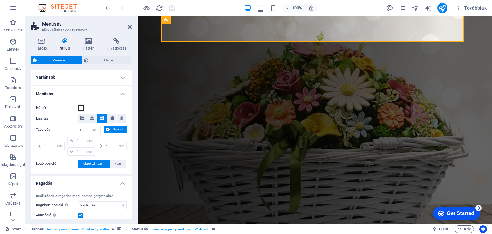
scroll to position [32, 0]
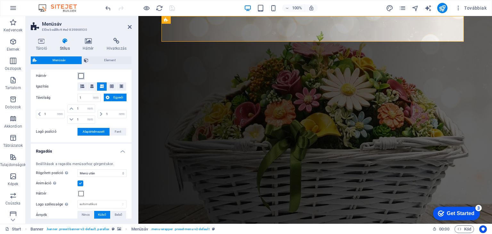
click at [83, 77] on span at bounding box center [80, 75] width 5 height 5
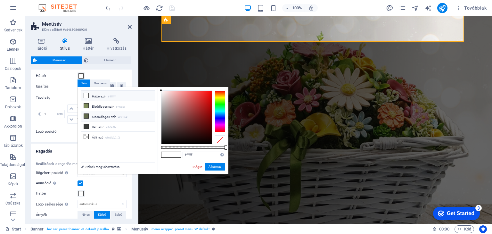
click at [102, 115] on li "Másodlagos szín #626a4e" at bounding box center [118, 116] width 74 height 10
type input "#626a4e"
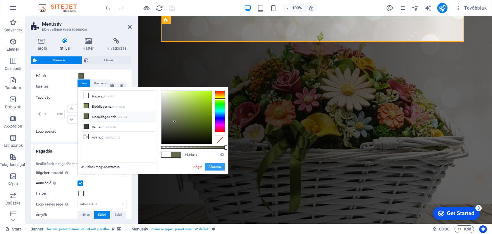
click at [214, 165] on button "Alkalmaz" at bounding box center [215, 167] width 20 height 8
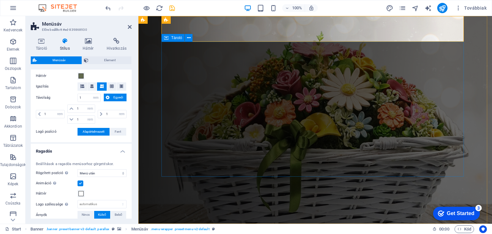
select select
click at [173, 10] on icon "save" at bounding box center [171, 7] width 7 height 7
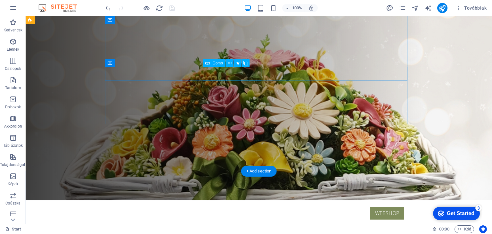
scroll to position [0, 0]
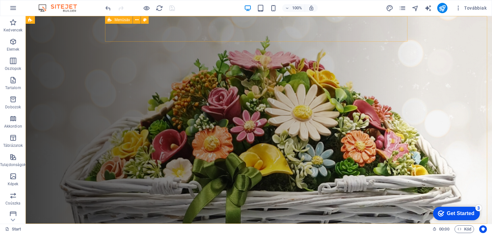
select select "rem"
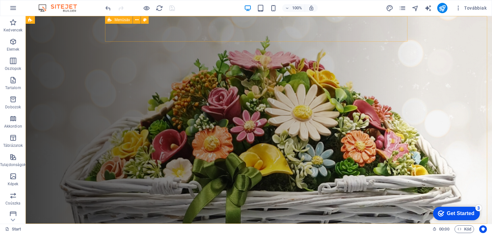
select select "rem"
select select "sticky_menu"
select select "px"
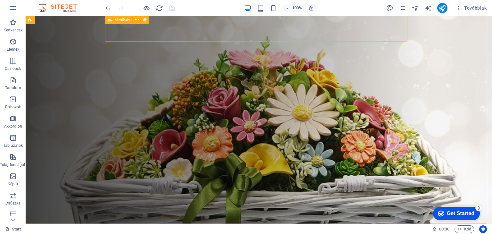
select select "px"
select select "hover_box_bottom"
select select "px"
select select "rem"
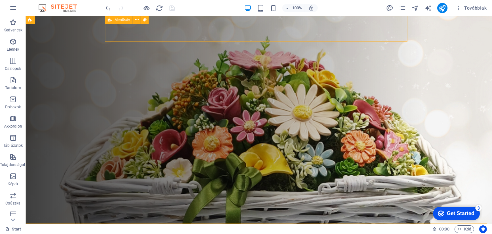
select select "rem"
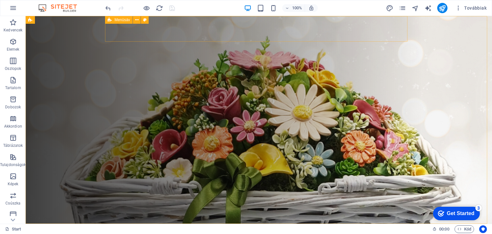
select select "px"
select select
select select "px"
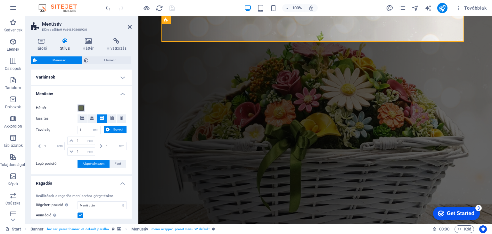
click at [83, 107] on span at bounding box center [80, 107] width 5 height 5
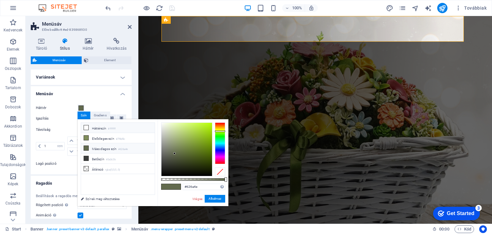
click at [93, 125] on li "Háttérszín #ffffff" at bounding box center [118, 128] width 74 height 10
type input "#ffffff"
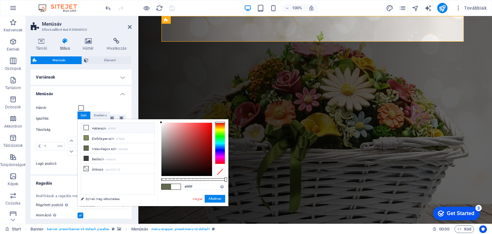
click at [220, 172] on div at bounding box center [220, 171] width 10 height 9
click at [215, 198] on button "Alkalmaz" at bounding box center [215, 199] width 20 height 8
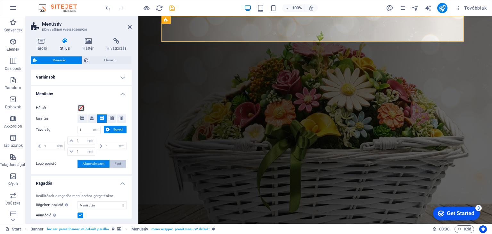
click at [115, 163] on span "Fent" at bounding box center [118, 164] width 6 height 8
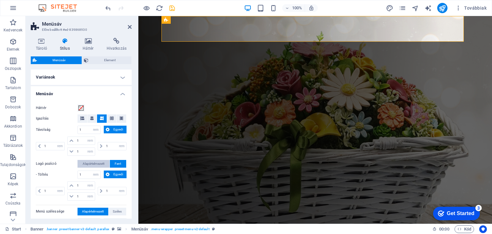
click at [101, 164] on span "Alapértelmezett" at bounding box center [94, 164] width 22 height 8
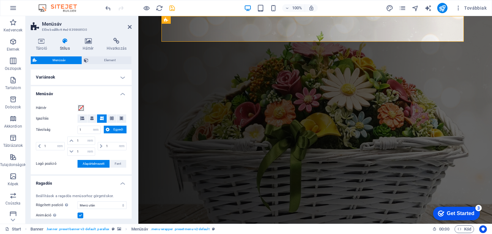
select select
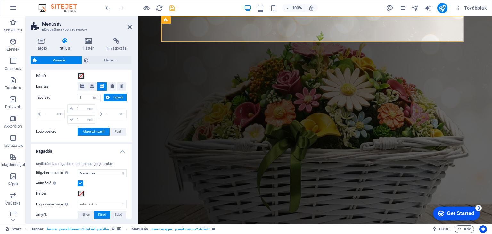
scroll to position [96, 0]
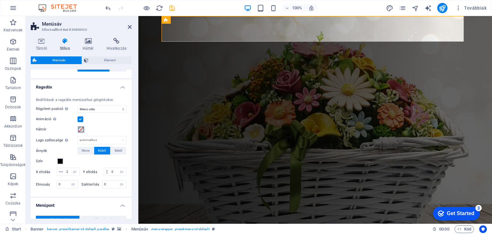
click at [79, 129] on span at bounding box center [80, 129] width 5 height 5
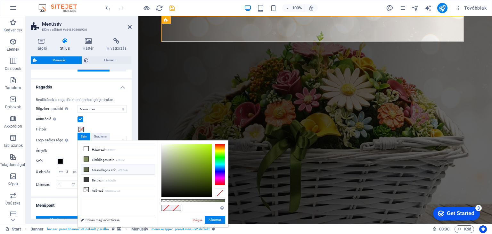
click at [110, 169] on li "Másodlagos szín #626a4e" at bounding box center [118, 169] width 74 height 10
type input "#626a4e"
click at [210, 219] on button "Alkalmaz" at bounding box center [215, 220] width 20 height 8
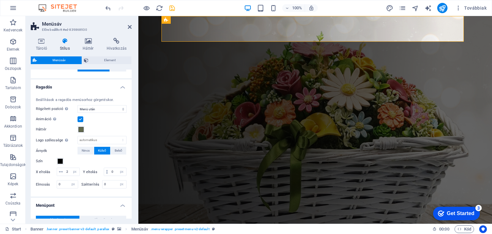
select select
click at [171, 6] on icon "save" at bounding box center [171, 7] width 7 height 7
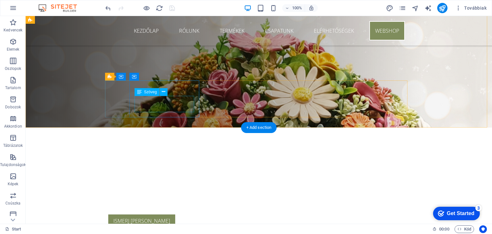
scroll to position [0, 0]
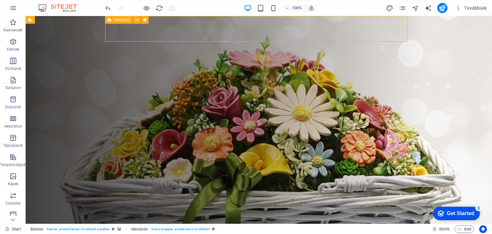
select select "rem"
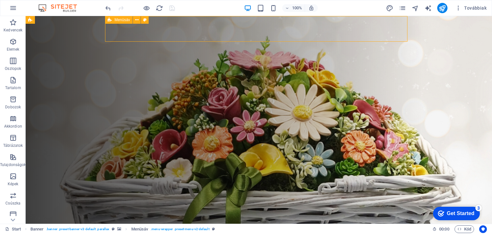
select select "rem"
select select "sticky_menu"
select select "px"
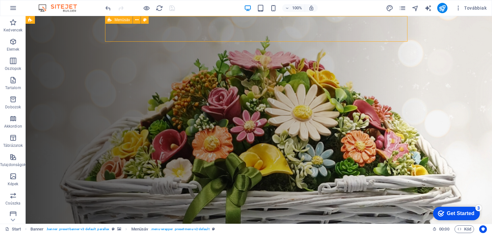
select select "px"
select select "hover_box_bottom"
select select "px"
select select "rem"
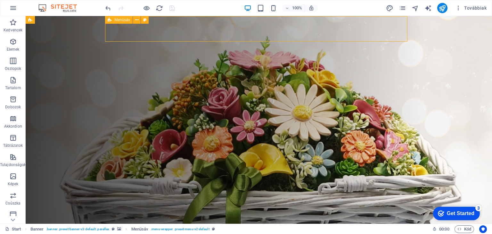
select select "rem"
select select "px"
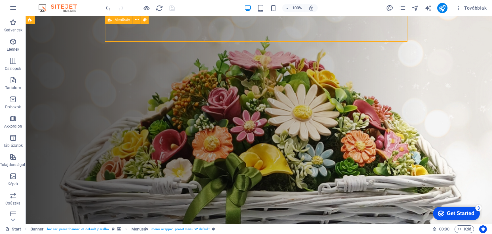
select select
select select "px"
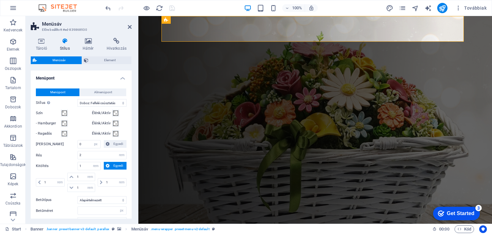
scroll to position [223, 0]
click at [99, 96] on span "Almenüpont" at bounding box center [103, 93] width 18 height 8
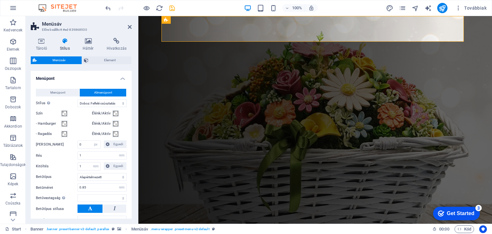
select select
click at [66, 116] on span at bounding box center [64, 113] width 5 height 5
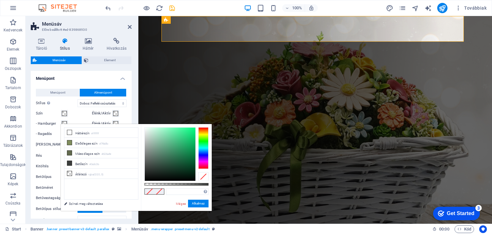
click at [68, 107] on label "Stílus Váltson előnézeti módba, és vigye az egeret a menüelemekre, hogy leteszt…" at bounding box center [57, 103] width 42 height 8
click at [77, 107] on select "Egyszerű Szöveg színe Doboz: Elhalványulás Doboz: Függőleges fordítás Doboz: Ví…" at bounding box center [101, 103] width 49 height 8
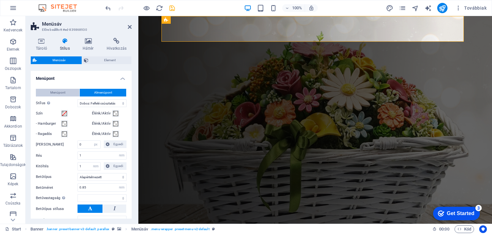
click at [62, 96] on span "Menüpont" at bounding box center [57, 93] width 15 height 8
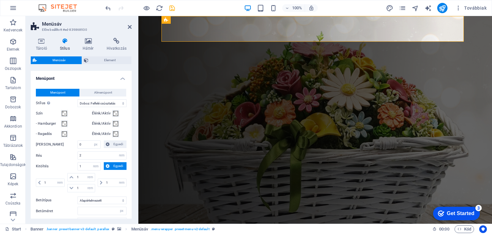
select select
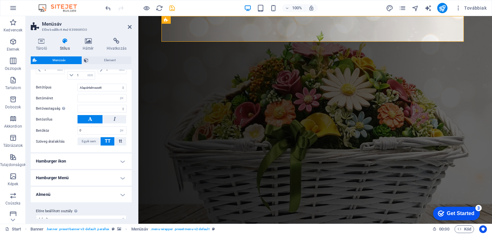
scroll to position [351, 0]
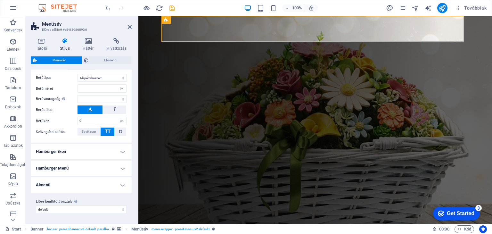
click at [123, 185] on h4 "Almenü" at bounding box center [81, 184] width 101 height 15
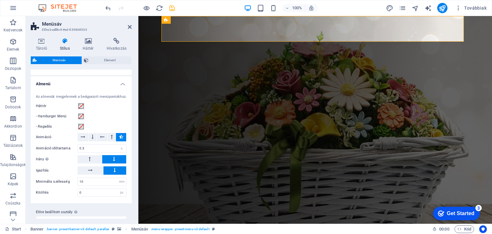
scroll to position [447, 0]
click at [81, 108] on span at bounding box center [80, 104] width 5 height 5
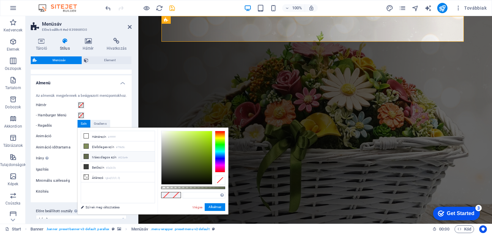
click at [102, 155] on li "Másodlagos szín #626a4e" at bounding box center [118, 156] width 74 height 10
type input "#626a4e"
click at [211, 206] on button "Alkalmaz" at bounding box center [215, 207] width 20 height 8
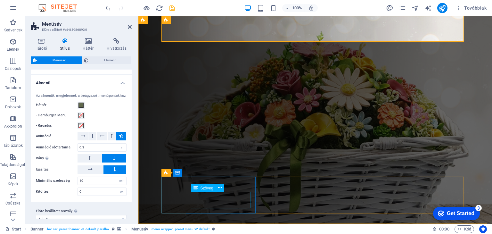
select select
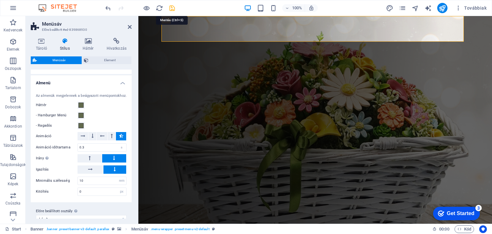
click at [172, 6] on icon "save" at bounding box center [171, 7] width 7 height 7
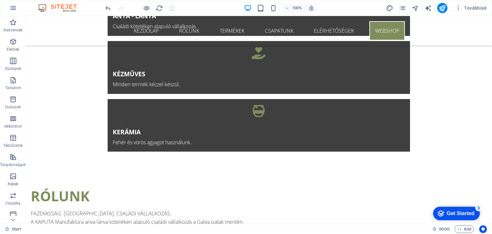
scroll to position [544, 0]
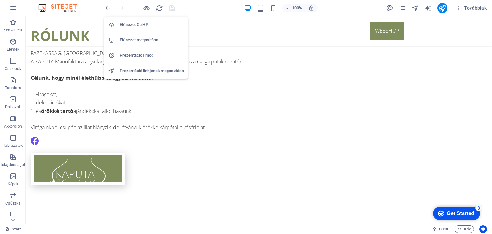
click at [143, 56] on h6 "Prezentációs mód" at bounding box center [152, 56] width 64 height 8
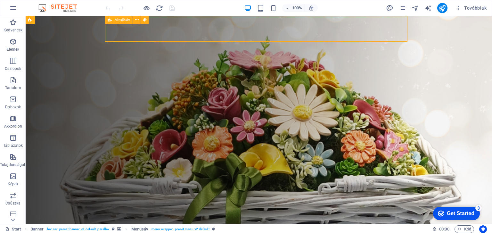
select select "rem"
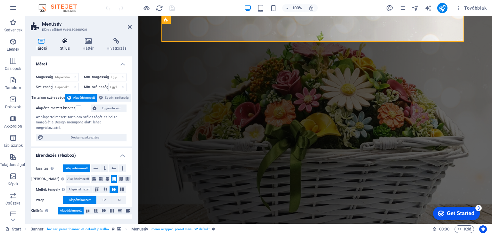
click at [68, 48] on h4 "Stílus" at bounding box center [66, 44] width 23 height 13
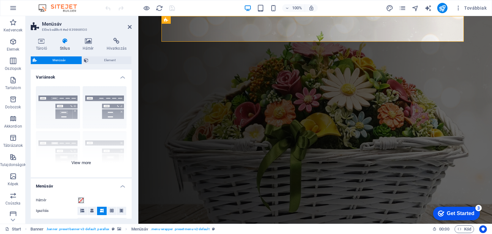
click at [68, 107] on div "Keret Középre igazított Alapértelmezett Rögzített Loki Trigger Széles XXL" at bounding box center [81, 129] width 101 height 96
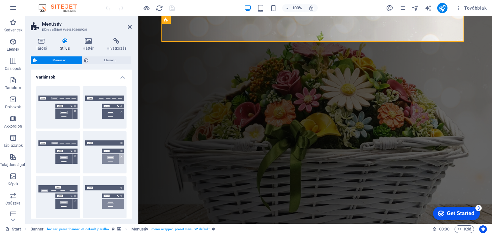
click at [68, 107] on button "Keret" at bounding box center [58, 107] width 44 height 42
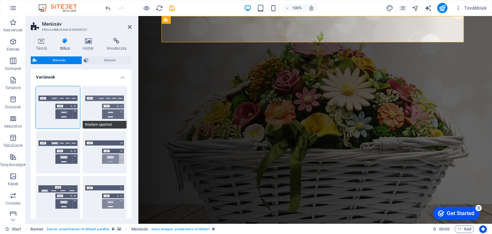
click at [95, 111] on button "Középre igazított" at bounding box center [105, 107] width 44 height 42
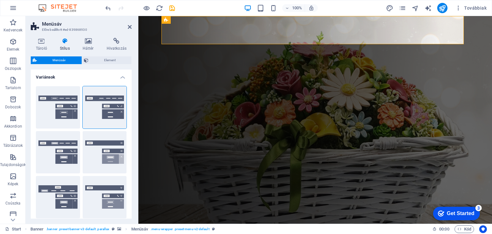
click at [120, 75] on h4 "Variánsok" at bounding box center [81, 75] width 101 height 12
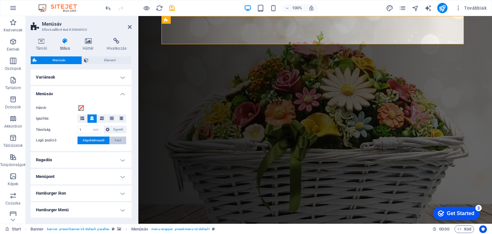
scroll to position [32, 0]
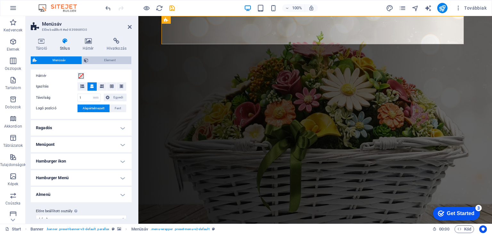
click at [117, 62] on span "Element" at bounding box center [109, 60] width 39 height 8
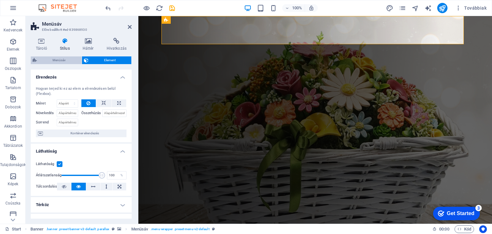
click at [67, 62] on span "Menüsáv" at bounding box center [59, 60] width 41 height 8
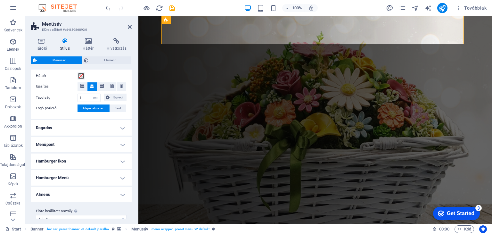
click at [123, 127] on h4 "Ragadós" at bounding box center [81, 127] width 101 height 15
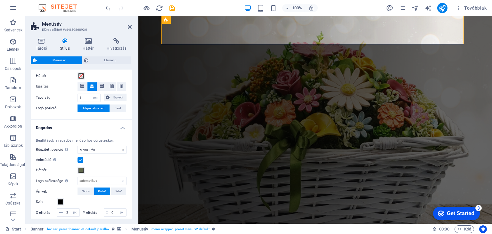
scroll to position [64, 0]
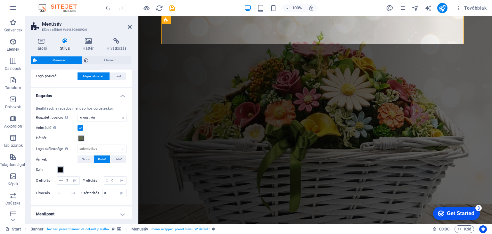
click at [62, 169] on span at bounding box center [60, 169] width 5 height 5
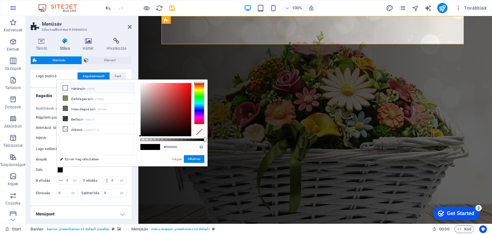
click at [90, 87] on small "#ffffff" at bounding box center [91, 89] width 8 height 4
type input "#ffffff"
click at [195, 158] on button "Alkalmaz" at bounding box center [194, 159] width 20 height 8
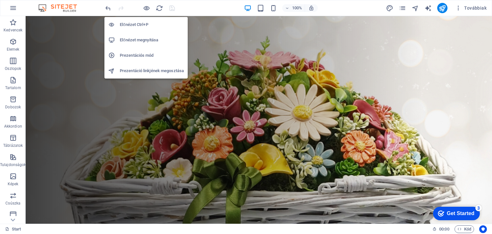
click at [149, 39] on h6 "Előnézet megnyitása" at bounding box center [152, 40] width 64 height 8
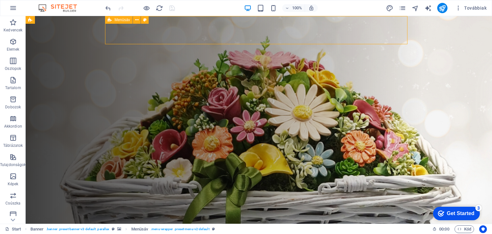
select select "rem"
select select "sticky_menu"
select select "px"
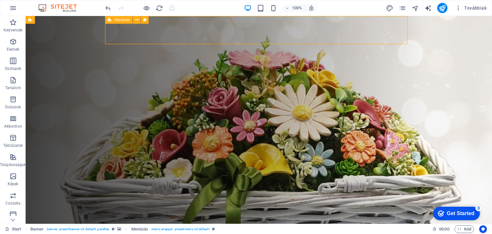
select select "px"
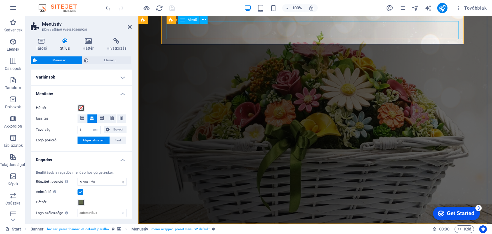
click at [184, 229] on nav "KEZDŐLAP RÓLUNK TERMÉKEK CSAPATUNK ELÉRHETŐSÉGEK WEBSHOP" at bounding box center [315, 238] width 292 height 18
select select "primary"
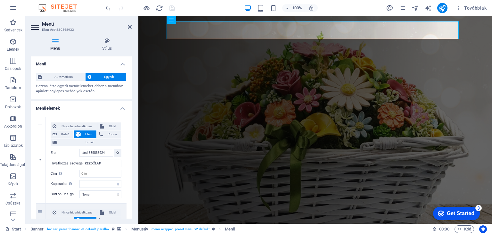
click at [60, 48] on h4 "Menü" at bounding box center [57, 44] width 52 height 13
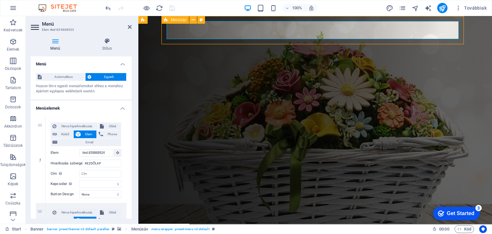
click at [280, 229] on nav "KEZDŐLAP RÓLUNK TERMÉKEK CSAPATUNK ELÉRHETŐSÉGEK WEBSHOP" at bounding box center [315, 238] width 292 height 18
select select "primary"
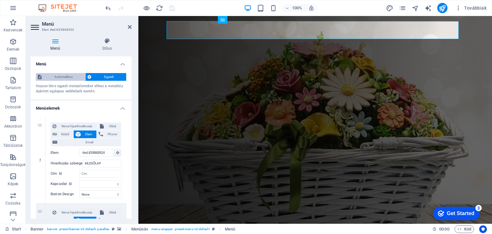
click at [71, 74] on span "Automatikus" at bounding box center [64, 77] width 40 height 8
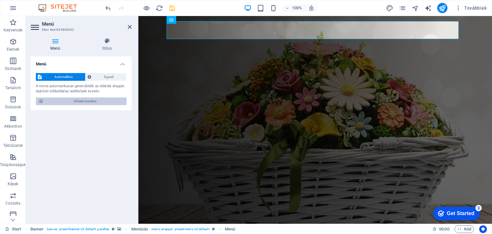
click at [90, 100] on span "Oldalak kezelése" at bounding box center [84, 101] width 79 height 8
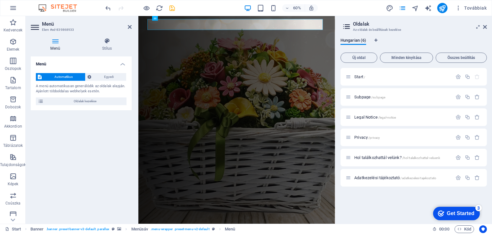
click at [81, 36] on div "Menü Stílus Menü Automatikus Egyedi A menü automatikusan generálódik az oldalak…" at bounding box center [81, 128] width 111 height 191
click at [132, 26] on aside "Menü Elem #ed-839868933 Menü Stílus Menü Automatikus Egyedi A menü automatikusa…" at bounding box center [82, 119] width 113 height 207
click at [129, 27] on icon at bounding box center [130, 26] width 4 height 5
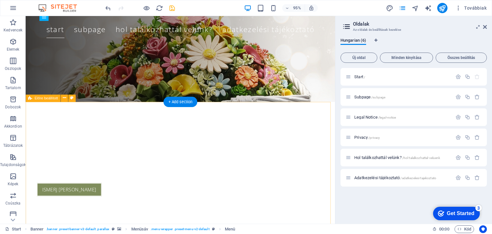
scroll to position [0, 0]
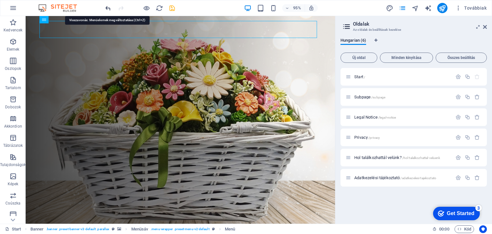
click at [487, 26] on aside "Oldalak Az oldalak és beállításaik kezelése Hungarian (6) Új oldal Minden kinyi…" at bounding box center [413, 119] width 157 height 207
click at [486, 26] on aside "Oldalak Az oldalak és beállításaik kezelése Hungarian (6) Új oldal Minden kinyi…" at bounding box center [413, 119] width 157 height 207
click at [483, 28] on icon at bounding box center [485, 26] width 4 height 5
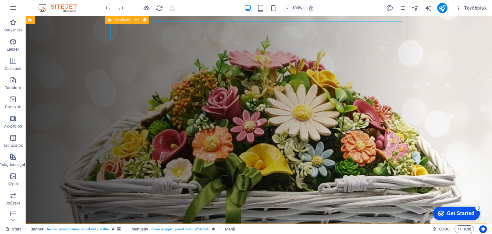
select select "rem"
select select "sticky_menu"
select select "px"
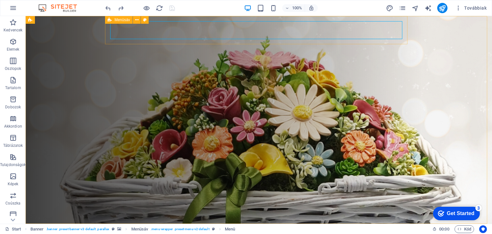
select select "px"
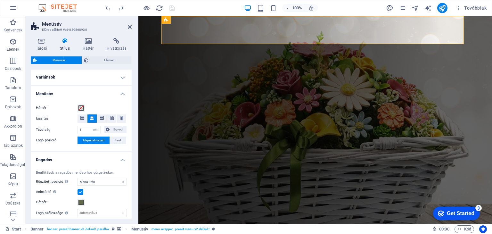
click at [123, 76] on h4 "Variánsok" at bounding box center [81, 76] width 101 height 15
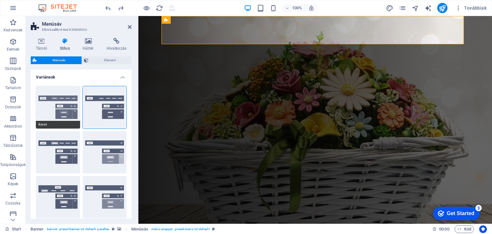
click at [52, 107] on button "Keret" at bounding box center [58, 107] width 44 height 42
select select "sticky_reverse"
type input "0"
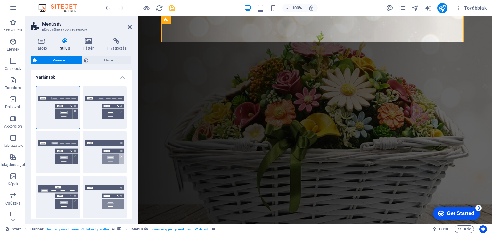
click at [133, 55] on div "Tároló Stílus Háttér Hivatkozás Méret Magasság Alapértelmezett px rem % vh vw M…" at bounding box center [81, 128] width 111 height 191
click at [173, 9] on icon "save" at bounding box center [171, 7] width 7 height 7
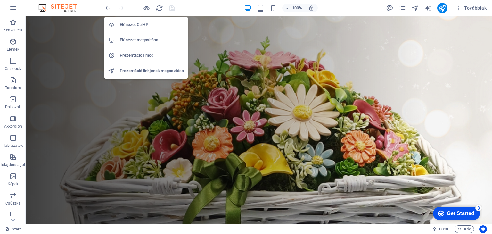
click at [149, 43] on h6 "Előnézet megnyitása" at bounding box center [152, 40] width 64 height 8
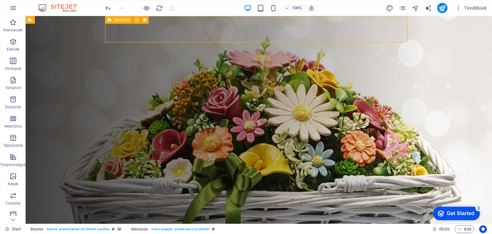
select select "rem"
select select "sticky_reverse"
select select "px"
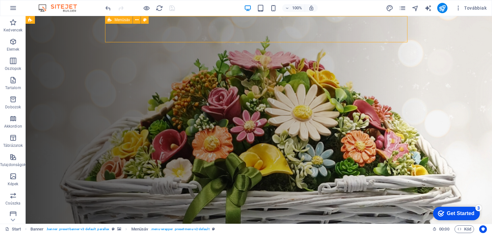
select select "px"
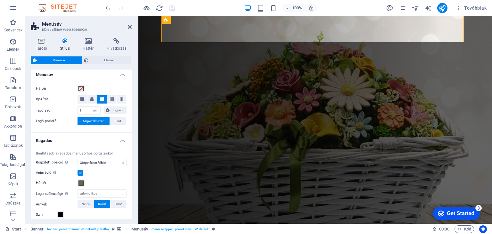
scroll to position [224, 0]
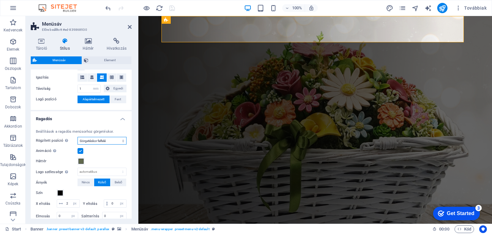
click at [123, 140] on select "Ki Azonnali Menü után [PERSON_NAME] után Görgetéskor felfelé" at bounding box center [101, 141] width 49 height 8
select select "sticky_instant"
click at [77, 137] on select "Ki Azonnali Menü után [PERSON_NAME] után Görgetéskor felfelé" at bounding box center [101, 141] width 49 height 8
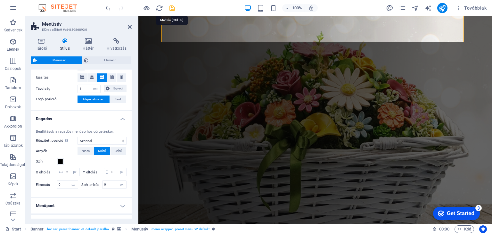
click at [171, 6] on icon "save" at bounding box center [171, 7] width 7 height 7
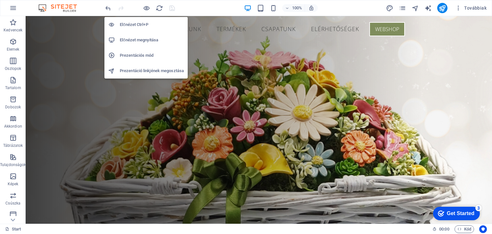
click at [145, 38] on h6 "Előnézet megnyitása" at bounding box center [152, 40] width 64 height 8
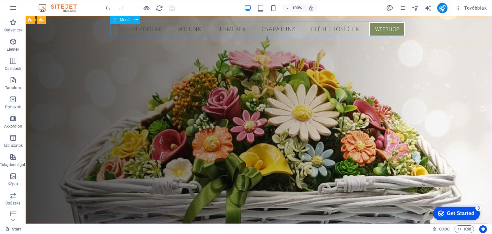
click at [122, 21] on span "Menü" at bounding box center [125, 20] width 10 height 4
select select "primary"
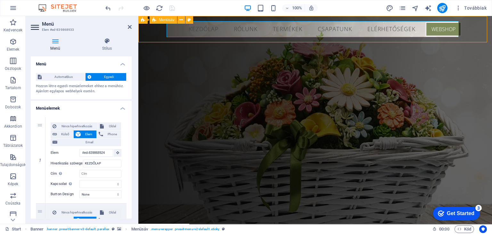
select select "rem"
select select "sticky_instant"
select select "px"
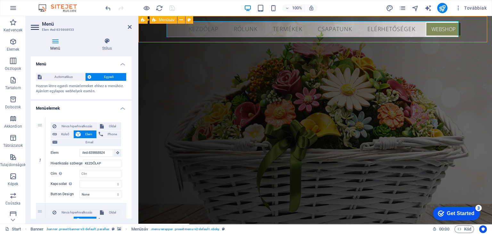
select select "px"
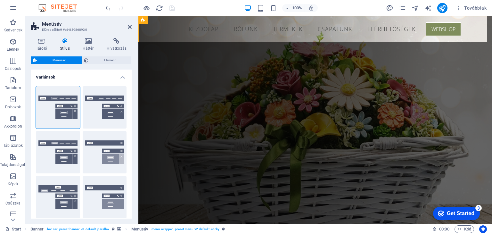
click at [120, 77] on h4 "Variánsok" at bounding box center [81, 75] width 101 height 12
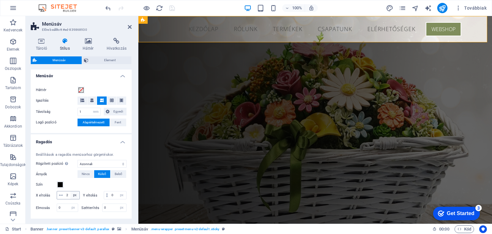
scroll to position [32, 0]
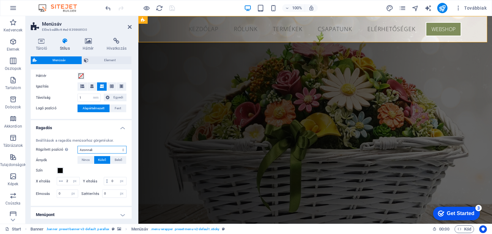
click at [119, 149] on select "Ki Azonnali Menü után [PERSON_NAME] után Görgetéskor felfelé" at bounding box center [101, 150] width 49 height 8
select select "sticky_banner"
click at [77, 146] on select "Ki Azonnali Menü után [PERSON_NAME] után Görgetéskor felfelé" at bounding box center [101, 150] width 49 height 8
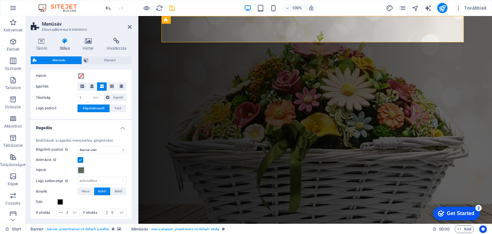
click at [82, 171] on span at bounding box center [80, 169] width 5 height 5
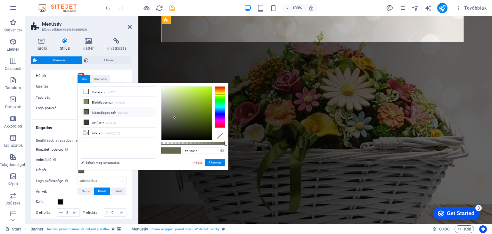
click at [111, 113] on li "Másodlagos szín #626a4e" at bounding box center [118, 112] width 74 height 10
click at [220, 160] on button "Alkalmaz" at bounding box center [215, 162] width 20 height 8
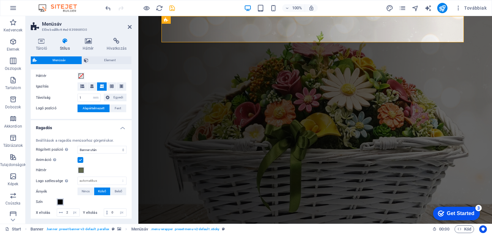
click at [59, 200] on span at bounding box center [60, 201] width 5 height 5
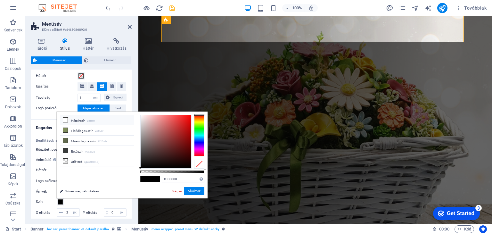
click at [85, 121] on li "Háttérszín #ffffff" at bounding box center [97, 120] width 74 height 10
type input "#ffffff"
click at [196, 191] on button "Alkalmaz" at bounding box center [194, 191] width 20 height 8
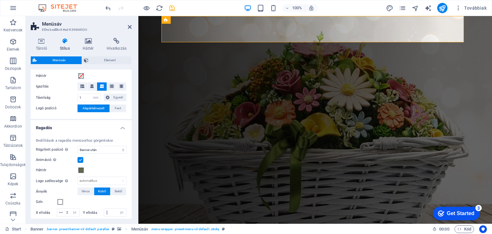
scroll to position [96, 0]
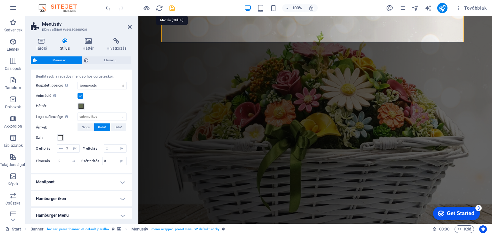
click at [170, 7] on icon "save" at bounding box center [171, 7] width 7 height 7
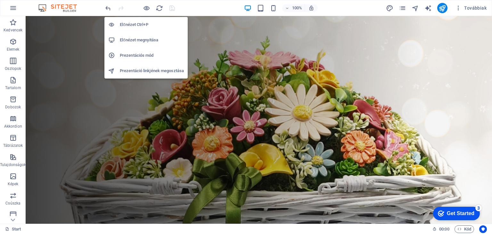
click at [147, 39] on h6 "Előnézet megnyitása" at bounding box center [152, 40] width 64 height 8
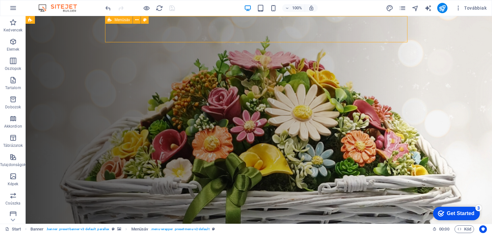
select select "rem"
select select "sticky_banner"
select select "px"
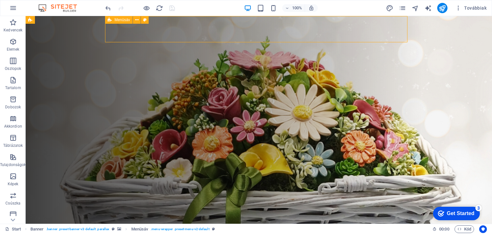
select select "px"
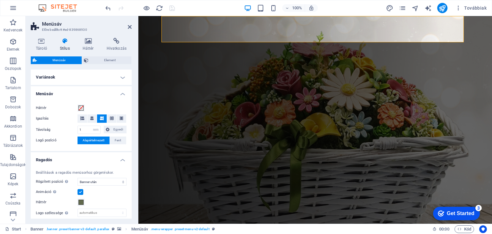
drag, startPoint x: 205, startPoint y: 8, endPoint x: 174, endPoint y: 15, distance: 32.5
click at [129, 27] on icon at bounding box center [130, 26] width 4 height 5
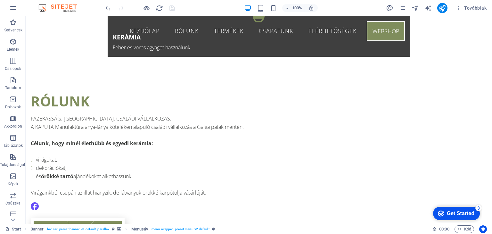
scroll to position [480, 0]
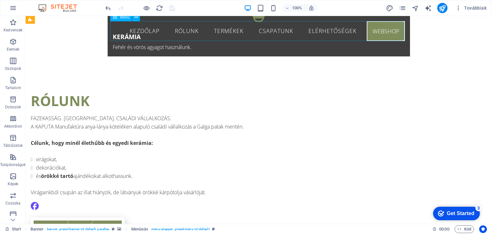
click at [122, 18] on span "Menü" at bounding box center [125, 17] width 10 height 4
select select "primary"
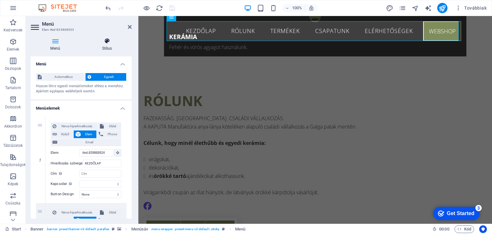
click at [116, 41] on icon at bounding box center [106, 41] width 49 height 6
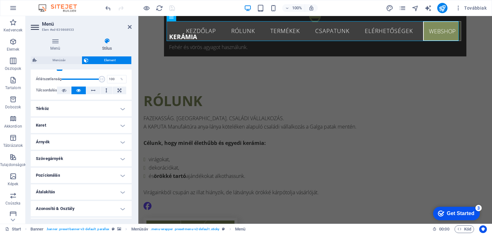
scroll to position [127, 0]
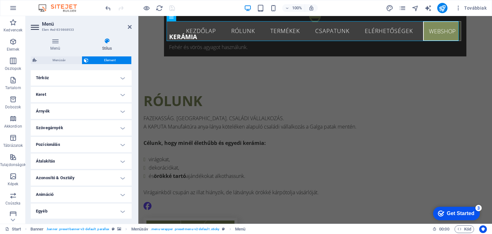
click at [124, 210] on h4 "Egyéb" at bounding box center [81, 210] width 101 height 15
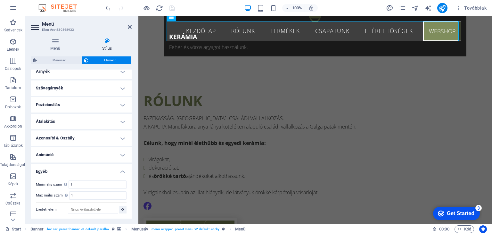
click at [121, 172] on h4 "Egyéb" at bounding box center [81, 170] width 101 height 12
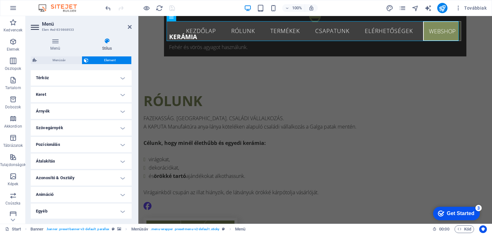
scroll to position [0, 0]
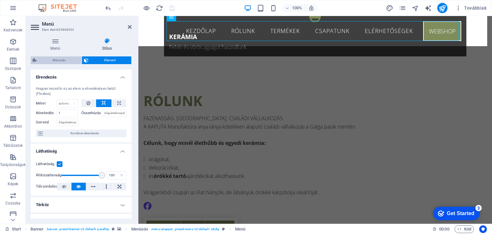
click at [52, 59] on span "Menüsáv" at bounding box center [59, 60] width 41 height 8
select select "rem"
select select "sticky_banner"
select select "px"
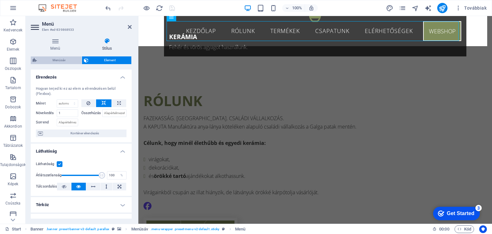
select select "px"
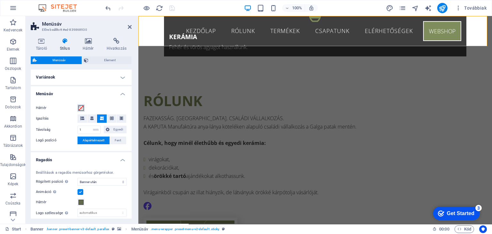
click at [81, 108] on span at bounding box center [80, 107] width 5 height 5
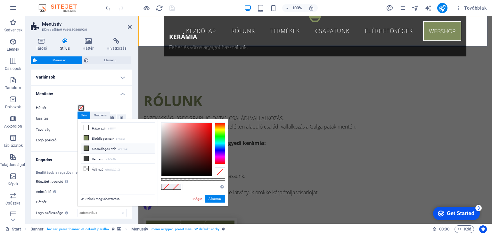
click at [102, 148] on li "Másodlagos szín #626a4e" at bounding box center [118, 148] width 74 height 10
type input "#626a4e"
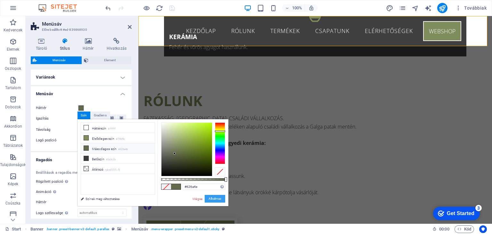
click at [210, 197] on button "Alkalmaz" at bounding box center [215, 199] width 20 height 8
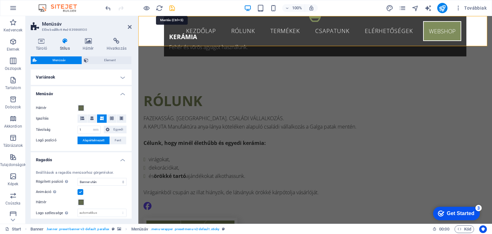
click at [173, 8] on icon "save" at bounding box center [171, 7] width 7 height 7
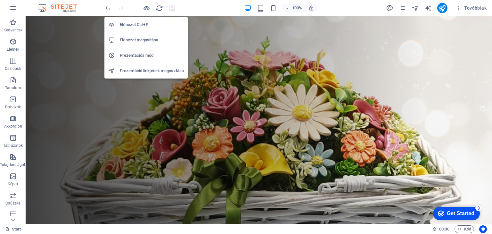
click at [148, 41] on h6 "Előnézet megnyitása" at bounding box center [152, 40] width 64 height 8
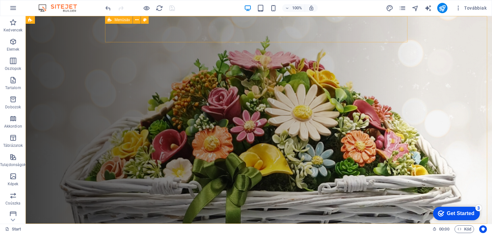
select select "rem"
select select "sticky_banner"
select select "px"
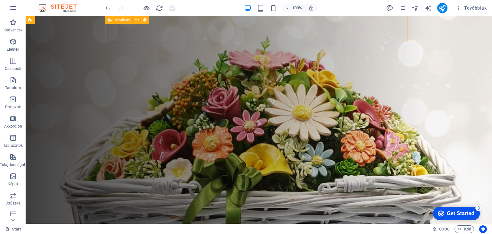
select select "px"
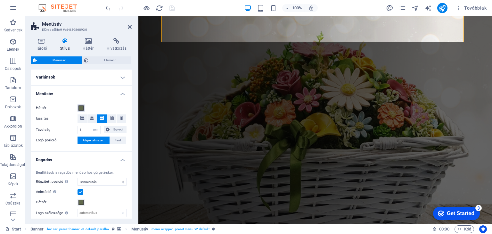
click at [79, 108] on span at bounding box center [80, 107] width 5 height 5
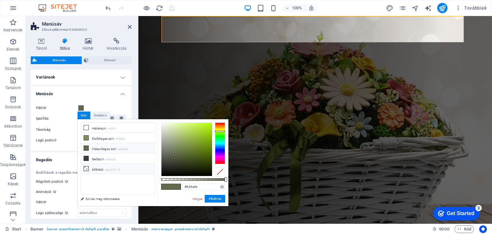
click at [111, 169] on small "rgba(0,0,0,.0)" at bounding box center [112, 169] width 15 height 4
type input "rgba(0, 0, 0, 0)"
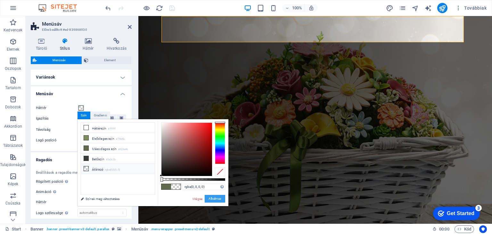
click at [214, 197] on button "Alkalmaz" at bounding box center [215, 199] width 20 height 8
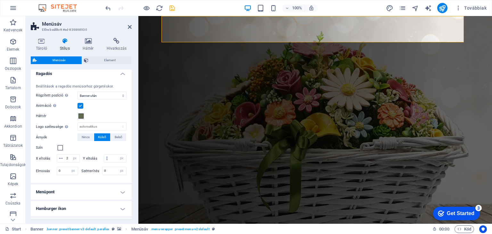
scroll to position [96, 0]
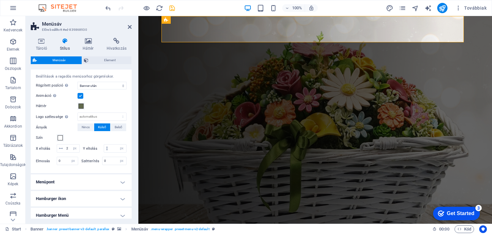
click at [172, 7] on icon "save" at bounding box center [171, 7] width 7 height 7
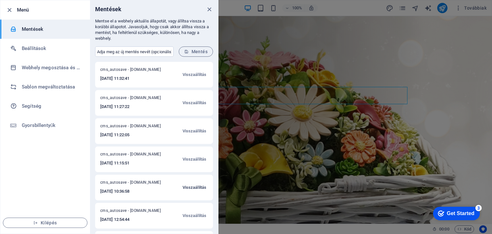
click at [191, 187] on span "Visszaállítás" at bounding box center [194, 187] width 24 height 8
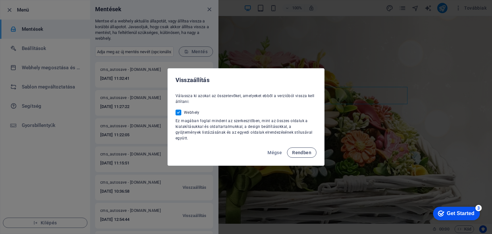
click at [301, 150] on span "Rendben" at bounding box center [301, 152] width 19 height 5
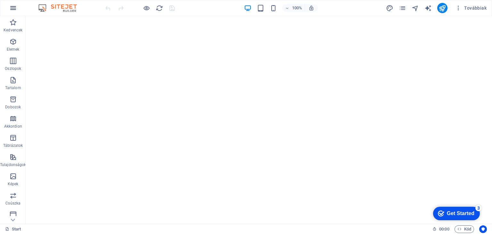
click at [10, 7] on icon "button" at bounding box center [13, 8] width 8 height 8
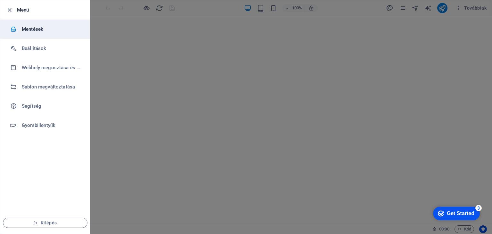
click at [39, 30] on h6 "Mentések" at bounding box center [51, 29] width 59 height 8
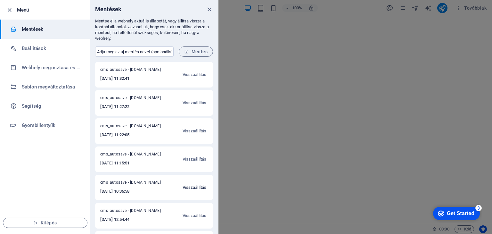
scroll to position [32, 0]
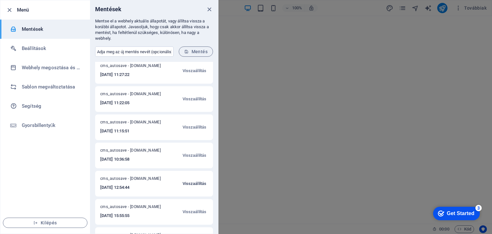
click at [195, 185] on span "Visszaállítás" at bounding box center [194, 184] width 24 height 8
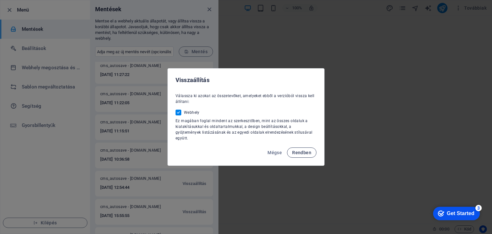
click at [296, 150] on span "Rendben" at bounding box center [301, 152] width 19 height 5
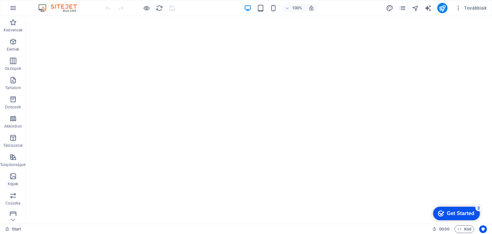
click at [56, 8] on img at bounding box center [61, 8] width 48 height 8
click at [65, 4] on img at bounding box center [61, 8] width 48 height 8
click at [55, 6] on img at bounding box center [61, 8] width 48 height 8
click at [13, 11] on icon "button" at bounding box center [13, 8] width 8 height 8
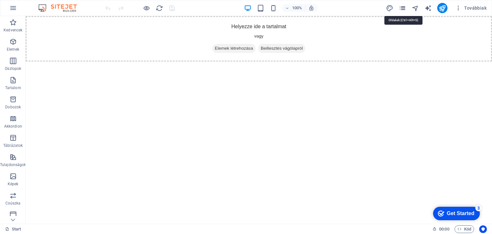
click at [402, 8] on icon "pages" at bounding box center [401, 7] width 7 height 7
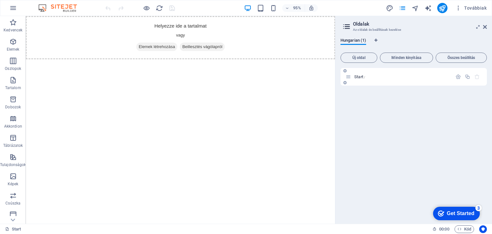
click at [364, 79] on div "Start /" at bounding box center [398, 76] width 107 height 7
click at [360, 77] on span "Start /" at bounding box center [359, 76] width 11 height 5
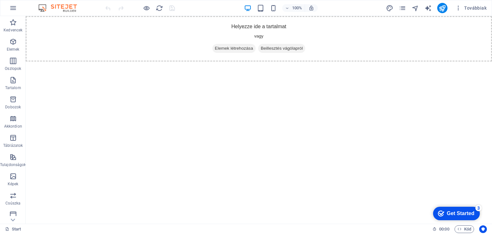
click at [44, 9] on img at bounding box center [61, 8] width 48 height 8
click at [73, 10] on img at bounding box center [61, 8] width 48 height 8
click at [10, 10] on icon "button" at bounding box center [13, 8] width 8 height 8
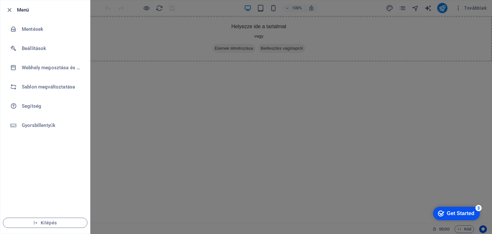
click at [110, 17] on div at bounding box center [246, 117] width 492 height 234
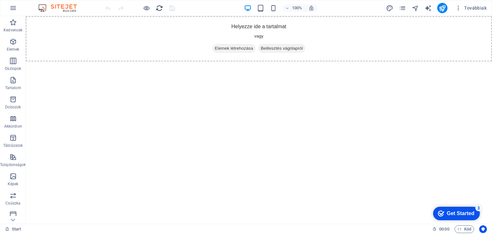
click at [159, 7] on icon "reload" at bounding box center [159, 7] width 7 height 7
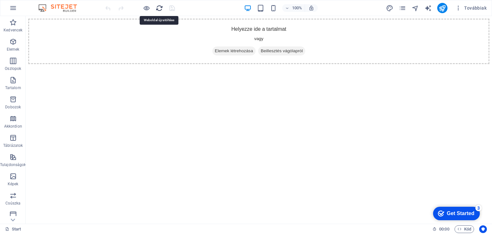
click at [159, 7] on icon "reload" at bounding box center [159, 7] width 7 height 7
click at [476, 9] on span "Továbbiak" at bounding box center [470, 8] width 31 height 6
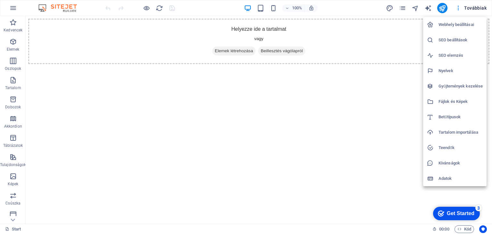
click at [463, 28] on li "Webhely beállításai" at bounding box center [454, 24] width 63 height 15
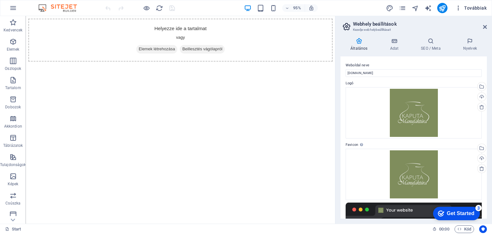
click at [469, 5] on span "Továbbiak" at bounding box center [470, 8] width 31 height 6
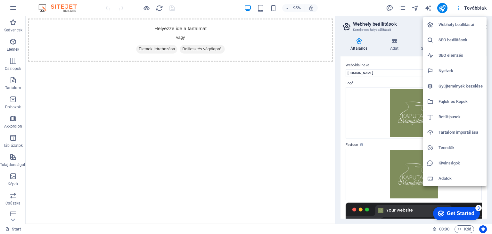
click at [283, 130] on div at bounding box center [246, 117] width 492 height 234
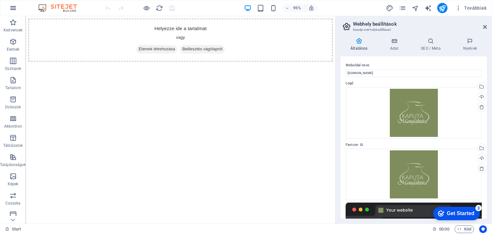
click at [8, 8] on button "button" at bounding box center [12, 7] width 15 height 15
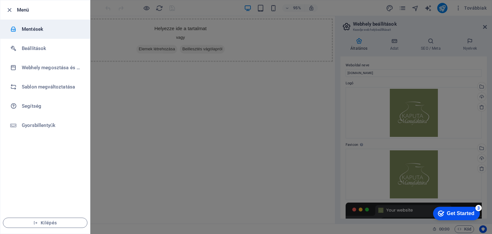
click at [42, 27] on h6 "Mentések" at bounding box center [51, 29] width 59 height 8
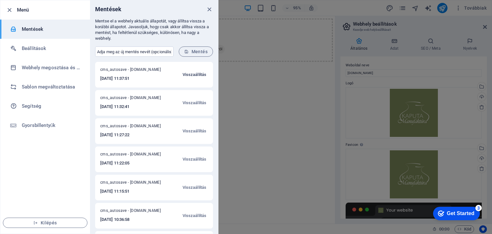
click at [183, 72] on span "Visszaállítás" at bounding box center [194, 75] width 24 height 8
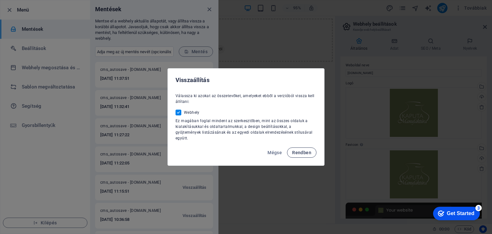
click at [301, 150] on span "Rendben" at bounding box center [301, 152] width 19 height 5
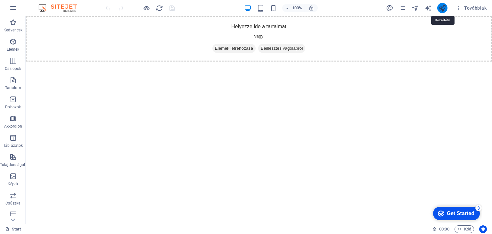
click at [443, 11] on icon "publish" at bounding box center [441, 7] width 7 height 7
click at [16, 9] on icon "button" at bounding box center [13, 8] width 8 height 8
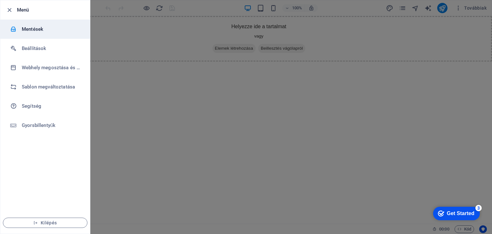
click at [54, 34] on li "Mentések" at bounding box center [45, 29] width 90 height 19
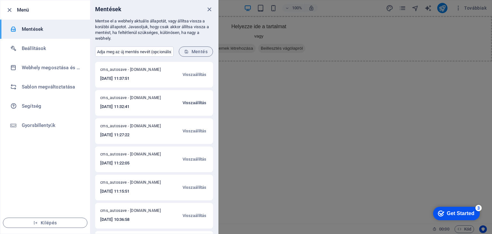
click at [189, 101] on span "Visszaállítás" at bounding box center [194, 103] width 24 height 8
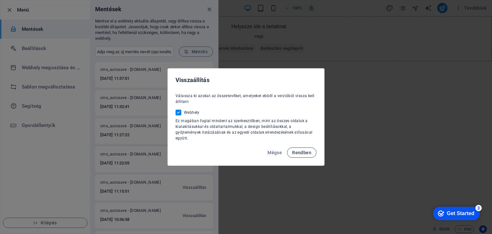
click at [305, 152] on span "Rendben" at bounding box center [301, 152] width 19 height 5
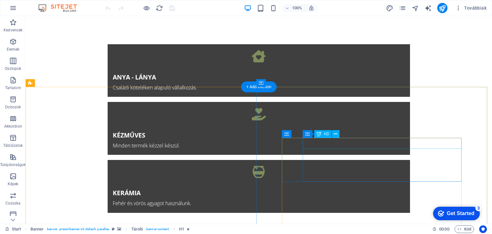
scroll to position [384, 0]
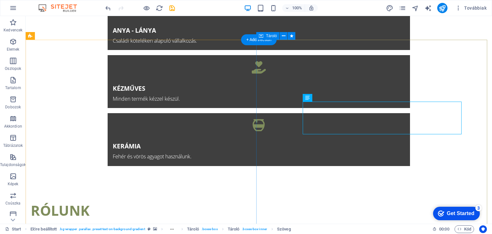
scroll to position [399, 0]
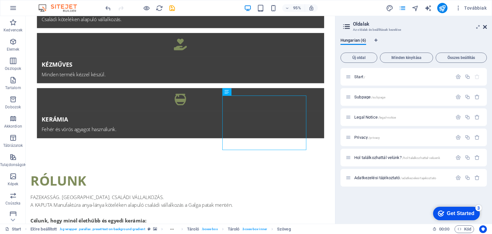
click at [483, 27] on icon at bounding box center [485, 26] width 4 height 5
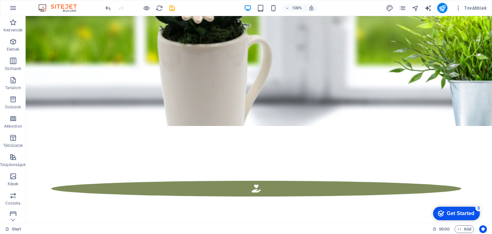
scroll to position [836, 0]
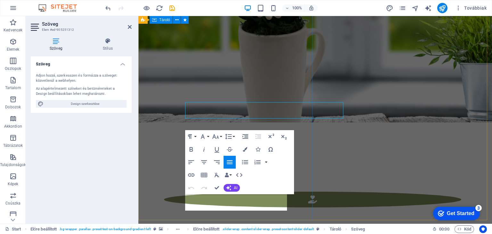
scroll to position [895, 0]
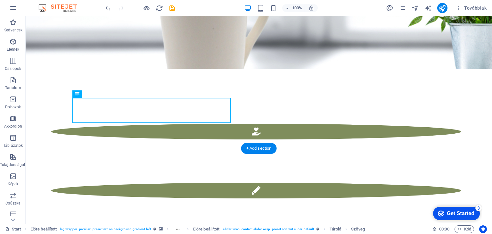
scroll to position [899, 0]
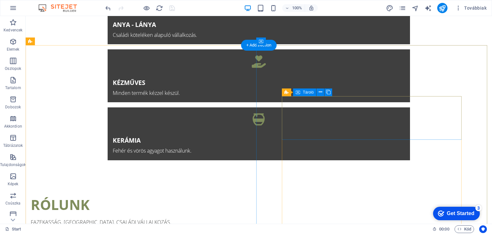
scroll to position [384, 0]
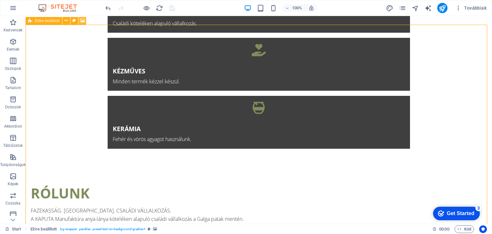
click at [81, 20] on icon at bounding box center [82, 20] width 5 height 7
click at [81, 20] on div "H1 Banner Tároló Tároló Előre beállított Tároló Tároló Ikon Előre beállított Tá…" at bounding box center [259, 119] width 466 height 207
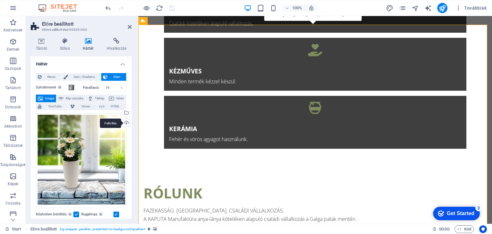
click at [126, 119] on div "Feltöltés" at bounding box center [126, 123] width 10 height 10
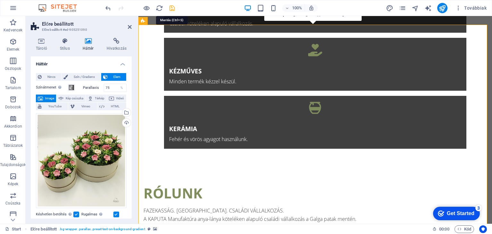
click at [171, 8] on icon "save" at bounding box center [171, 7] width 7 height 7
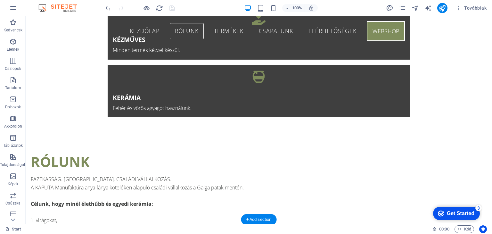
scroll to position [352, 0]
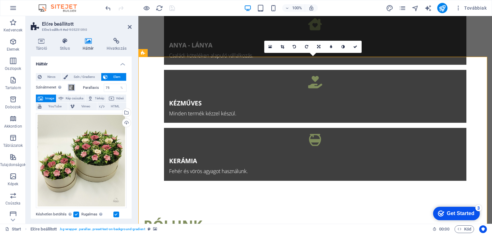
click at [73, 88] on span at bounding box center [71, 87] width 5 height 5
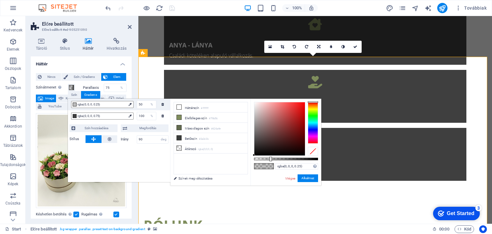
click at [311, 150] on div at bounding box center [313, 151] width 10 height 9
click at [306, 177] on button "Alkalmaz" at bounding box center [307, 178] width 20 height 8
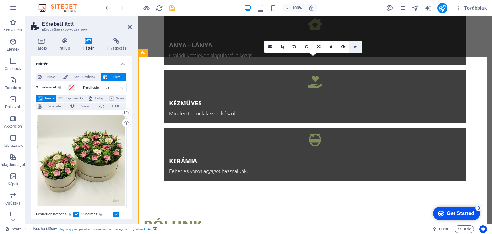
click at [357, 45] on icon at bounding box center [355, 47] width 4 height 4
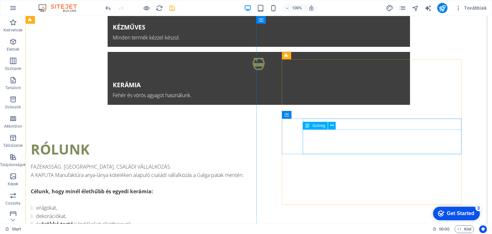
scroll to position [384, 0]
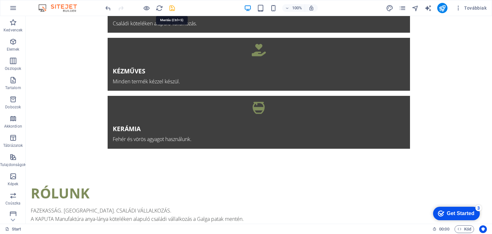
click at [171, 6] on icon "save" at bounding box center [171, 7] width 7 height 7
click at [442, 9] on icon "publish" at bounding box center [441, 7] width 7 height 7
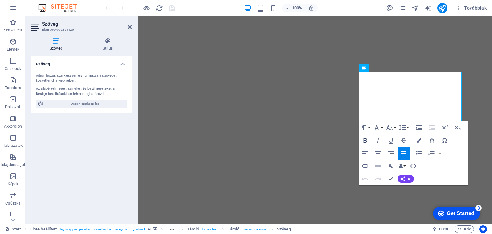
click at [364, 140] on icon "button" at bounding box center [365, 140] width 4 height 4
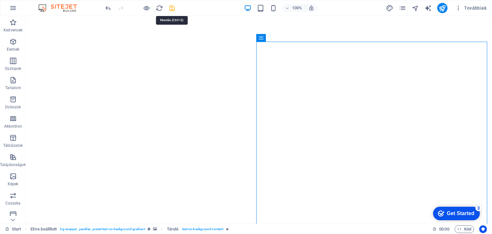
click at [172, 7] on icon "save" at bounding box center [171, 7] width 7 height 7
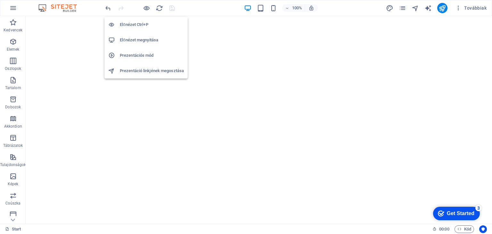
click at [141, 52] on h6 "Prezentációs mód" at bounding box center [152, 56] width 64 height 8
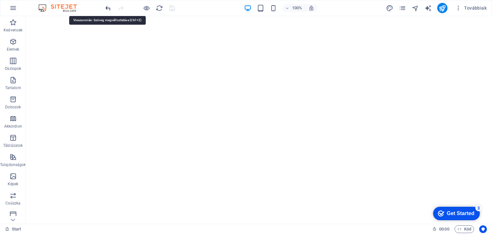
click at [107, 5] on icon "undo" at bounding box center [107, 7] width 7 height 7
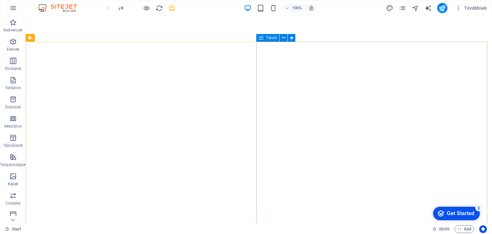
click at [274, 38] on span "Tároló" at bounding box center [271, 38] width 11 height 4
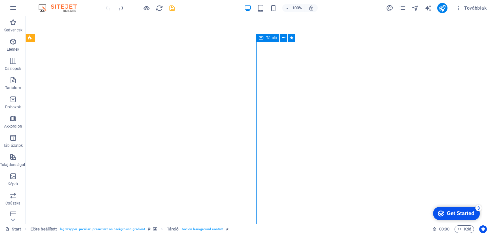
click at [274, 38] on span "Tároló" at bounding box center [271, 38] width 11 height 4
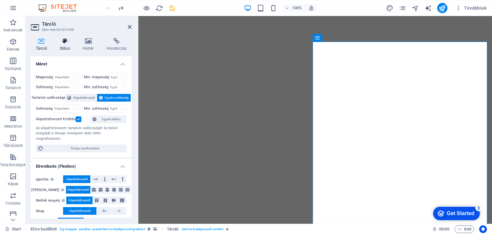
click at [67, 44] on icon at bounding box center [65, 41] width 20 height 6
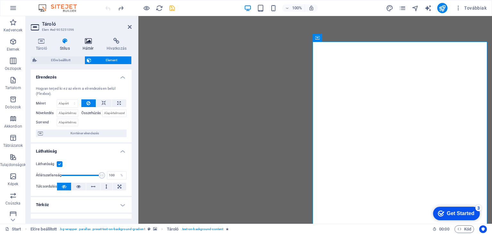
click at [81, 45] on h4 "Háttér" at bounding box center [89, 44] width 24 height 13
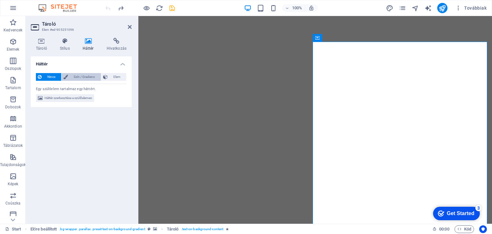
click at [82, 76] on span "Szín / Gradiens" at bounding box center [84, 77] width 29 height 8
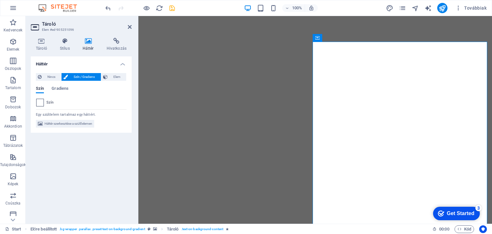
click at [41, 104] on span at bounding box center [39, 102] width 7 height 7
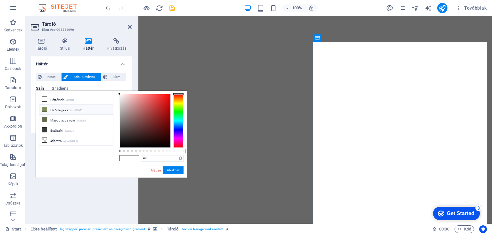
click at [80, 112] on li "Elsődleges szín #7f8d5c" at bounding box center [76, 109] width 74 height 10
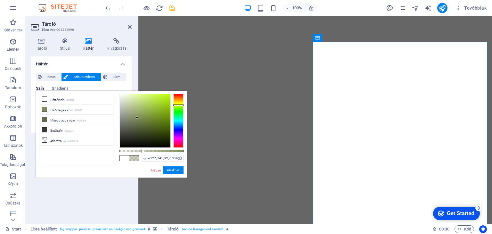
drag, startPoint x: 184, startPoint y: 149, endPoint x: 142, endPoint y: 151, distance: 41.6
click at [142, 151] on div at bounding box center [142, 151] width 3 height 4
click at [75, 119] on li "Másodlagos szín #626a4e" at bounding box center [76, 120] width 74 height 10
type input "rgba(98, 106, 78, 0.556)"
drag, startPoint x: 141, startPoint y: 151, endPoint x: 155, endPoint y: 153, distance: 13.6
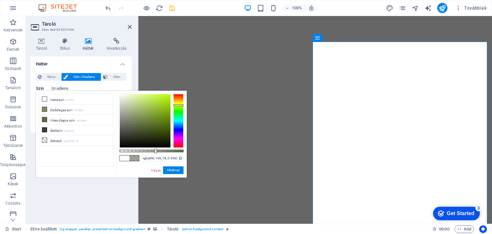
click at [155, 153] on div "rgba(98, 106, 78, 0.556) Támogatott formátumok #0852ed rgb(8, 82, 237) rgba(8, …" at bounding box center [151, 181] width 71 height 180
click at [169, 167] on button "Alkalmaz" at bounding box center [173, 170] width 20 height 8
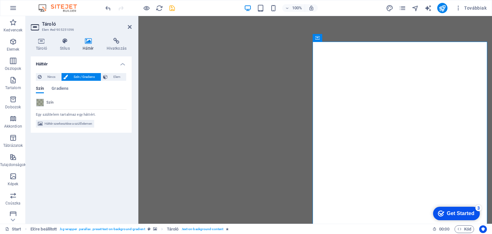
click at [122, 150] on div "Háttér Nincs Szín / Gradiens Elem A háttér teljes szélességben való kiterjeszté…" at bounding box center [81, 137] width 101 height 162
click at [173, 4] on icon "save" at bounding box center [171, 7] width 7 height 7
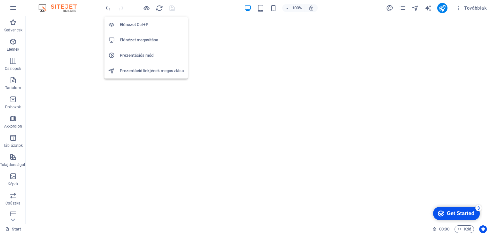
click at [142, 40] on h6 "Előnézet megnyitása" at bounding box center [152, 40] width 64 height 8
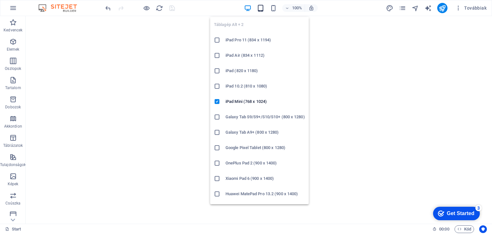
click at [260, 9] on icon "button" at bounding box center [260, 7] width 7 height 7
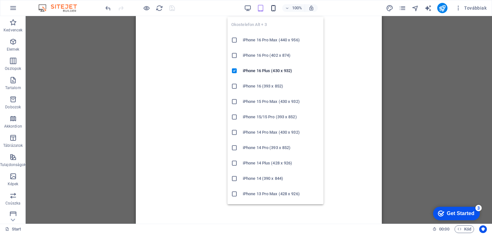
click at [270, 7] on icon "button" at bounding box center [272, 7] width 7 height 7
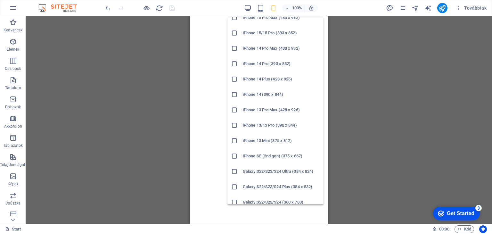
scroll to position [160, 0]
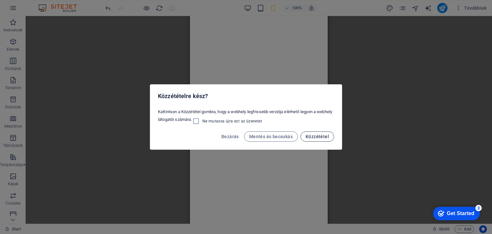
click at [311, 139] on span "Közzététel" at bounding box center [316, 136] width 23 height 5
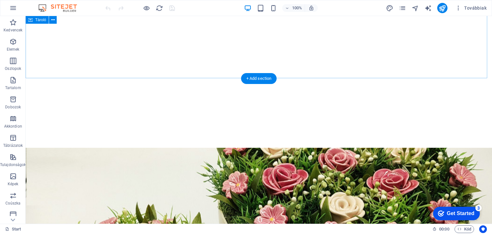
scroll to position [800, 0]
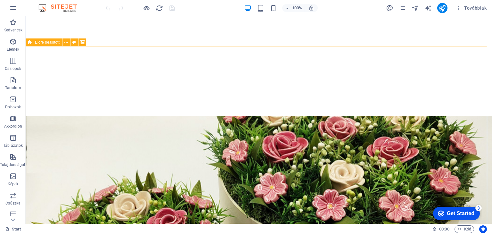
click at [41, 42] on span "Előre beállított" at bounding box center [47, 42] width 25 height 4
click at [80, 43] on icon at bounding box center [82, 42] width 5 height 7
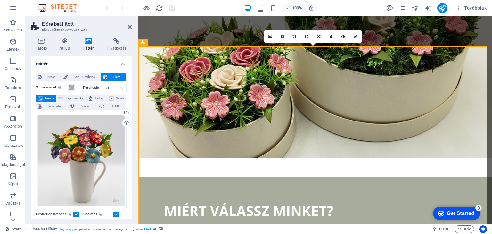
scroll to position [858, 0]
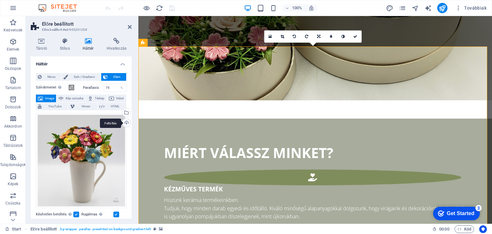
click at [126, 122] on div "Feltöltés" at bounding box center [126, 123] width 10 height 10
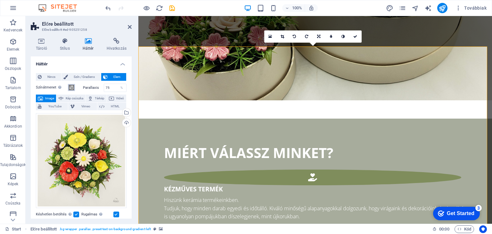
click at [71, 89] on span at bounding box center [71, 87] width 5 height 5
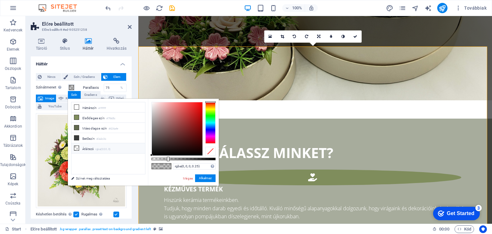
click at [108, 147] on small "rgba(0,0,0,.0)" at bounding box center [102, 149] width 15 height 4
type input "rgba(0, 0, 0, 0)"
click at [201, 179] on button "Alkalmaz" at bounding box center [205, 178] width 20 height 8
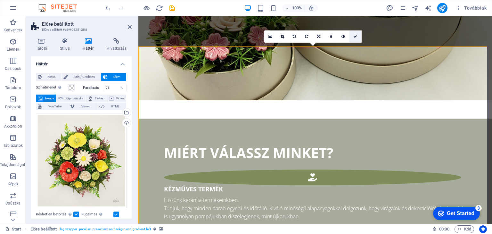
click at [354, 35] on icon at bounding box center [355, 37] width 4 height 4
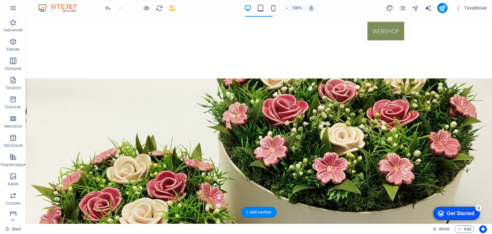
scroll to position [800, 0]
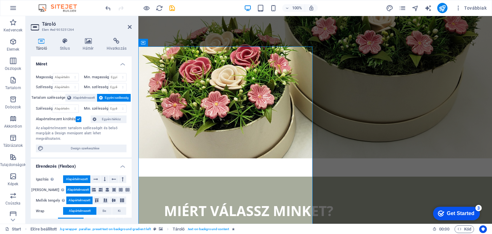
scroll to position [858, 0]
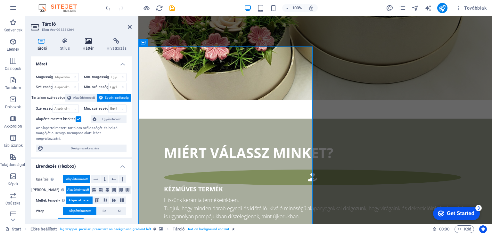
click at [91, 45] on h4 "Háttér" at bounding box center [89, 44] width 24 height 13
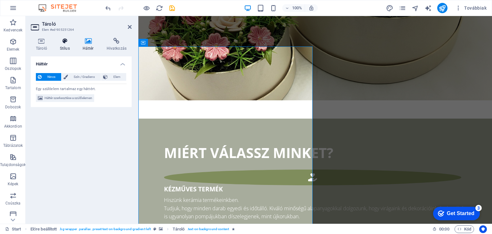
click at [66, 46] on h4 "Stílus" at bounding box center [66, 44] width 23 height 13
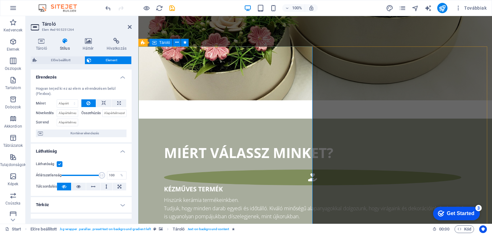
click at [89, 49] on h4 "Háttér" at bounding box center [89, 44] width 24 height 13
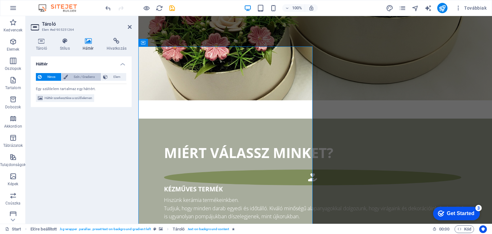
click at [84, 78] on span "Szín / Gradiens" at bounding box center [84, 77] width 29 height 8
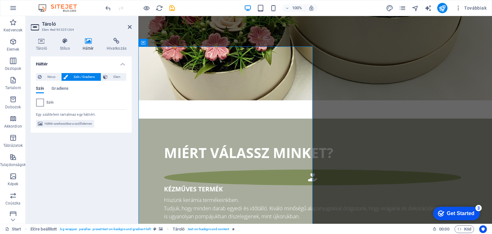
click at [38, 102] on span at bounding box center [39, 102] width 7 height 7
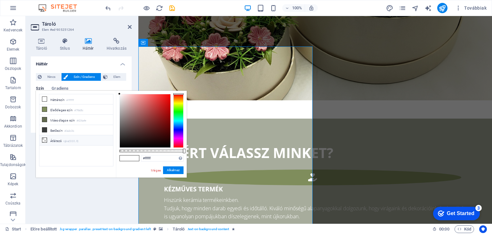
click at [67, 140] on small "rgba(0,0,0,.0)" at bounding box center [70, 141] width 15 height 4
click at [169, 170] on button "Alkalmaz" at bounding box center [173, 170] width 20 height 8
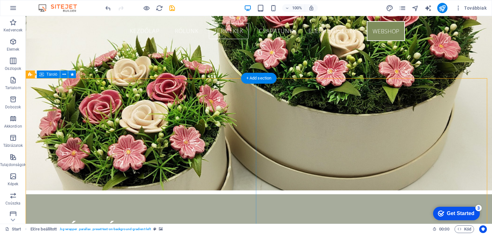
scroll to position [768, 0]
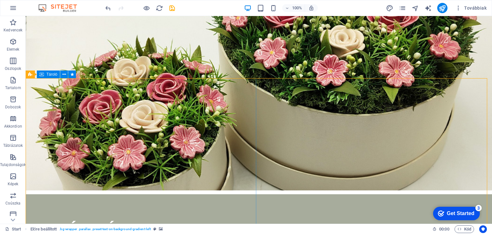
click at [49, 74] on span "Tároló" at bounding box center [51, 74] width 11 height 4
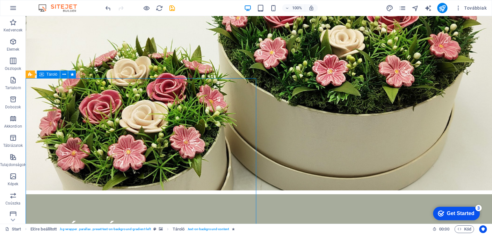
click at [49, 74] on span "Tároló" at bounding box center [51, 74] width 11 height 4
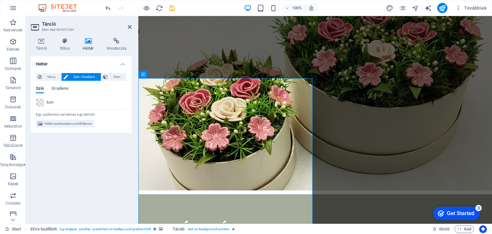
scroll to position [826, 0]
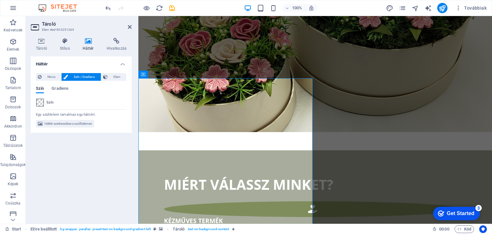
click at [40, 103] on span at bounding box center [39, 102] width 7 height 7
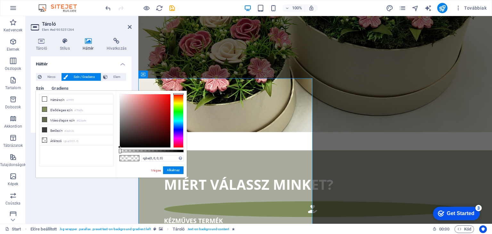
click at [62, 86] on span "Gradiens" at bounding box center [60, 88] width 17 height 9
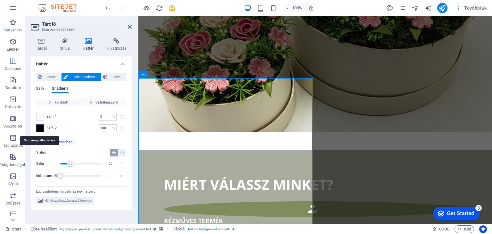
click at [41, 127] on span at bounding box center [39, 127] width 7 height 7
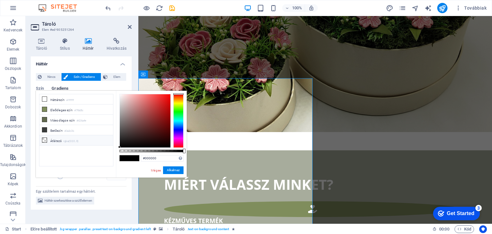
click at [78, 139] on small "rgba(0,0,0,.0)" at bounding box center [70, 141] width 15 height 4
click at [176, 171] on button "Alkalmaz" at bounding box center [173, 170] width 20 height 8
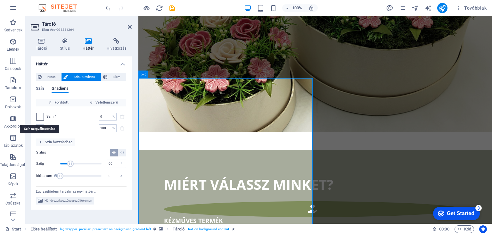
click at [40, 115] on span at bounding box center [39, 116] width 7 height 7
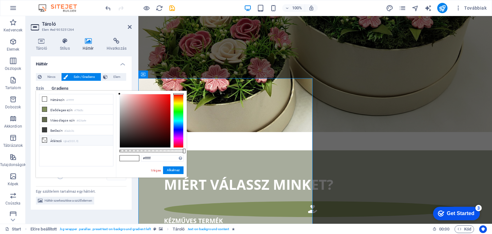
click at [84, 136] on li "Átlátszó rgba(0,0,0,.0)" at bounding box center [76, 140] width 74 height 10
type input "rgba(0, 0, 0, 0)"
click at [171, 168] on button "Alkalmaz" at bounding box center [173, 170] width 20 height 8
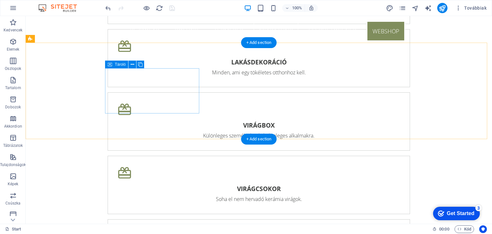
scroll to position [1248, 0]
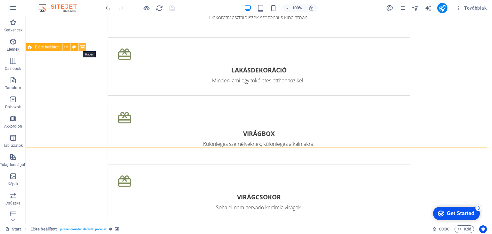
click at [81, 46] on icon at bounding box center [82, 47] width 5 height 7
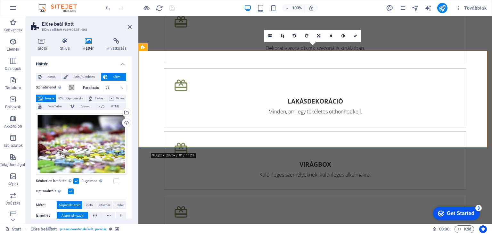
scroll to position [1340, 0]
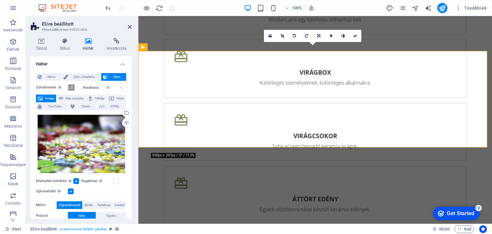
click at [70, 87] on span at bounding box center [71, 87] width 5 height 5
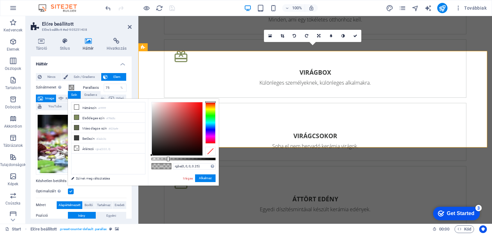
click at [214, 153] on div at bounding box center [210, 151] width 10 height 9
click at [209, 176] on button "Alkalmaz" at bounding box center [205, 178] width 20 height 8
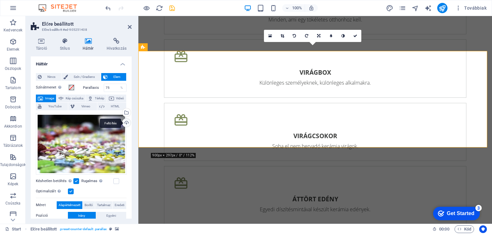
click at [125, 122] on div "Feltöltés" at bounding box center [126, 123] width 10 height 10
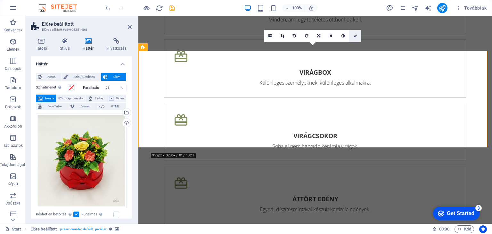
click at [357, 34] on icon at bounding box center [355, 36] width 4 height 4
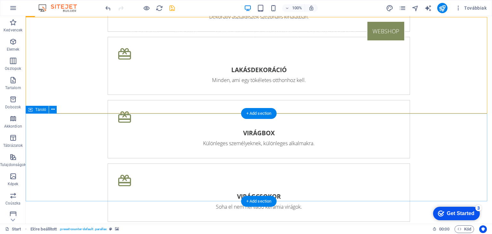
scroll to position [1248, 0]
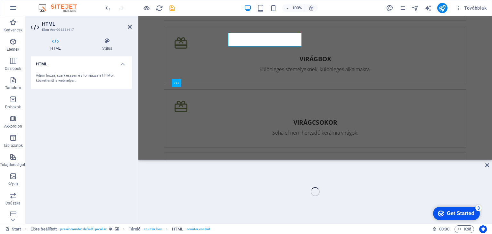
scroll to position [1302, 0]
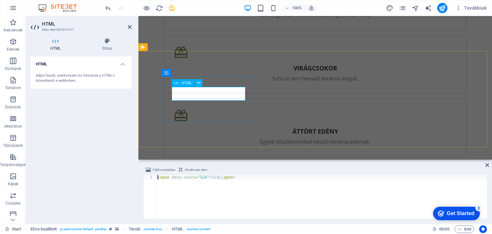
click at [113, 44] on icon at bounding box center [107, 41] width 49 height 6
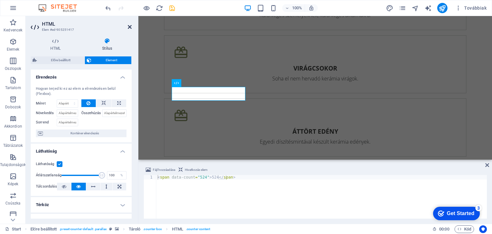
click at [129, 26] on icon at bounding box center [130, 26] width 4 height 5
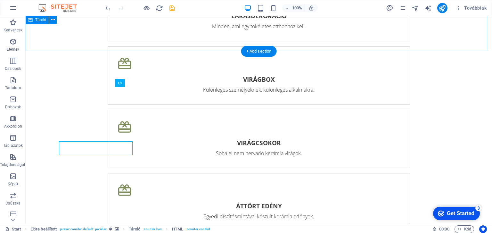
scroll to position [1248, 0]
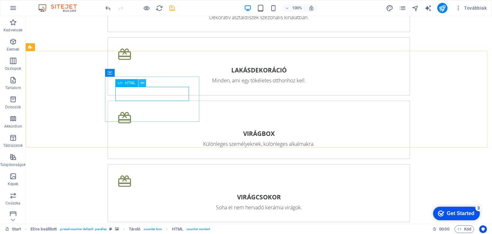
click at [144, 85] on button at bounding box center [142, 83] width 8 height 8
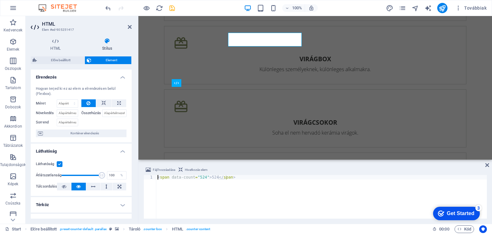
scroll to position [1302, 0]
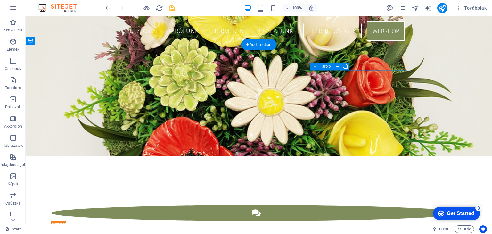
scroll to position [1662, 0]
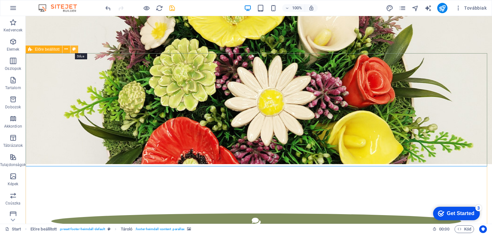
click at [72, 49] on button at bounding box center [74, 49] width 8 height 8
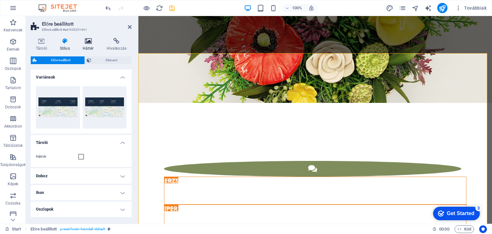
click at [93, 44] on h4 "Háttér" at bounding box center [89, 44] width 24 height 13
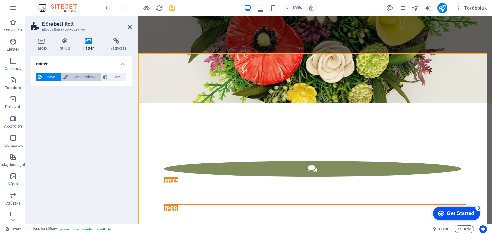
click at [82, 75] on span "Szín / Gradiens" at bounding box center [84, 77] width 29 height 8
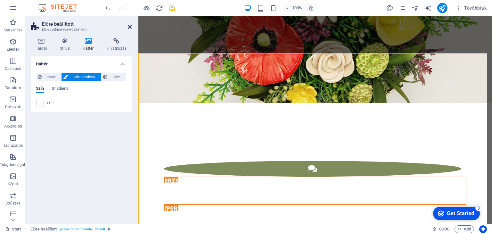
click at [131, 25] on icon at bounding box center [130, 26] width 4 height 5
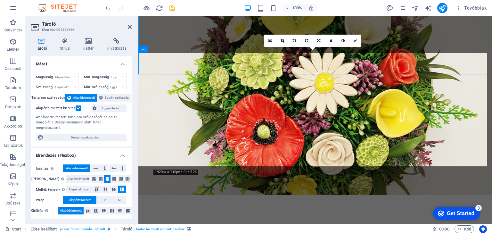
scroll to position [1754, 0]
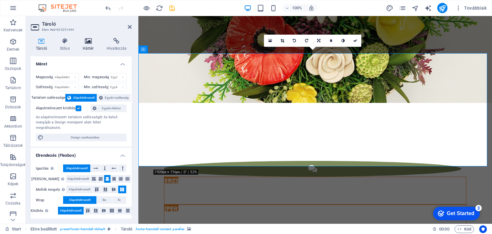
click at [95, 48] on h4 "Háttér" at bounding box center [89, 44] width 24 height 13
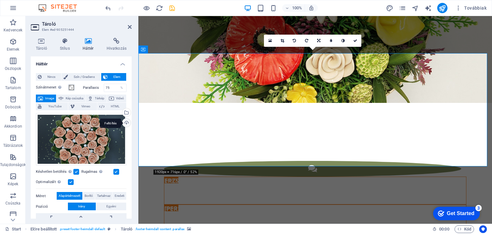
click at [126, 122] on div "Feltöltés" at bounding box center [126, 123] width 10 height 10
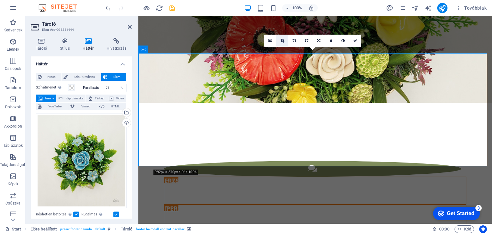
click at [284, 42] on link at bounding box center [282, 41] width 12 height 12
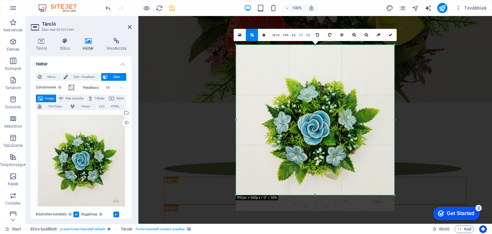
drag, startPoint x: 317, startPoint y: 202, endPoint x: 316, endPoint y: 186, distance: 16.1
click at [316, 186] on div "180 170 160 150 140 130 120 110 100 90 80 70 60 50 40 30 20 10 0 -10 -20 -30 -4…" at bounding box center [315, 120] width 158 height 150
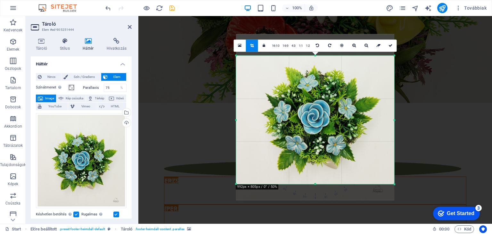
drag, startPoint x: 316, startPoint y: 45, endPoint x: 317, endPoint y: 67, distance: 21.5
click at [317, 67] on div "180 170 160 150 140 130 120 110 100 90 80 70 60 50 40 30 20 10 0 -10 -20 -30 -4…" at bounding box center [315, 119] width 158 height 128
click at [388, 45] on icon at bounding box center [390, 46] width 4 height 4
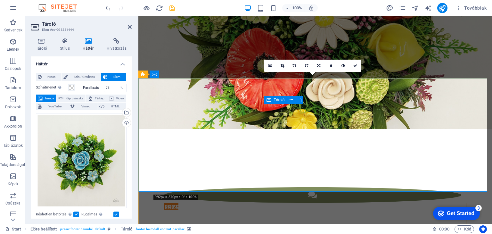
scroll to position [1728, 0]
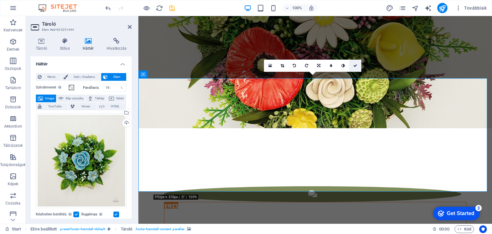
click at [355, 68] on link at bounding box center [355, 66] width 12 height 12
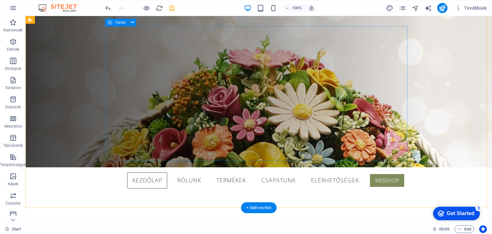
scroll to position [0, 0]
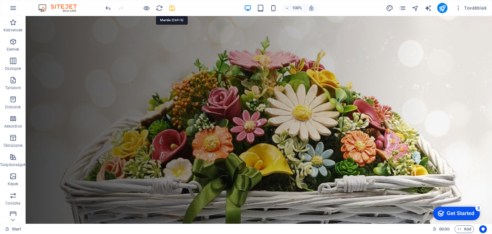
click at [174, 8] on icon "save" at bounding box center [171, 7] width 7 height 7
